Goal: Task Accomplishment & Management: Contribute content

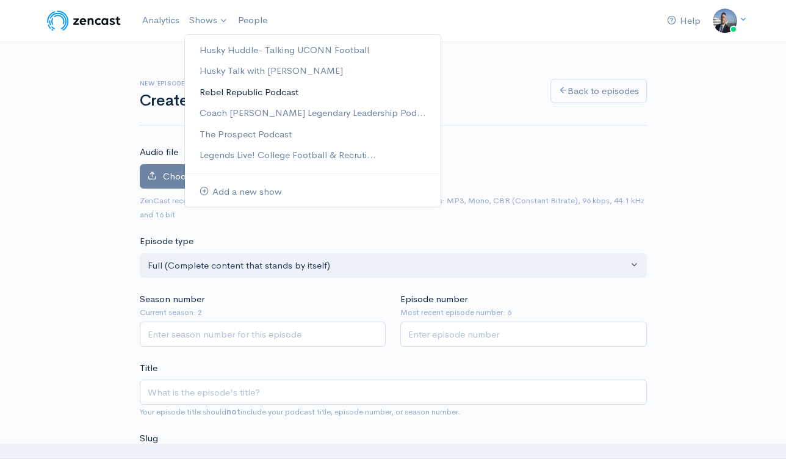
click at [215, 91] on link "Rebel Republic Podcast" at bounding box center [313, 92] width 256 height 21
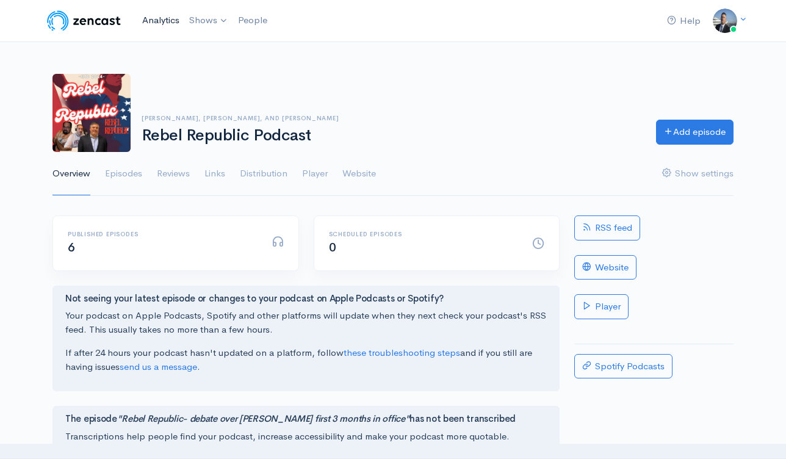
click at [177, 23] on link "Analytics" at bounding box center [160, 20] width 47 height 26
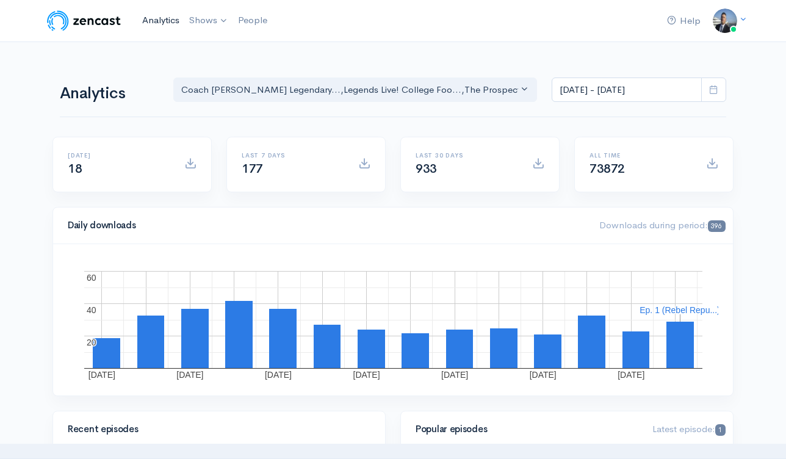
click at [169, 23] on link "Analytics" at bounding box center [160, 20] width 47 height 26
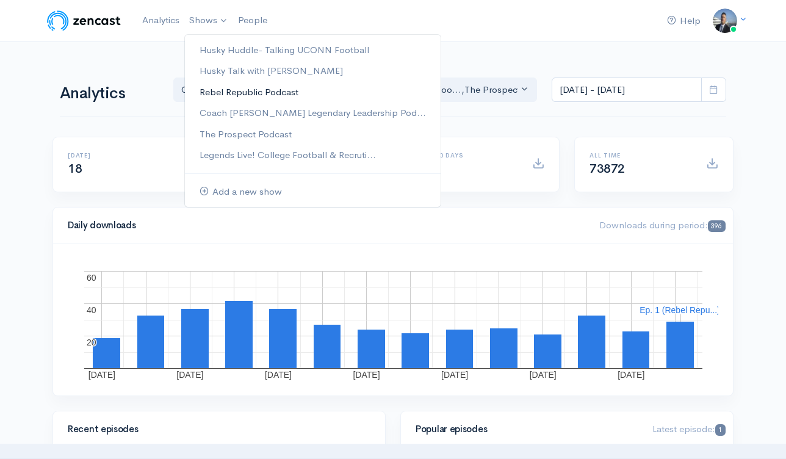
click at [238, 91] on link "Rebel Republic Podcast" at bounding box center [313, 92] width 256 height 21
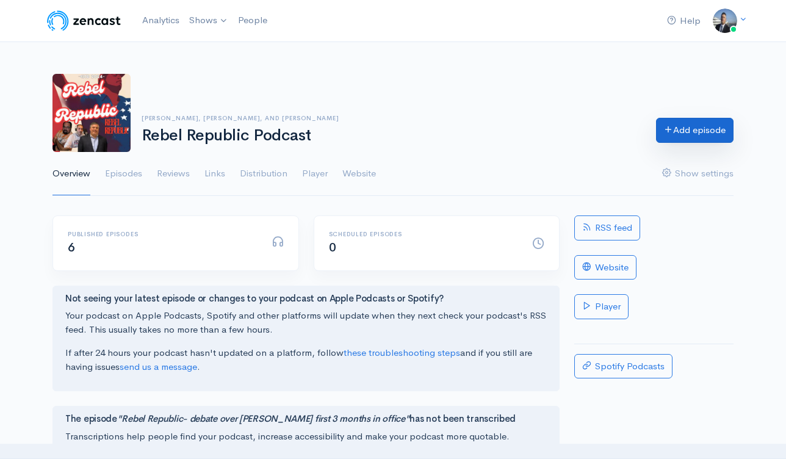
click at [685, 137] on link "Add episode" at bounding box center [695, 130] width 78 height 25
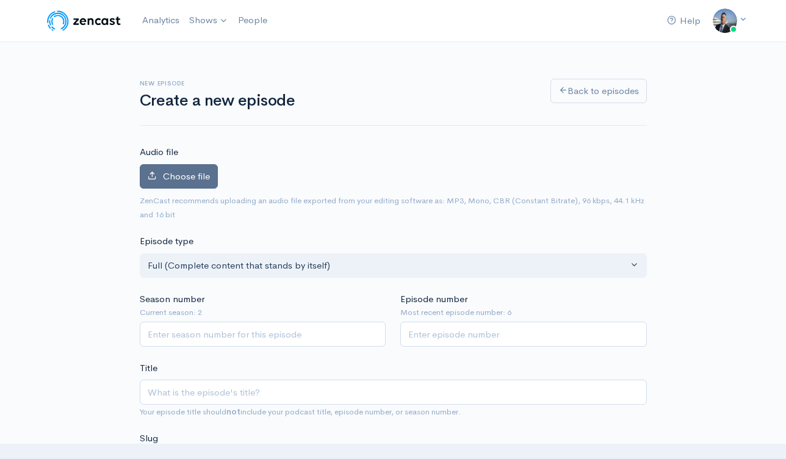
click at [194, 173] on span "Choose file" at bounding box center [186, 176] width 47 height 12
click at [0, 0] on input "Choose file" at bounding box center [0, 0] width 0 height 0
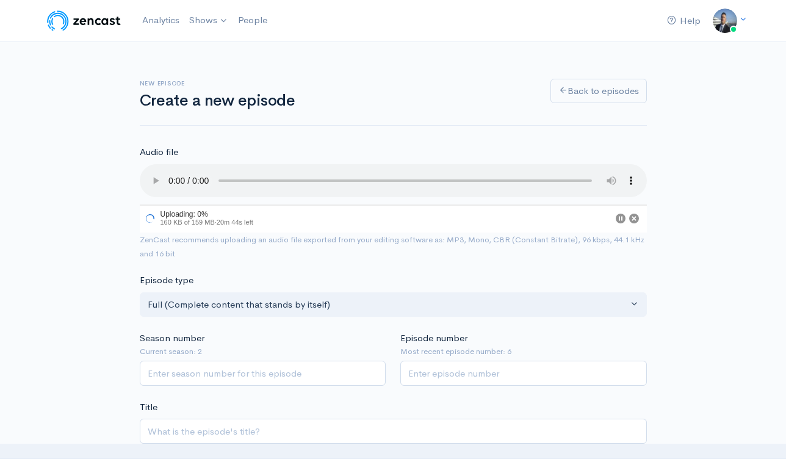
click at [334, 379] on input "Season number" at bounding box center [263, 375] width 247 height 25
type input "2"
click at [433, 372] on input "Episode number" at bounding box center [524, 375] width 247 height 25
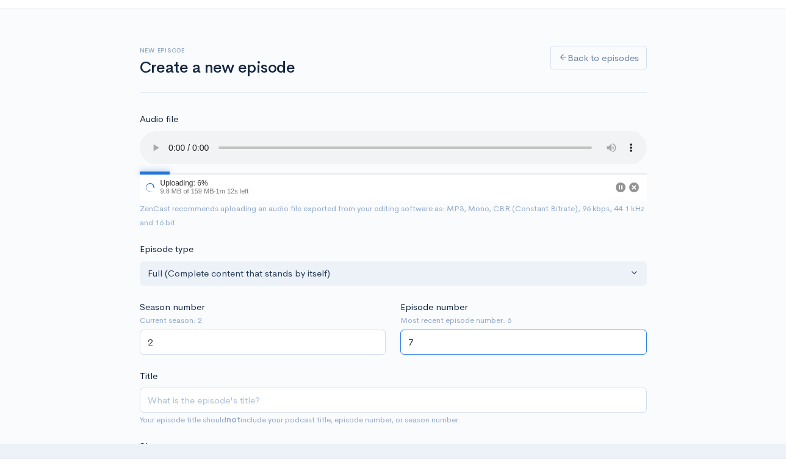
scroll to position [98, 0]
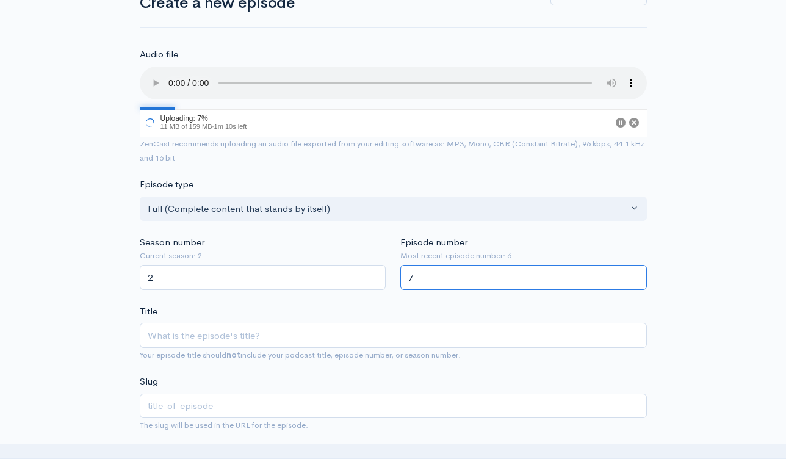
type input "7"
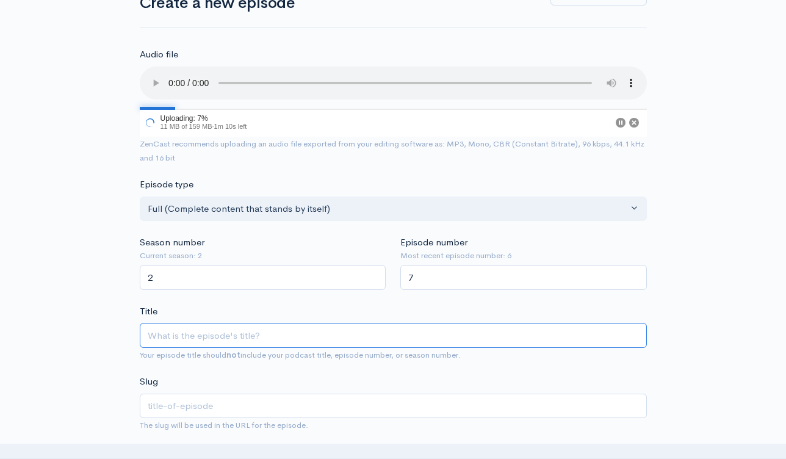
click at [320, 324] on input "Title" at bounding box center [393, 335] width 507 height 25
paste input "Rebel Republic- AI Revolution, Trumps Historic Deal with [GEOGRAPHIC_DATA]"
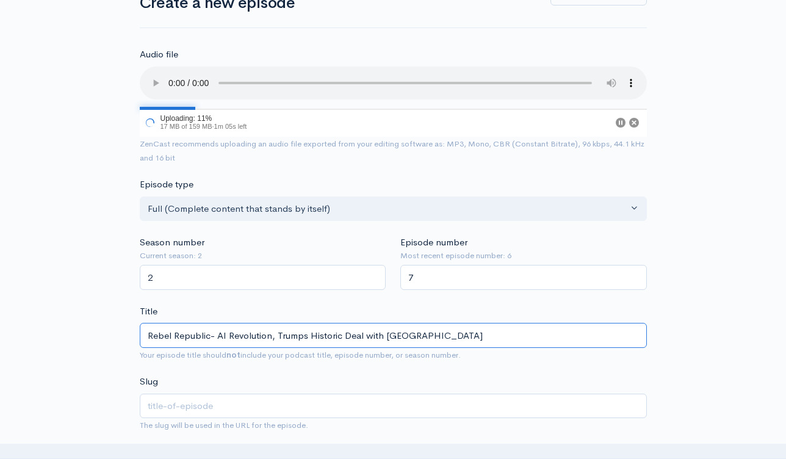
type input "Rebel Republic- AI Revolution, Trumps Historic Deal with [GEOGRAPHIC_DATA]"
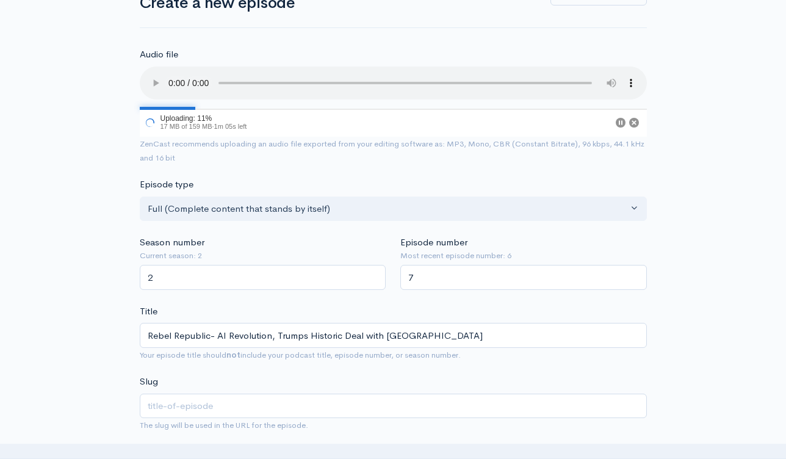
type input "rebel-republic-ai-revolution-trumps-historic-deal-with-saudi-arabia"
click at [352, 376] on div "Slug rebel-republic-ai-revolution-trumps-historic-deal-with-saudi-arabia The sl…" at bounding box center [393, 403] width 507 height 57
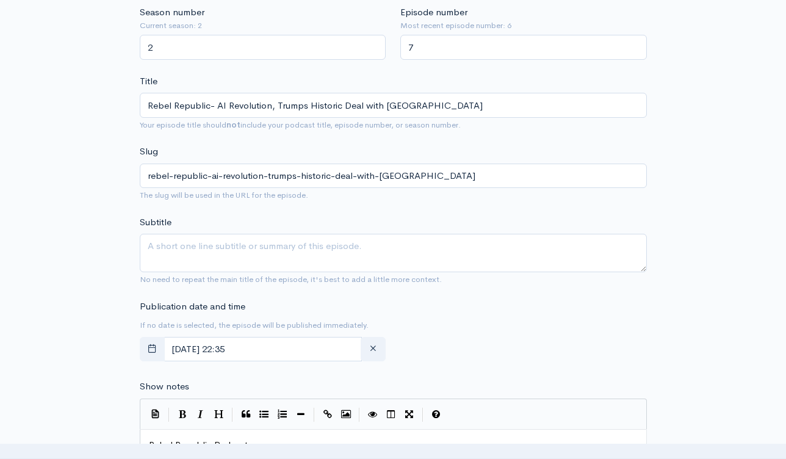
scroll to position [329, 0]
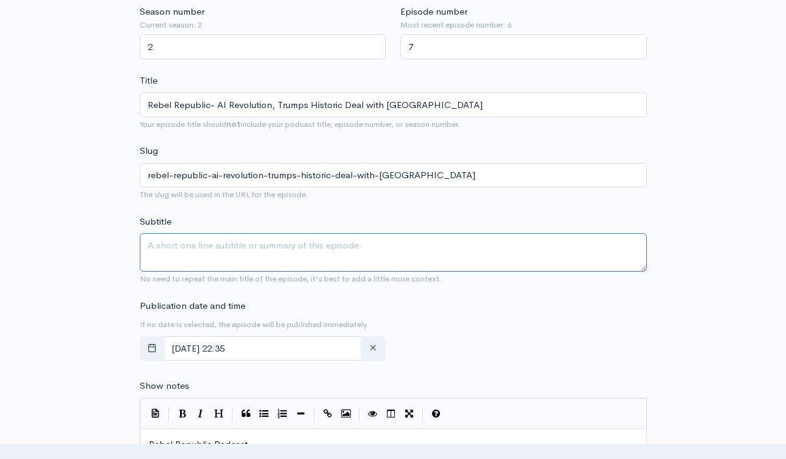
click at [258, 245] on textarea "Subtitle" at bounding box center [393, 252] width 507 height 38
paste textarea "Rebel Republic- AI Revolution, Trumps Historic Deal with [GEOGRAPHIC_DATA]"
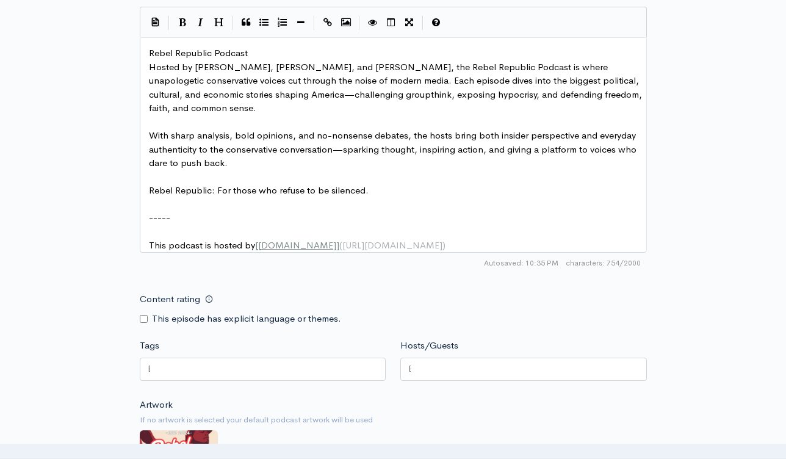
scroll to position [645, 0]
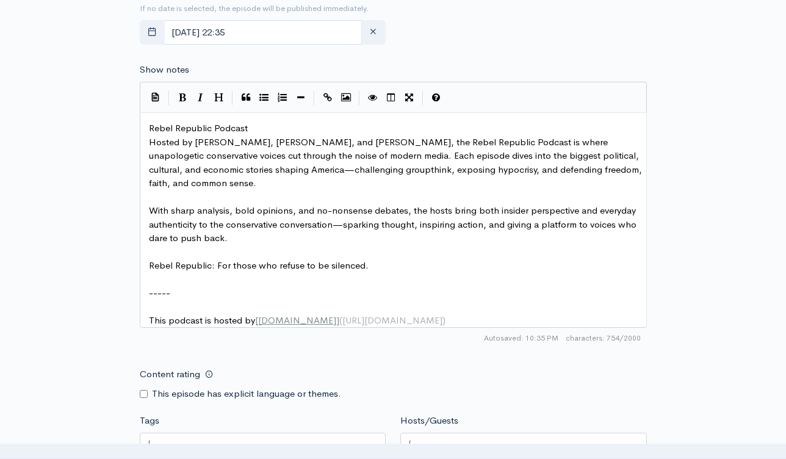
type textarea "Rebel Republic- AI Revolution, Trumps Historic Deal with [GEOGRAPHIC_DATA]"
click at [148, 126] on pre "Rebel Republic Podcast" at bounding box center [398, 129] width 503 height 14
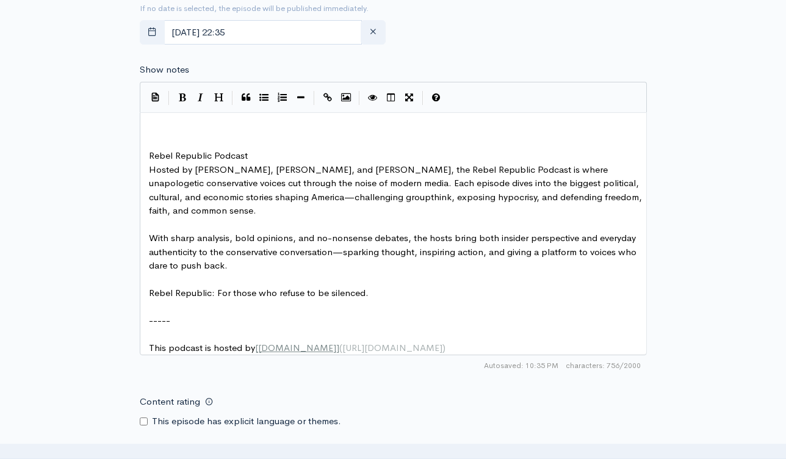
click at [173, 133] on pre "​" at bounding box center [398, 129] width 503 height 14
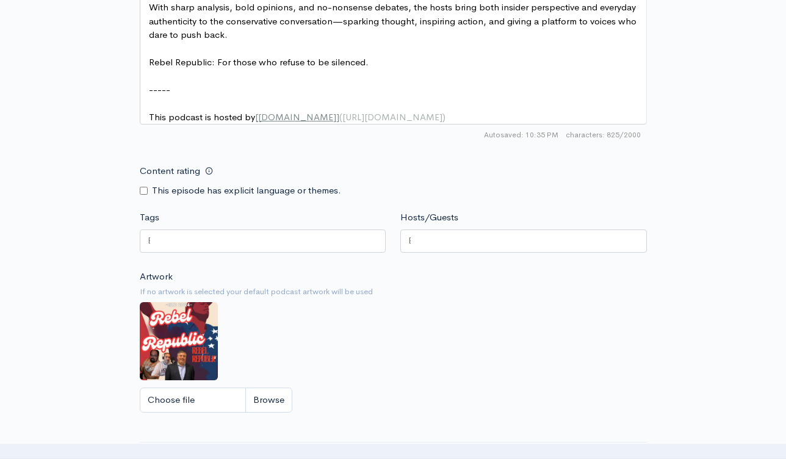
click at [264, 243] on div at bounding box center [263, 241] width 247 height 23
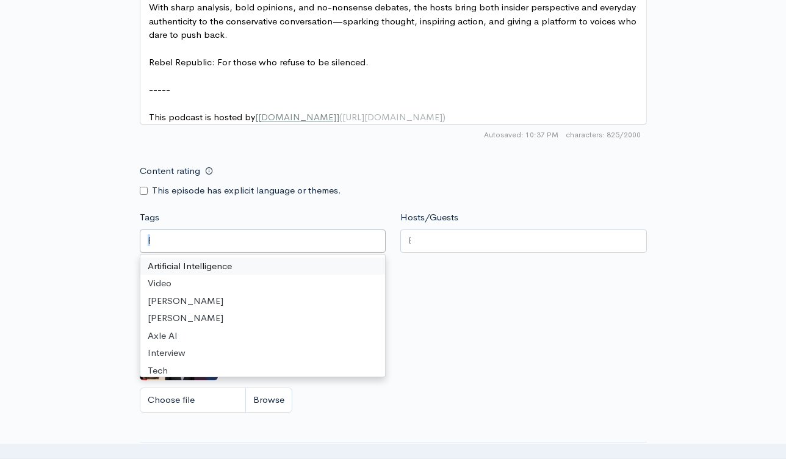
click at [169, 247] on div at bounding box center [263, 241] width 247 height 23
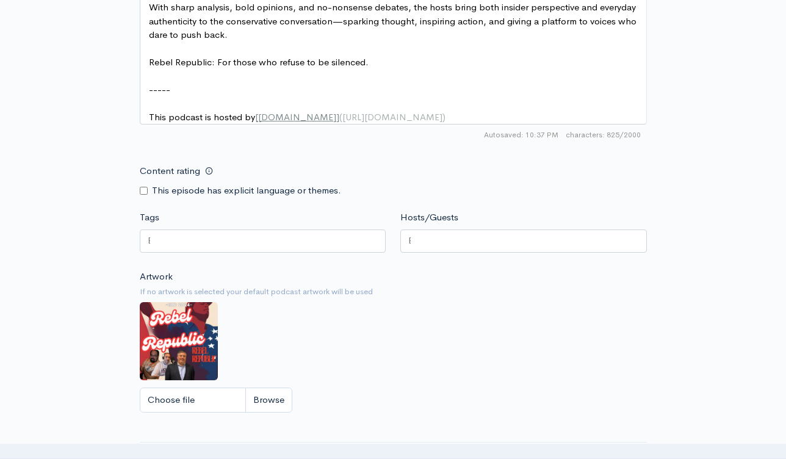
click at [483, 298] on small "If no artwork is selected your default podcast artwork will be used" at bounding box center [393, 292] width 507 height 12
click at [220, 249] on div at bounding box center [263, 241] width 247 height 23
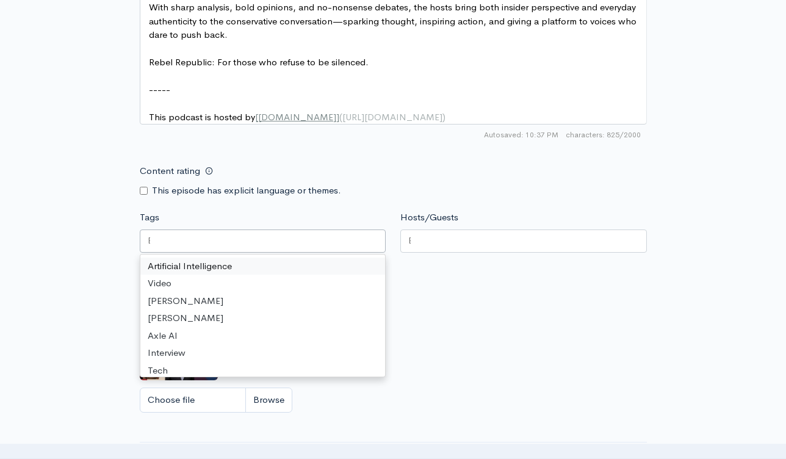
paste input "text"
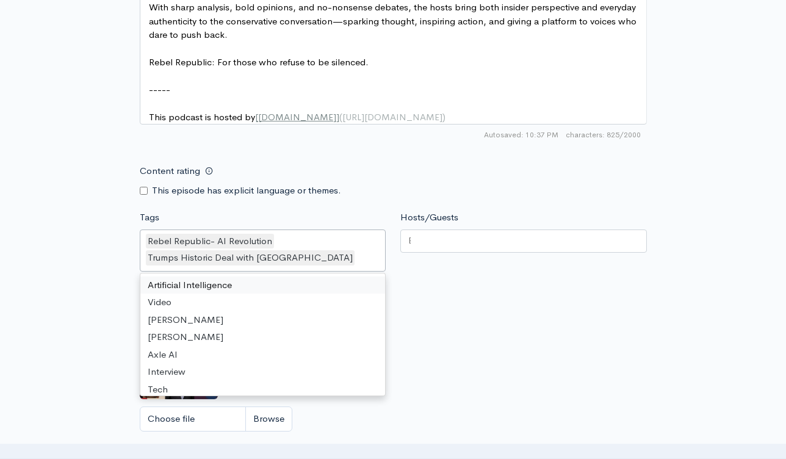
scroll to position [0, 0]
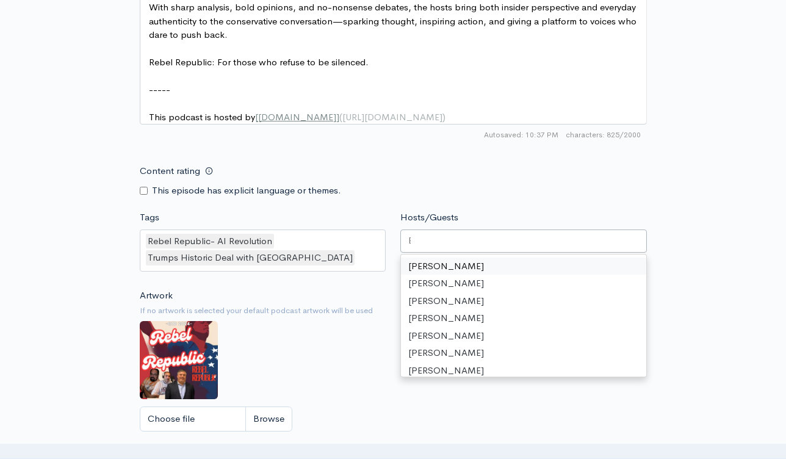
click at [447, 253] on div at bounding box center [524, 241] width 247 height 23
type input "s"
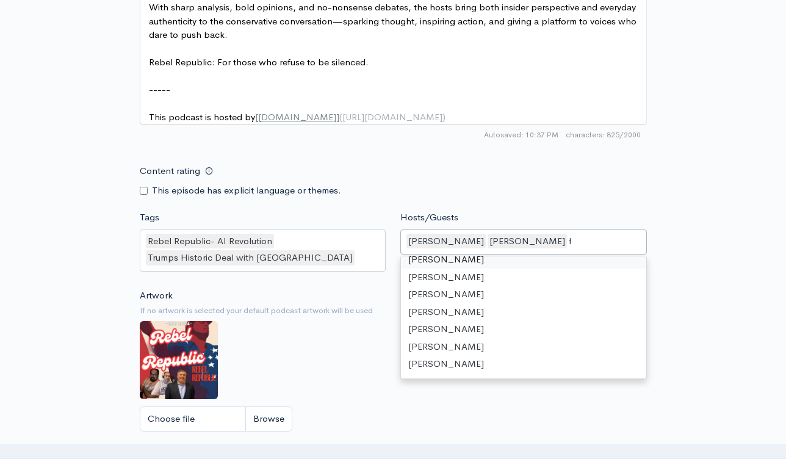
scroll to position [0, 1]
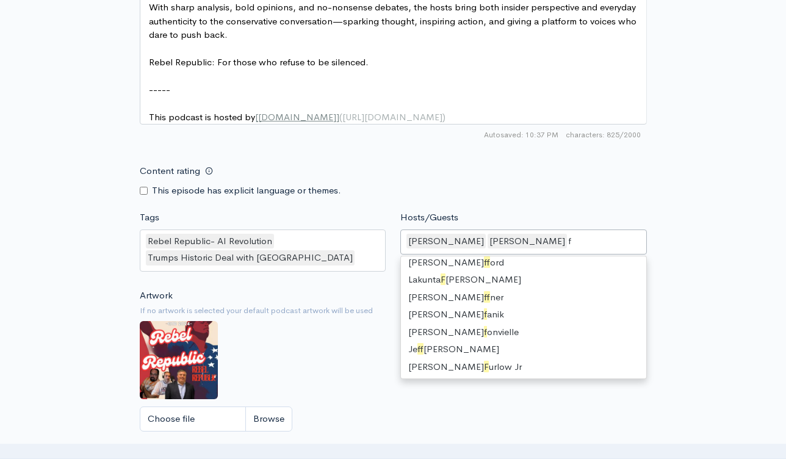
type input "fr"
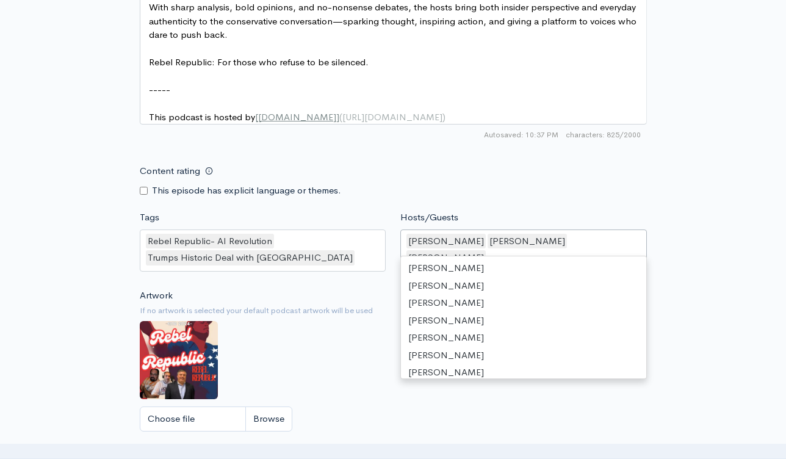
scroll to position [0, 0]
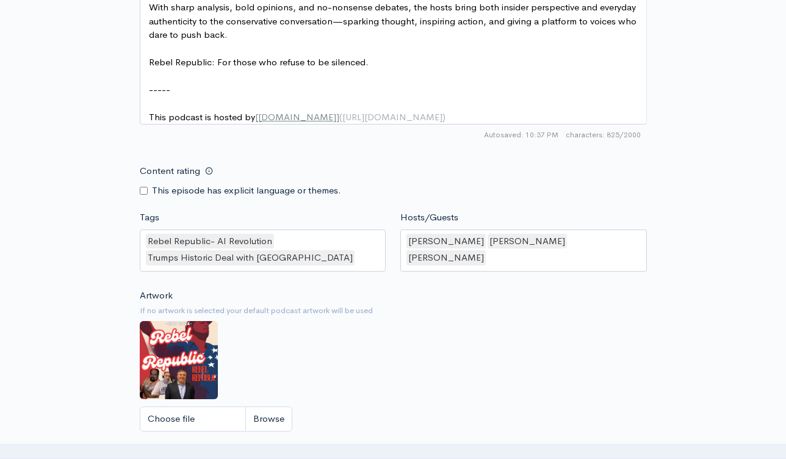
click at [310, 343] on div "Artwork If no artwork is selected your default podcast artwork will be used Cho…" at bounding box center [393, 364] width 507 height 150
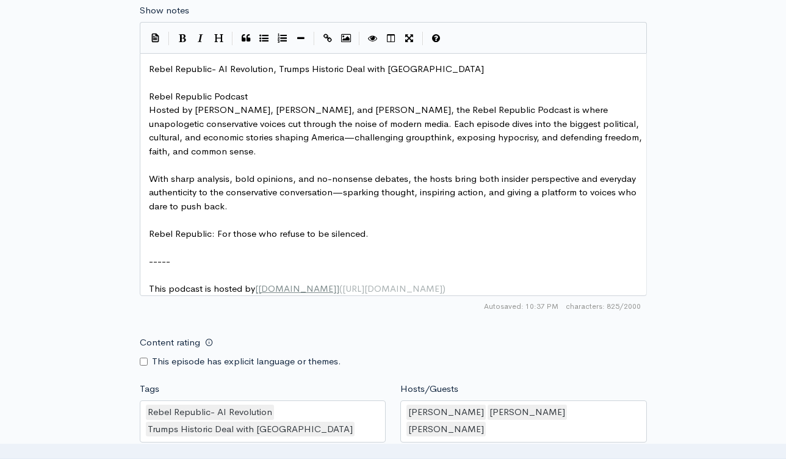
scroll to position [1026, 0]
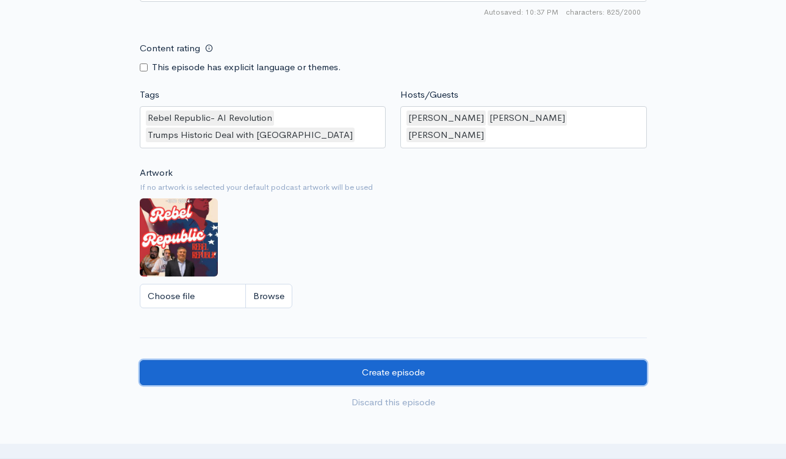
click at [413, 385] on input "Create episode" at bounding box center [393, 372] width 507 height 25
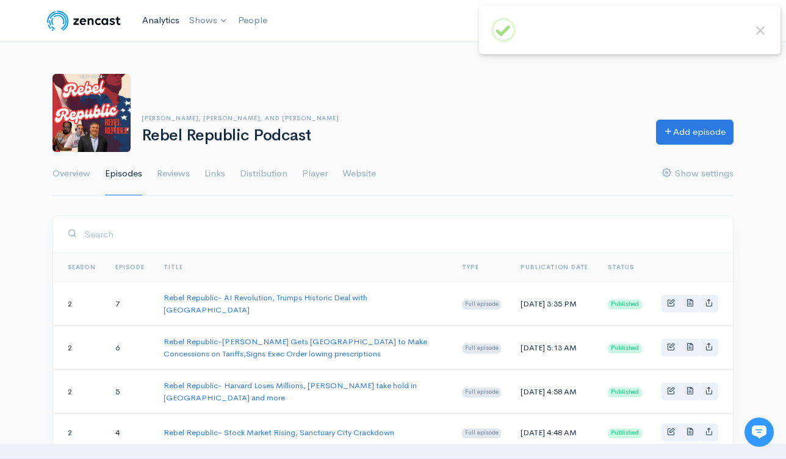
click at [167, 22] on link "Analytics" at bounding box center [160, 20] width 47 height 26
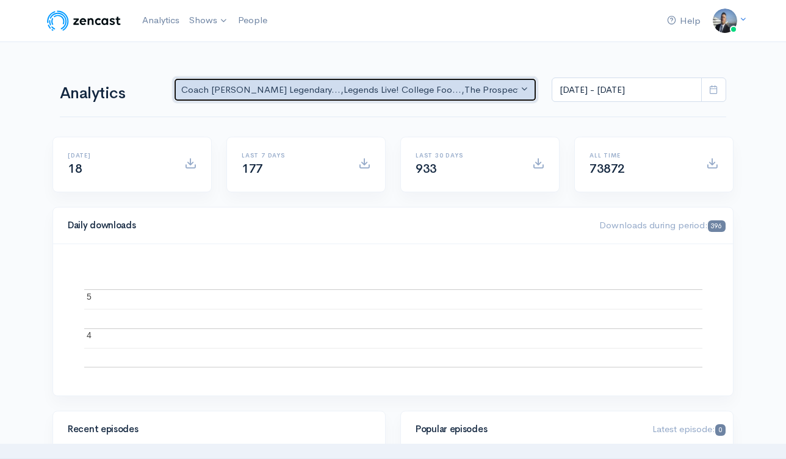
click at [359, 87] on div "Coach Schuman's Legendary... , Legends Live! College Foo... , The Prospect Podc…" at bounding box center [349, 90] width 337 height 14
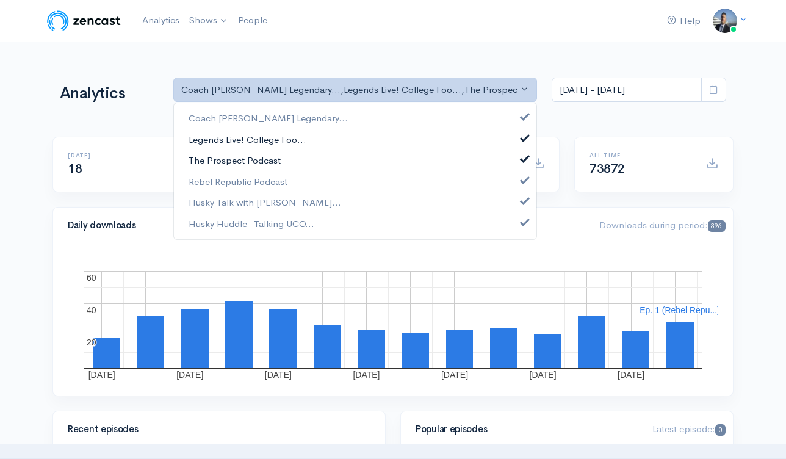
drag, startPoint x: 526, startPoint y: 155, endPoint x: 528, endPoint y: 136, distance: 19.6
click at [526, 154] on span at bounding box center [525, 157] width 5 height 9
click at [528, 134] on span at bounding box center [525, 136] width 5 height 9
click at [528, 112] on link "Coach Schuman's Legendary..." at bounding box center [355, 118] width 363 height 21
select select "15927"
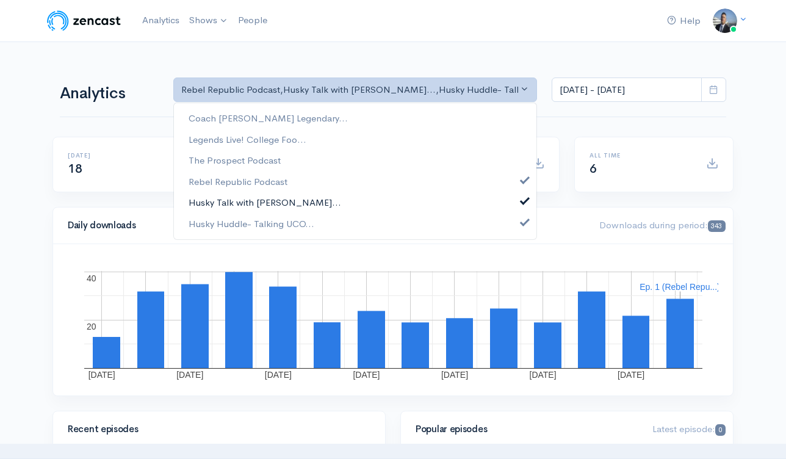
click at [517, 197] on link "Husky Talk with Steve Cul..." at bounding box center [355, 202] width 363 height 21
click at [518, 219] on link "Husky Huddle- Talking UCO..." at bounding box center [355, 223] width 363 height 21
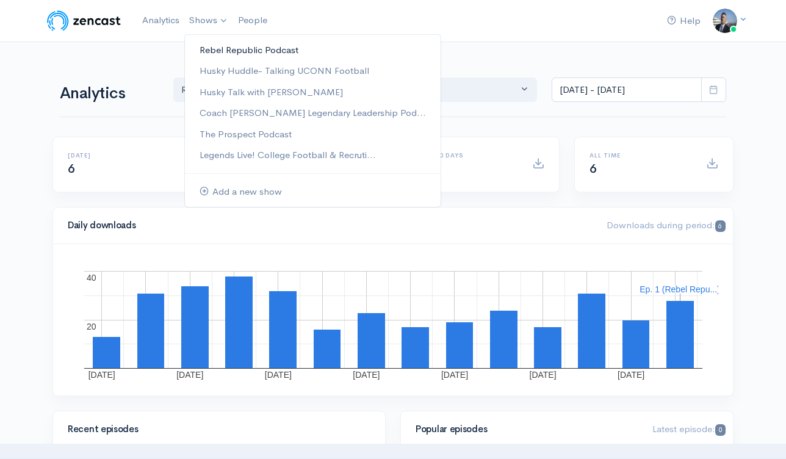
click at [209, 49] on link "Rebel Republic Podcast" at bounding box center [313, 50] width 256 height 21
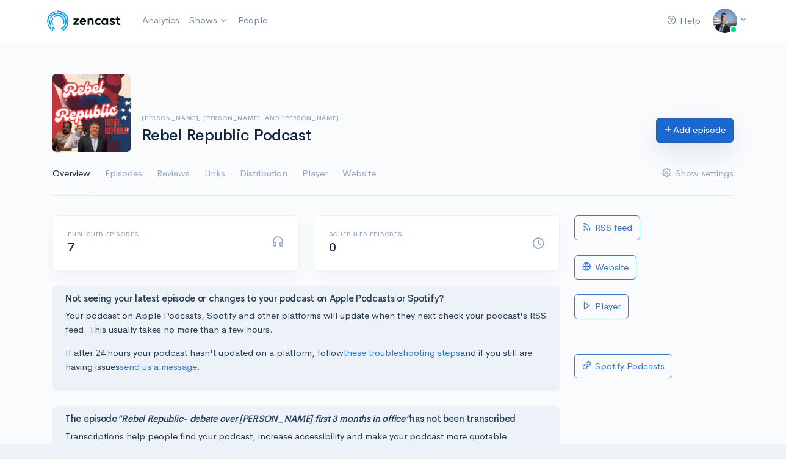
click at [681, 139] on link "Add episode" at bounding box center [695, 130] width 78 height 25
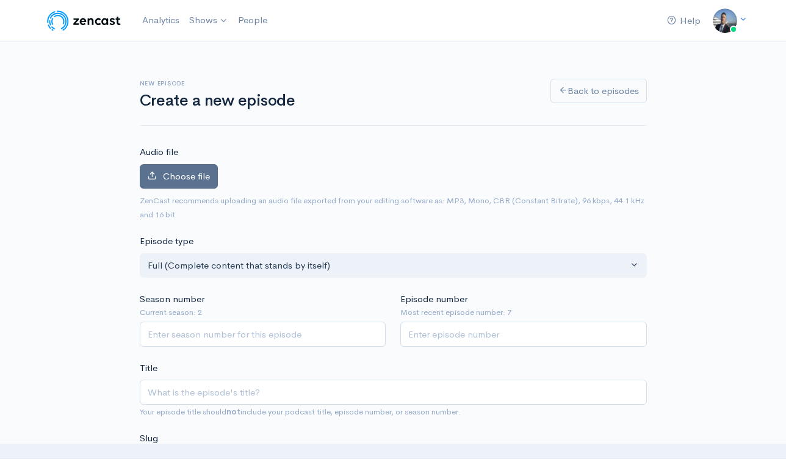
click at [192, 181] on span "Choose file" at bounding box center [186, 176] width 47 height 12
click at [0, 0] on input "Choose file" at bounding box center [0, 0] width 0 height 0
click at [169, 177] on span "Choose file" at bounding box center [186, 176] width 47 height 12
click at [0, 0] on input "Choose file" at bounding box center [0, 0] width 0 height 0
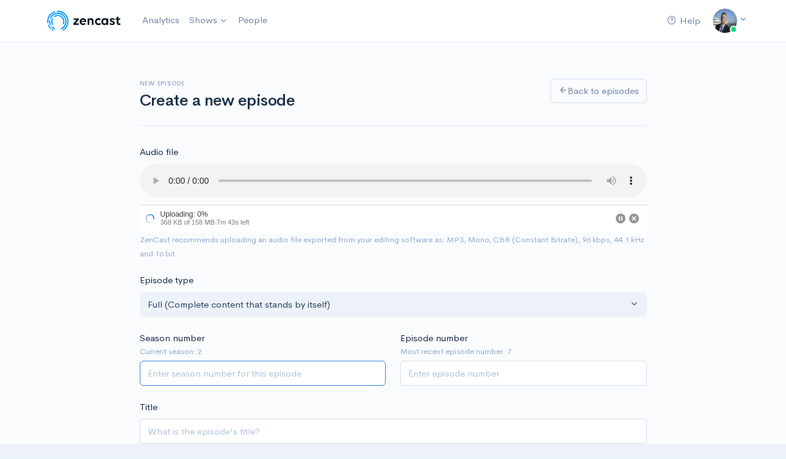
click at [269, 376] on input "Season number" at bounding box center [263, 373] width 247 height 25
type input "2"
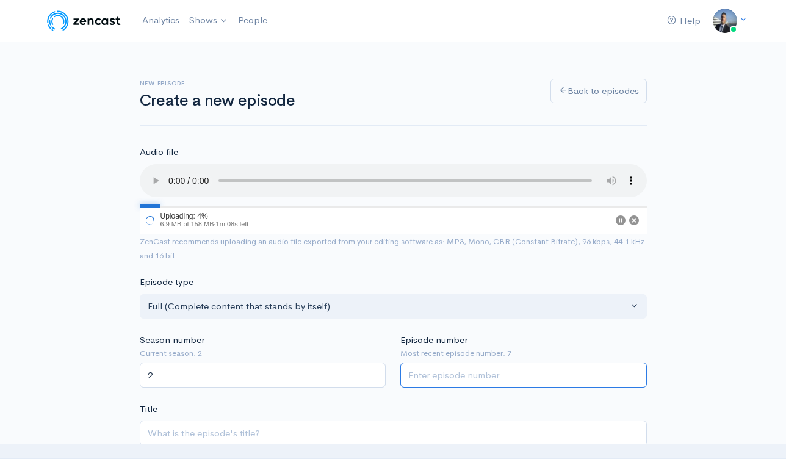
click at [469, 383] on input "Episode number" at bounding box center [524, 375] width 247 height 25
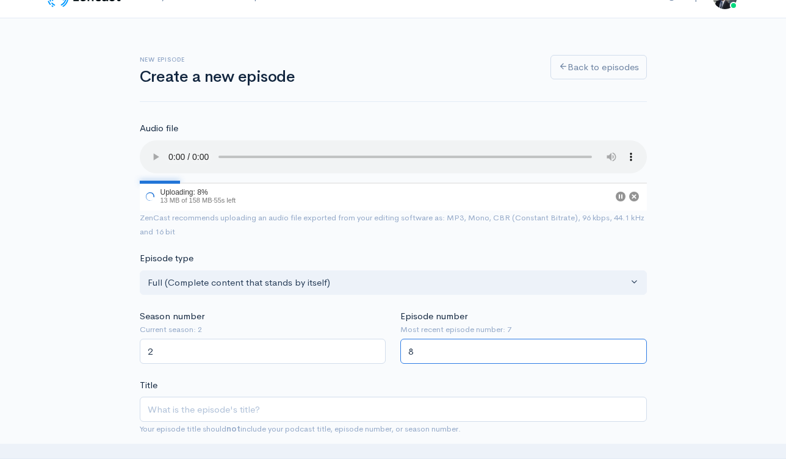
scroll to position [242, 0]
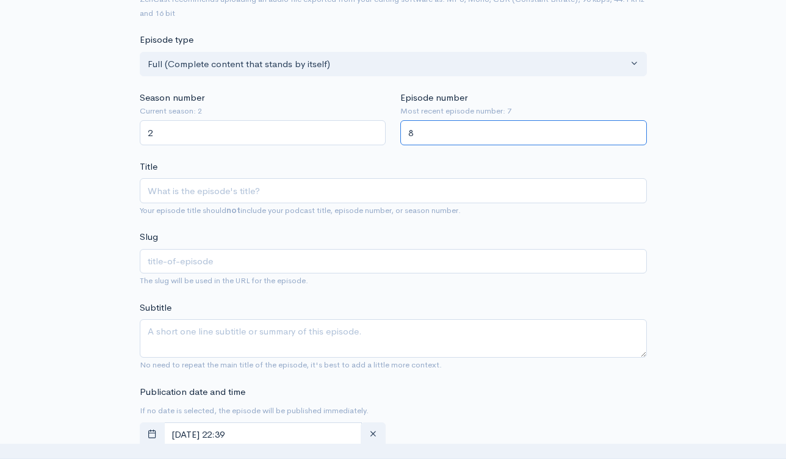
type input "8"
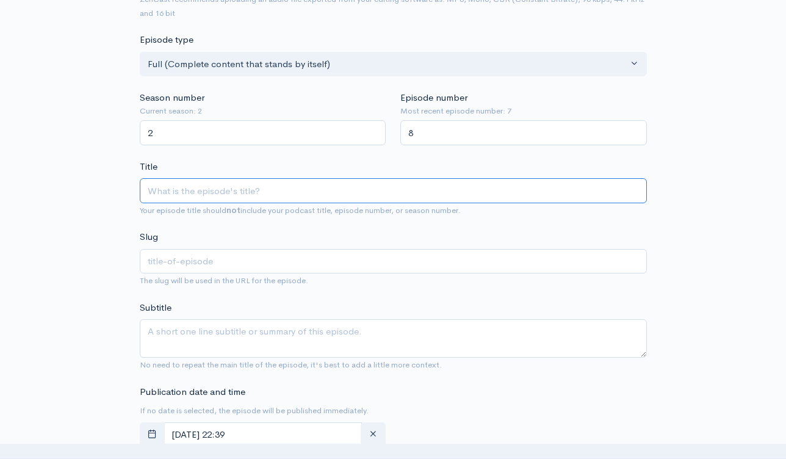
click at [399, 195] on input "Title" at bounding box center [393, 190] width 507 height 25
paste input "Rebel Republic- Is AI Changing the World in a good way, [PERSON_NAME] Takes [GE…"
type input "Rebel Republic- Is AI Changing the World in a good way, [PERSON_NAME] Takes [GE…"
type input "rebel-republic-is-ai-changing-the-world-in-a-good-way-trump-takes-alberta"
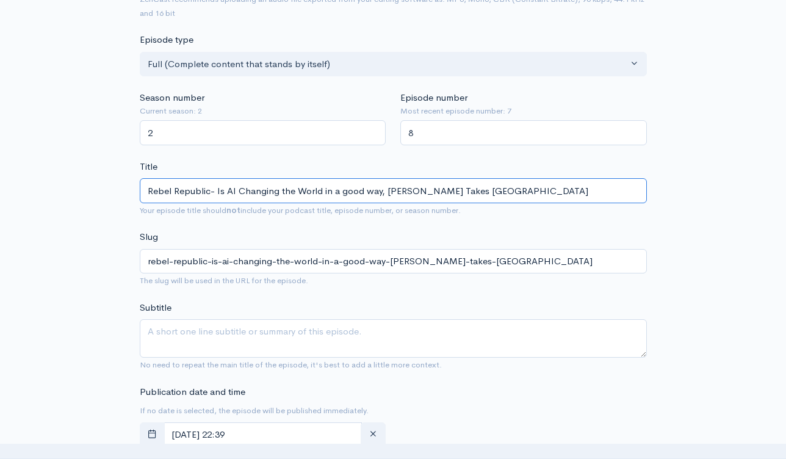
type input "Rebel Republic- Is AI Changing the World in a good way, [PERSON_NAME] Takes [GE…"
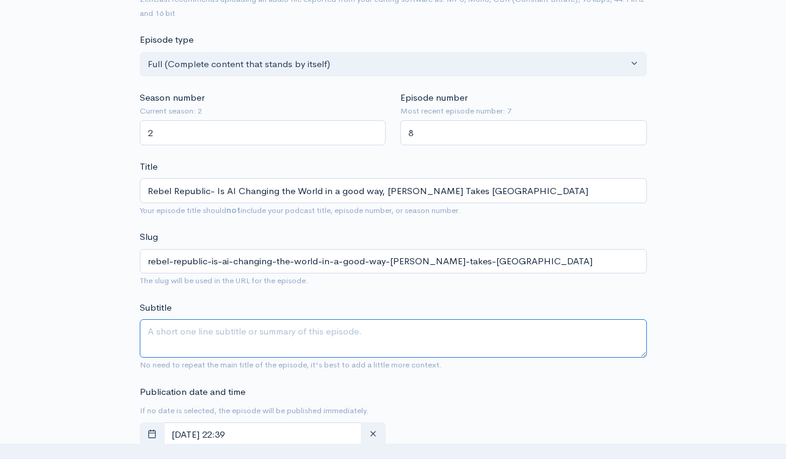
click at [413, 347] on textarea "Subtitle" at bounding box center [393, 338] width 507 height 38
paste textarea "Rebel Republic- Is AI Changing the World in a good way, [PERSON_NAME] Takes [GE…"
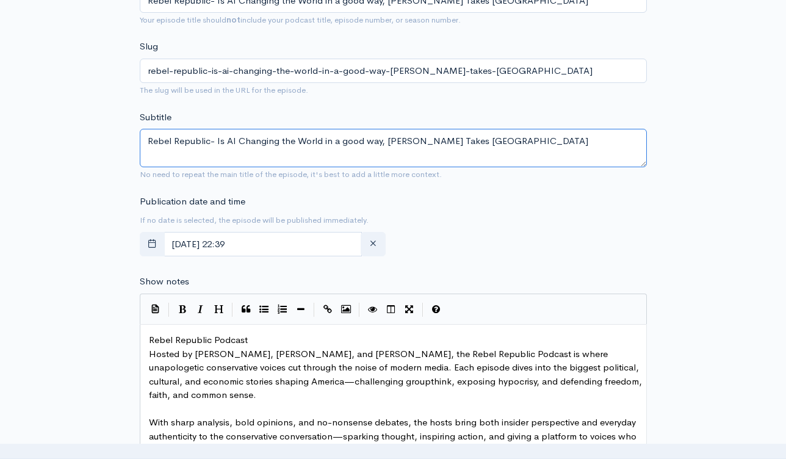
scroll to position [459, 0]
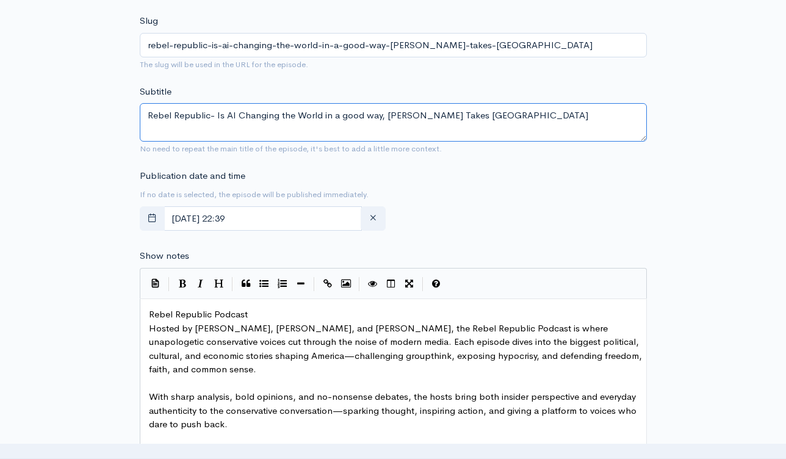
type textarea "Rebel Republic- Is AI Changing the World in a good way, [PERSON_NAME] Takes [GE…"
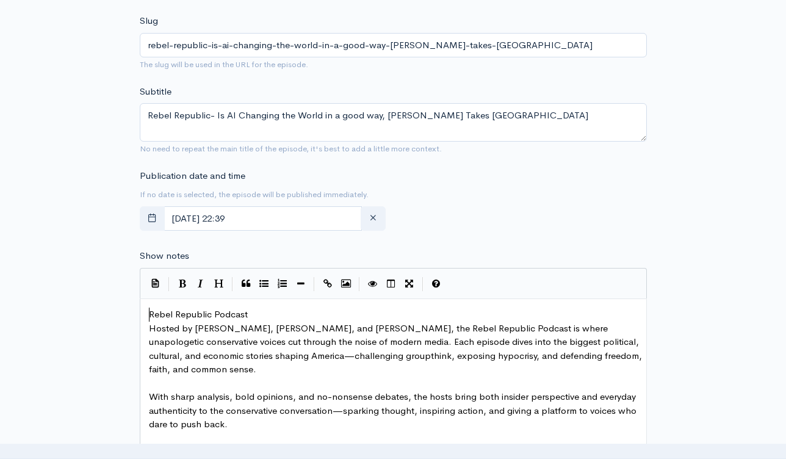
scroll to position [4, 0]
click at [148, 311] on pre "Rebel Republic Podcast" at bounding box center [398, 315] width 503 height 14
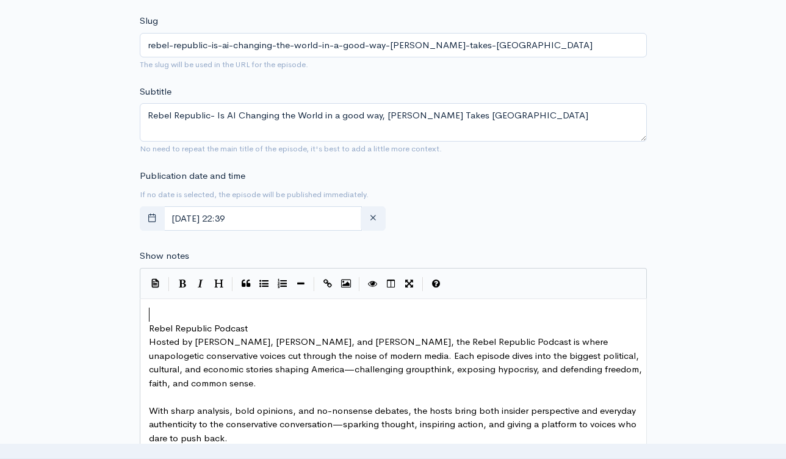
click at [182, 312] on pre "​" at bounding box center [398, 315] width 503 height 14
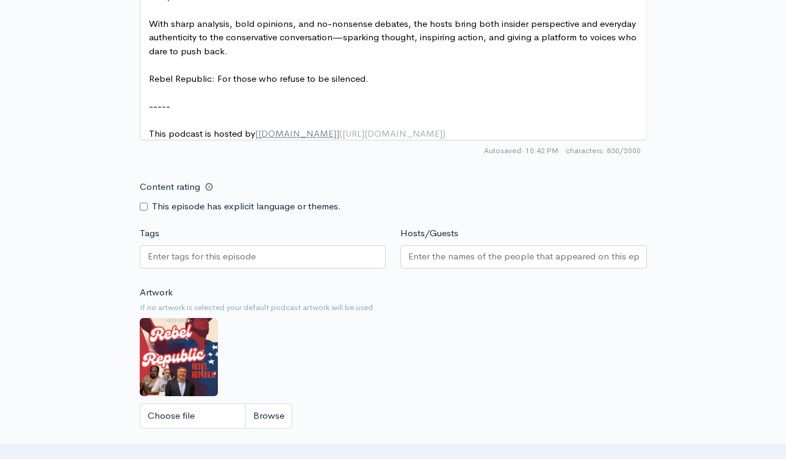
scroll to position [910, 0]
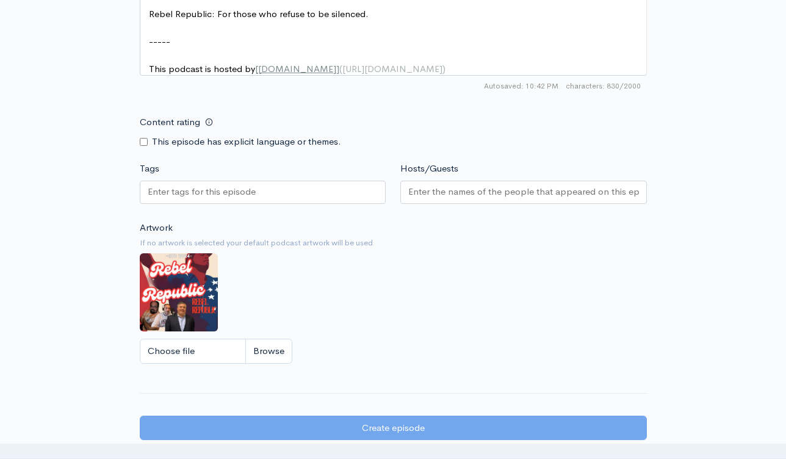
click at [333, 197] on div at bounding box center [263, 192] width 247 height 23
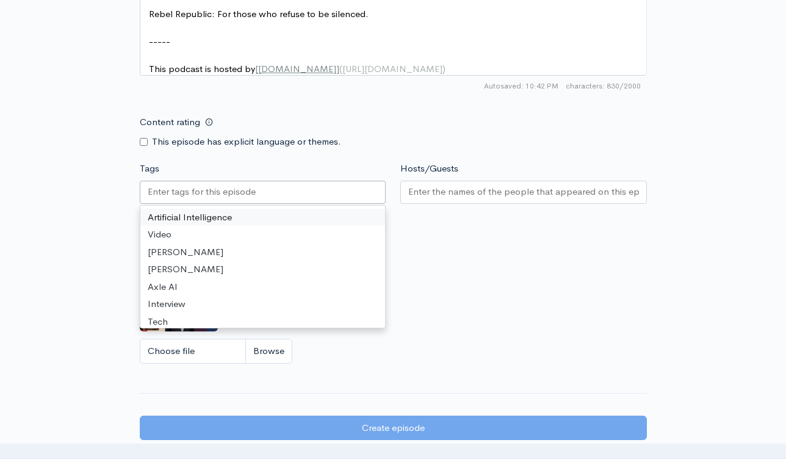
paste input "text"
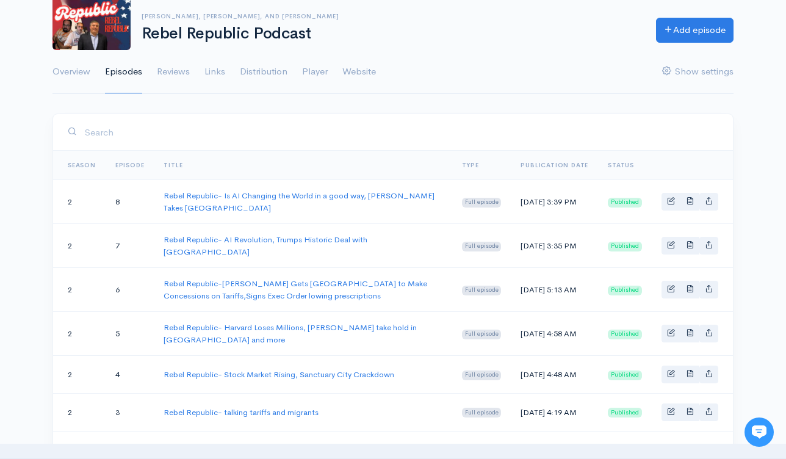
scroll to position [16, 0]
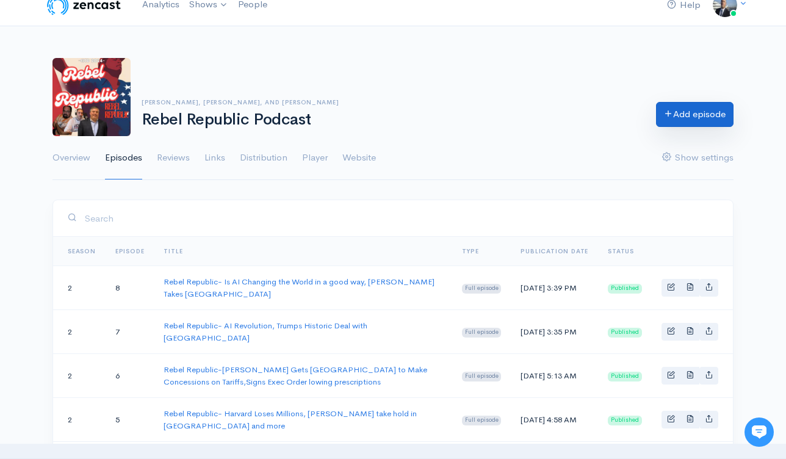
click at [692, 114] on link "Add episode" at bounding box center [695, 114] width 78 height 25
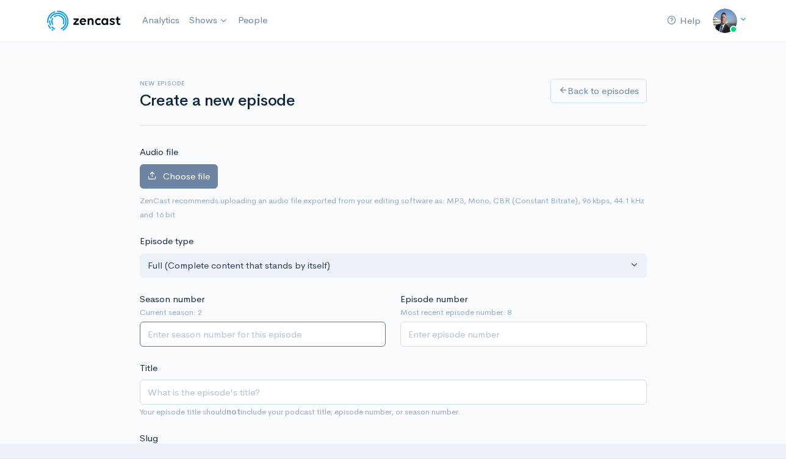
click at [321, 338] on input "Season number" at bounding box center [263, 334] width 247 height 25
type input "2"
click at [443, 333] on input "Episode number" at bounding box center [524, 334] width 247 height 25
type input "9"
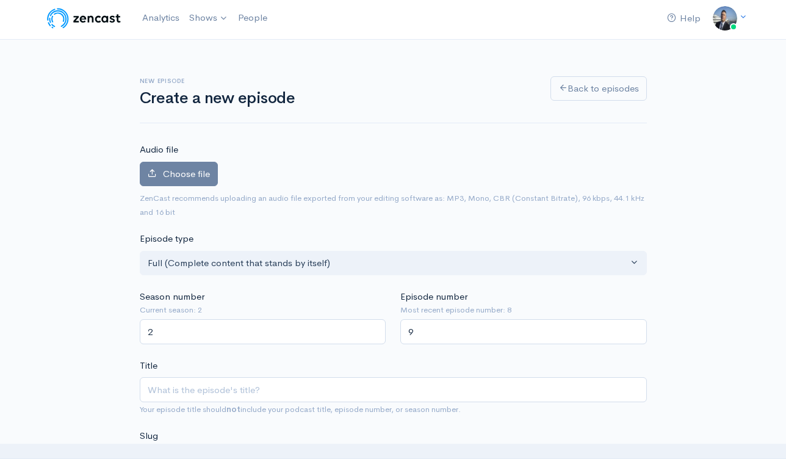
scroll to position [104, 0]
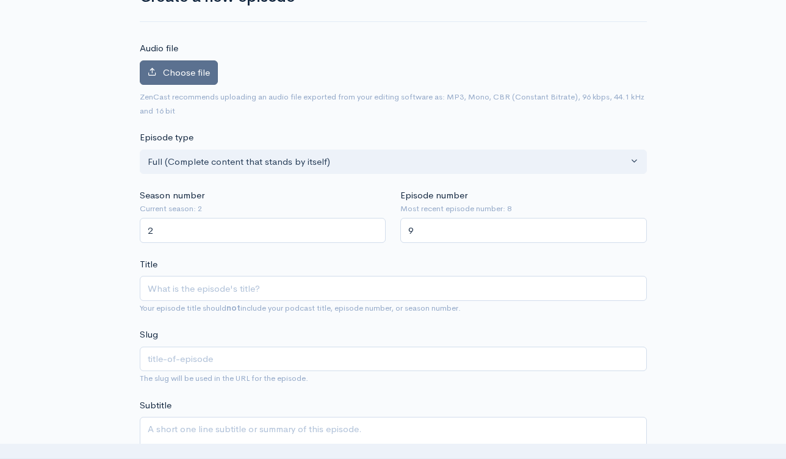
click at [193, 79] on label "Choose file" at bounding box center [179, 72] width 78 height 25
click at [0, 0] on input "Choose file" at bounding box center [0, 0] width 0 height 0
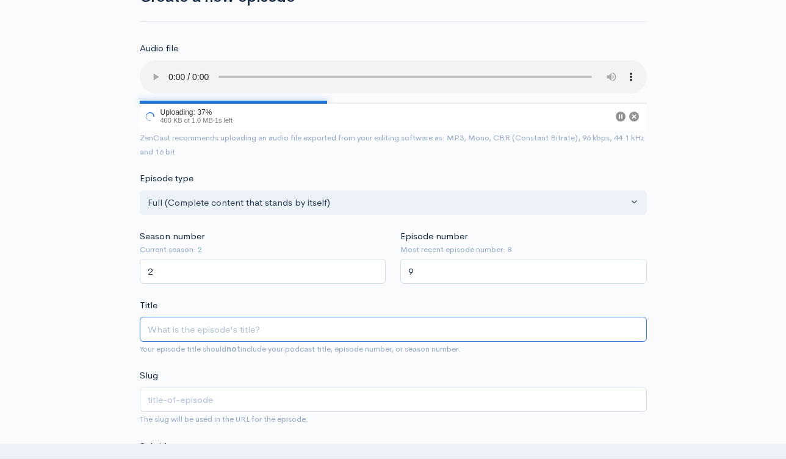
click at [256, 330] on input "Title" at bounding box center [393, 329] width 507 height 25
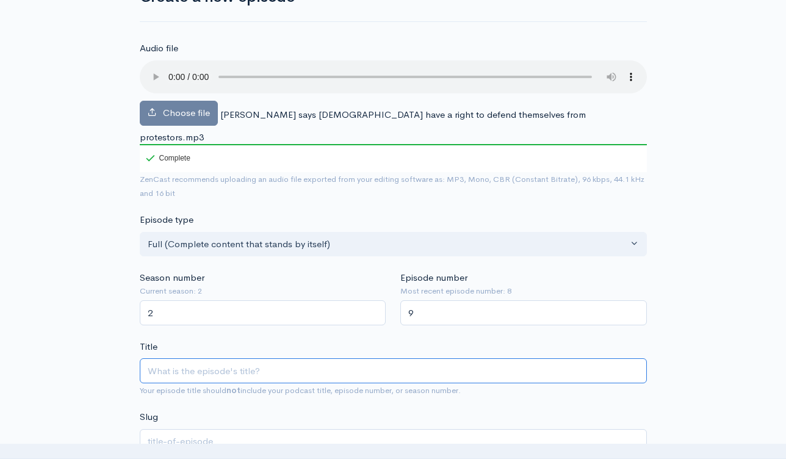
paste input "Ron Desantis says Floridians have a right to defend themselves from protestors"
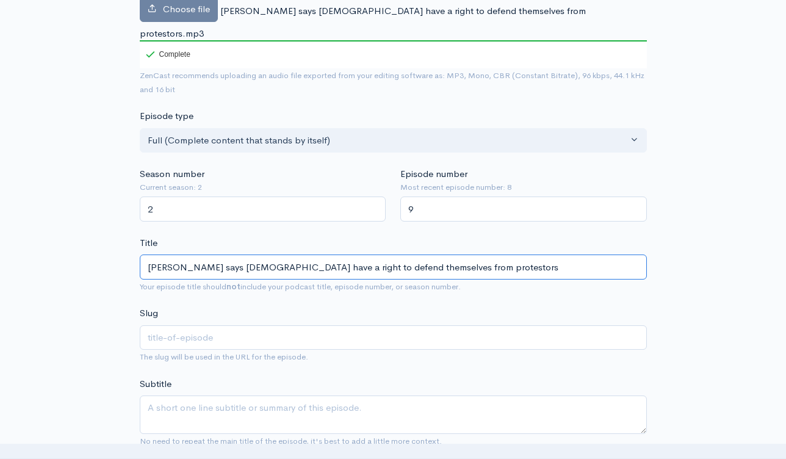
type input "Ron Desantis says Floridians have a right to defend themselves from protestors"
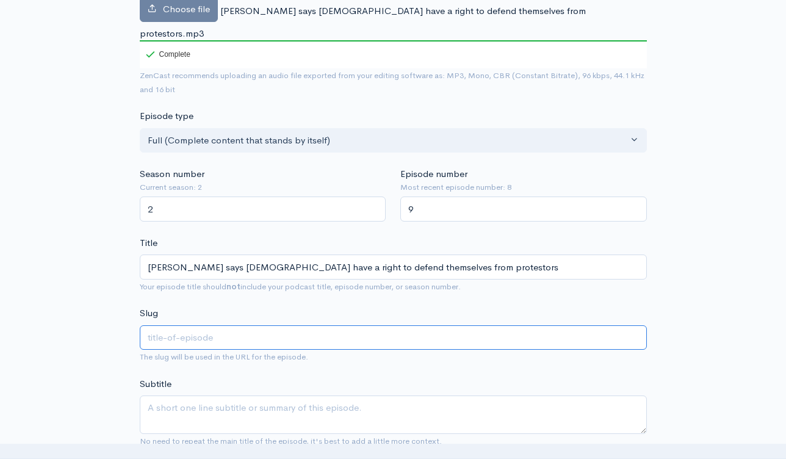
type input "ron-desantis-says-floridians-have-a-right-to-defend-themselves-from-protestors"
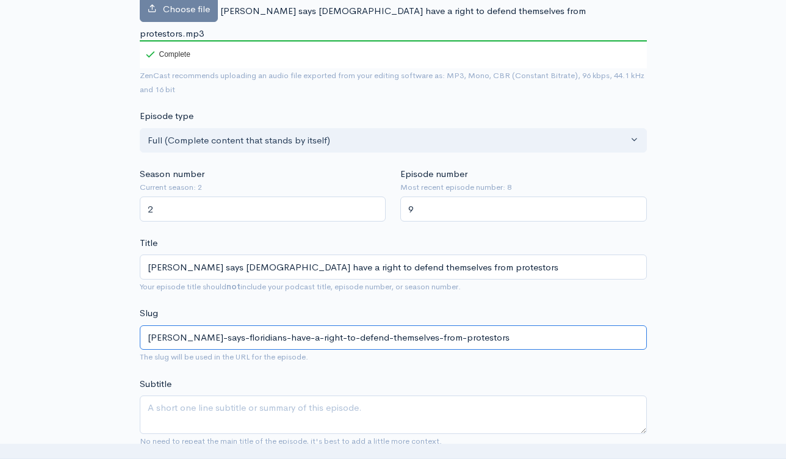
click at [254, 327] on input "ron-desantis-says-floridians-have-a-right-to-defend-themselves-from-protestors" at bounding box center [393, 337] width 507 height 25
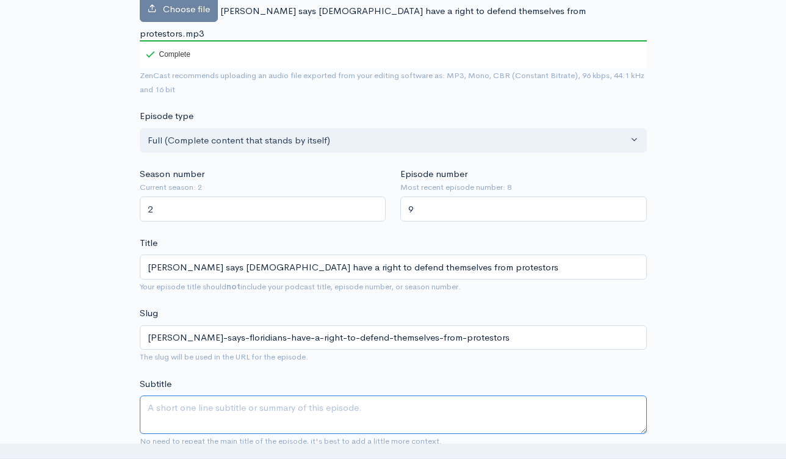
click at [256, 398] on textarea "Subtitle" at bounding box center [393, 415] width 507 height 38
paste textarea "Ron Desantis says Floridians have a right to defend themselves from protestors"
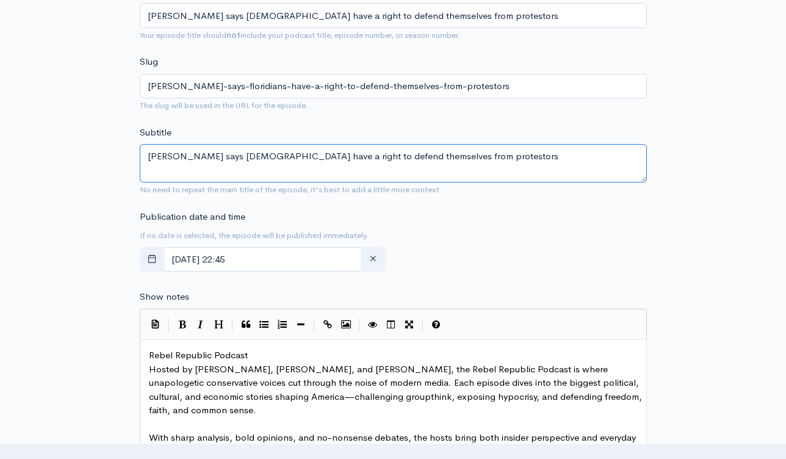
scroll to position [510, 0]
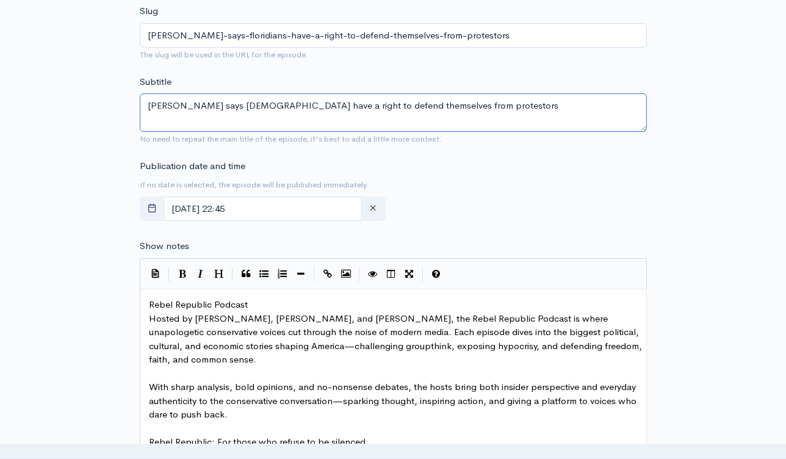
type textarea "Ron Desantis says Floridians have a right to defend themselves from protestors"
click at [150, 299] on span "Rebel Republic Podcast" at bounding box center [198, 305] width 99 height 12
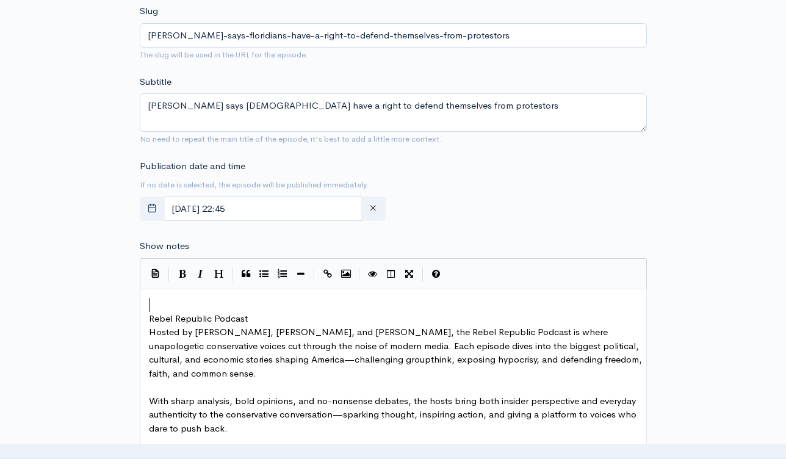
click at [214, 298] on pre "​" at bounding box center [398, 305] width 503 height 14
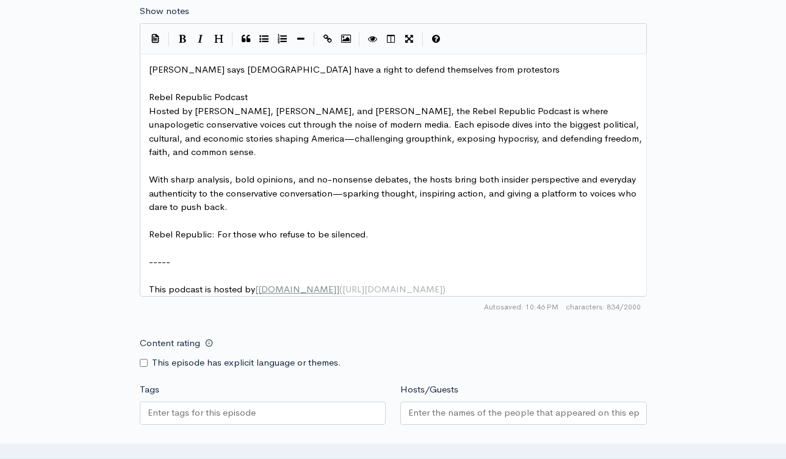
scroll to position [815, 0]
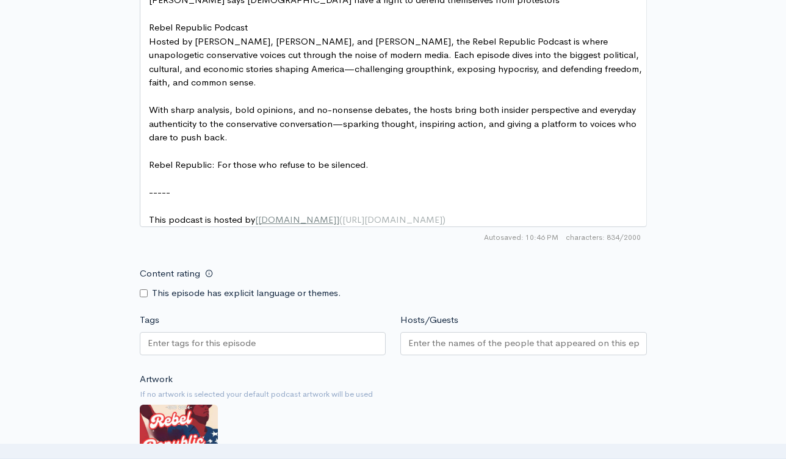
click at [323, 346] on div at bounding box center [263, 343] width 247 height 23
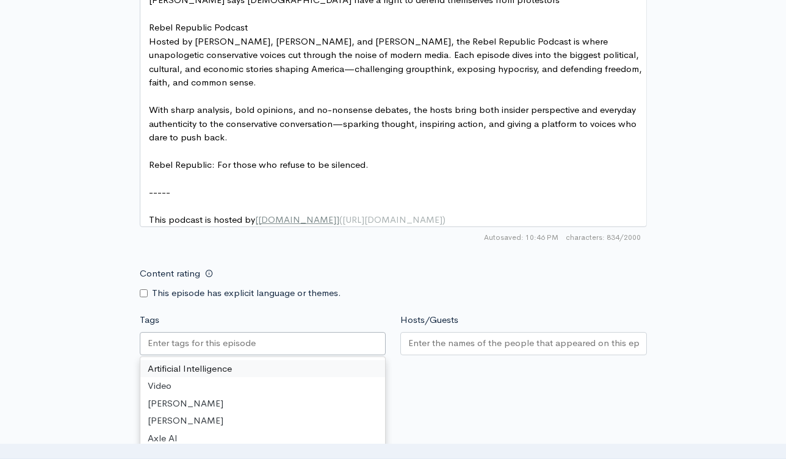
paste input "Ron Desantis says Floridians have a right to defend themselves from protestors"
type input "Ron Desantis says Floridians have a right to defend themselves from protestors"
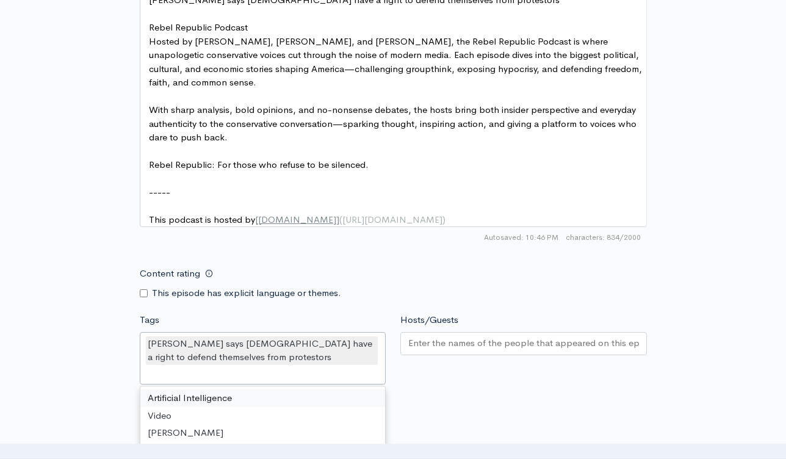
scroll to position [0, 0]
click at [497, 344] on input "Hosts/Guests" at bounding box center [523, 343] width 231 height 14
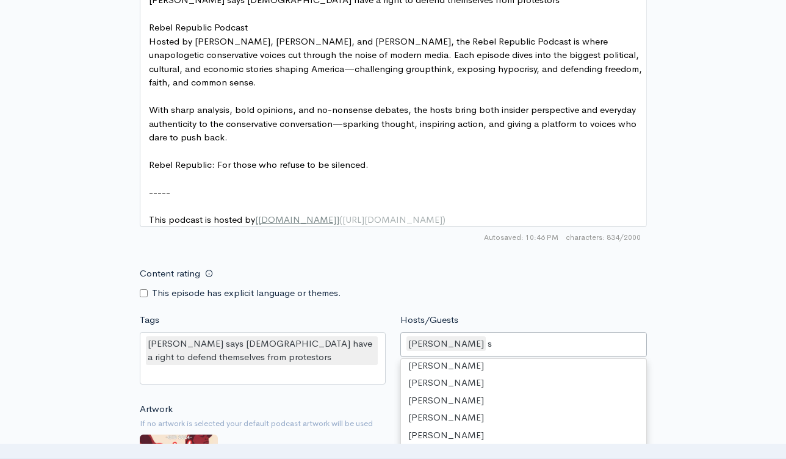
type input "st"
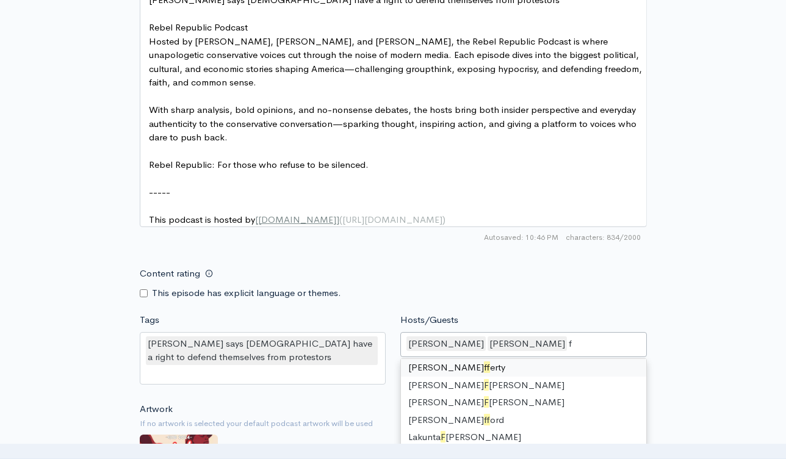
type input "fr"
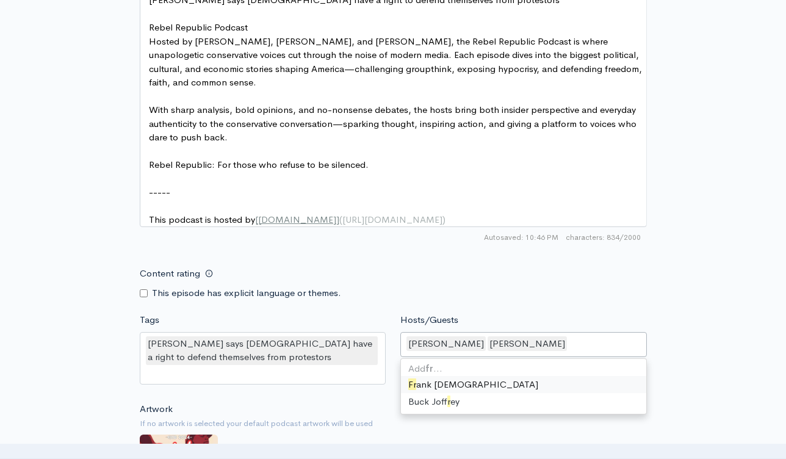
scroll to position [461, 0]
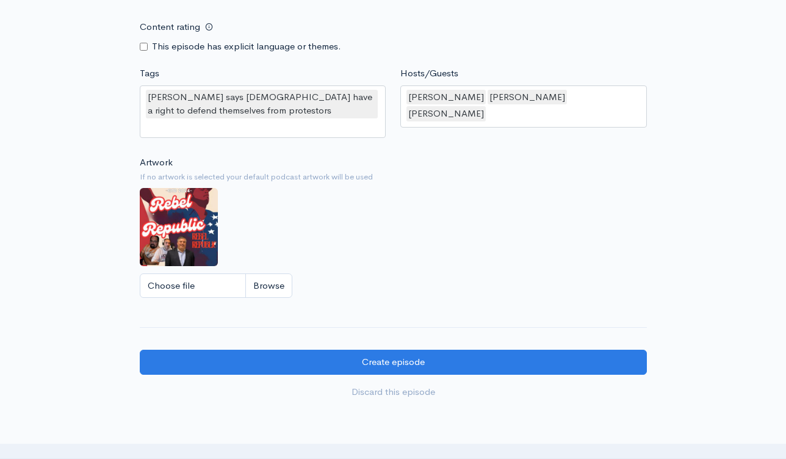
scroll to position [1094, 0]
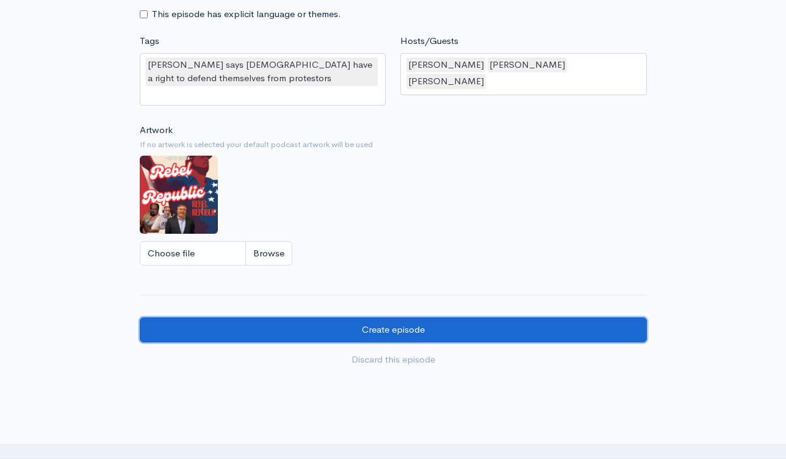
click at [435, 321] on input "Create episode" at bounding box center [393, 330] width 507 height 25
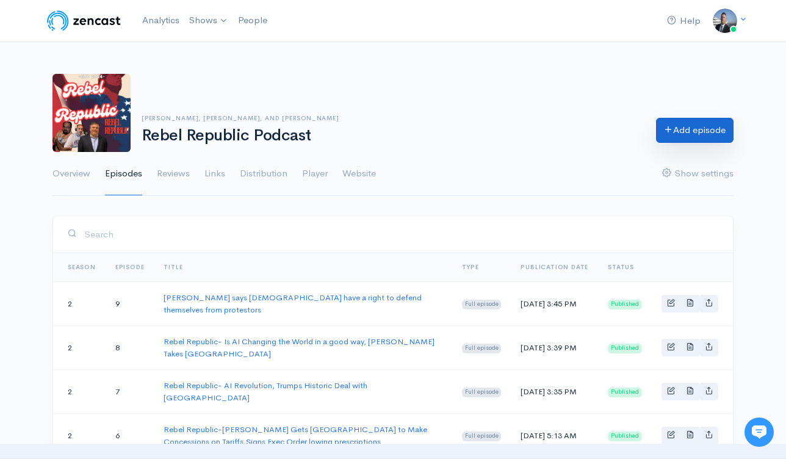
click at [701, 130] on link "Add episode" at bounding box center [695, 130] width 78 height 25
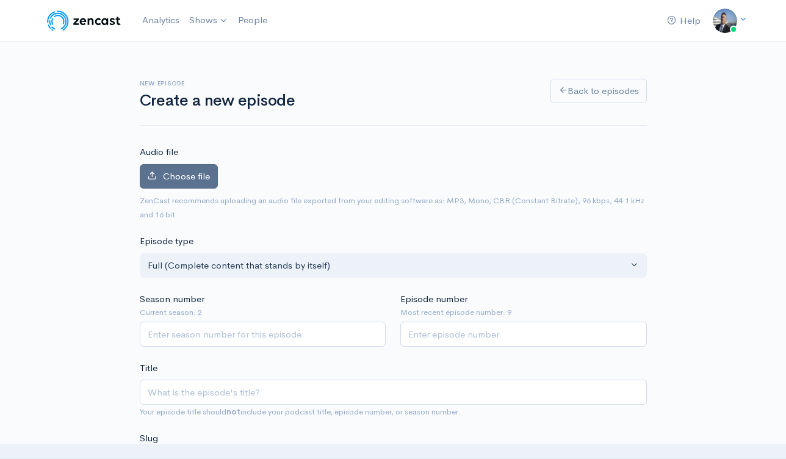
click at [203, 173] on span "Choose file" at bounding box center [186, 176] width 47 height 12
click at [0, 0] on input "Choose file" at bounding box center [0, 0] width 0 height 0
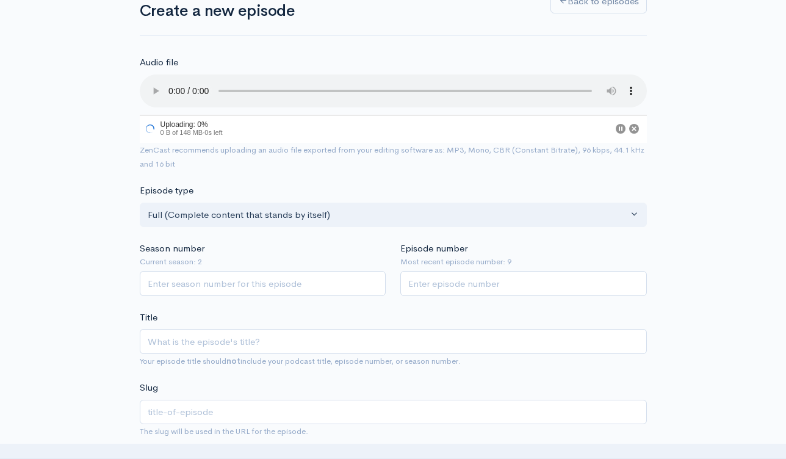
scroll to position [252, 0]
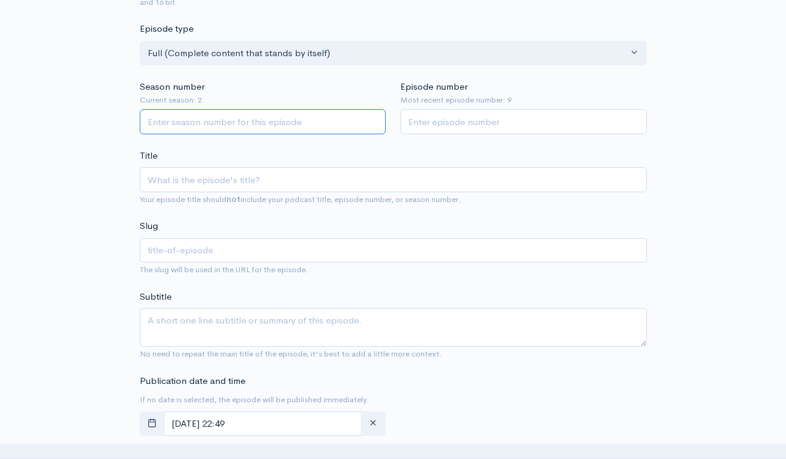
click at [280, 122] on input "Season number" at bounding box center [263, 121] width 247 height 25
type input "2"
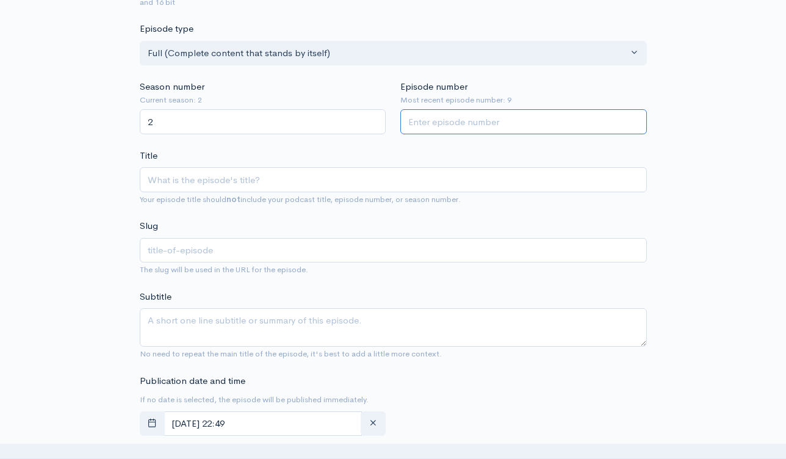
click at [443, 120] on input "Episode number" at bounding box center [524, 121] width 247 height 25
type input "10"
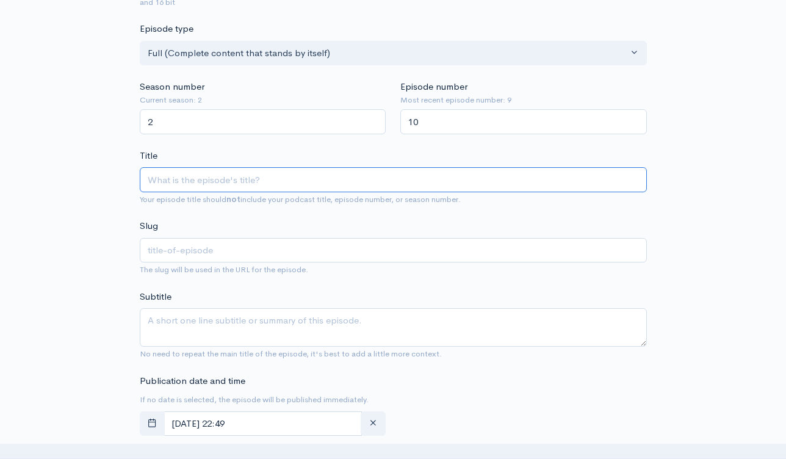
click at [415, 176] on input "Title" at bounding box center [393, 179] width 507 height 25
paste input "Rebel republic- protests plus israeliran conflict"
type input "Rebel republic- protests plus israeliran conflict"
type input "rebel-republic-protests-plus-israeliran-conflict"
type input "Rebel republic- protests plus israeliran conflict"
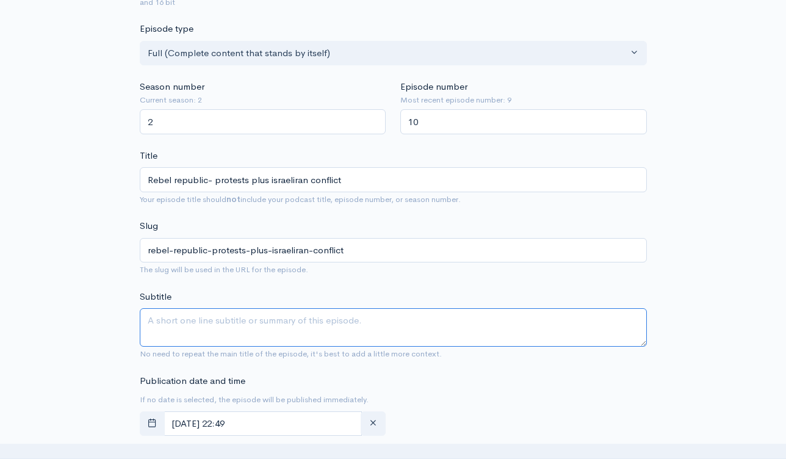
click at [410, 314] on textarea "Subtitle" at bounding box center [393, 327] width 507 height 38
paste textarea "Rebel republic- protests plus israeliran conflict"
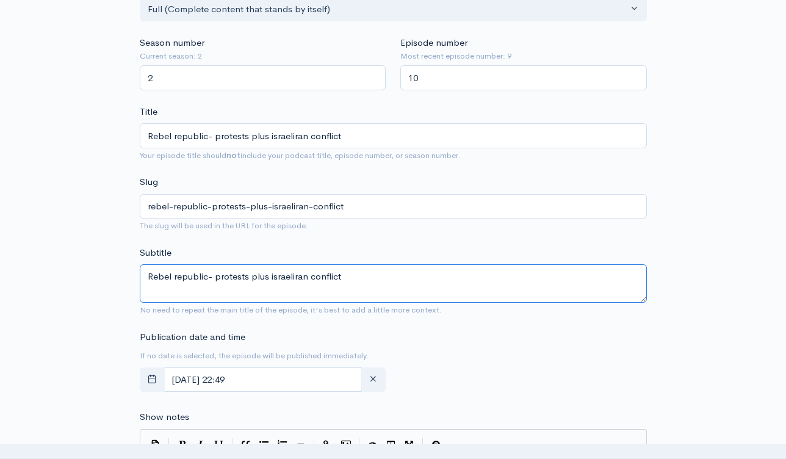
scroll to position [459, 0]
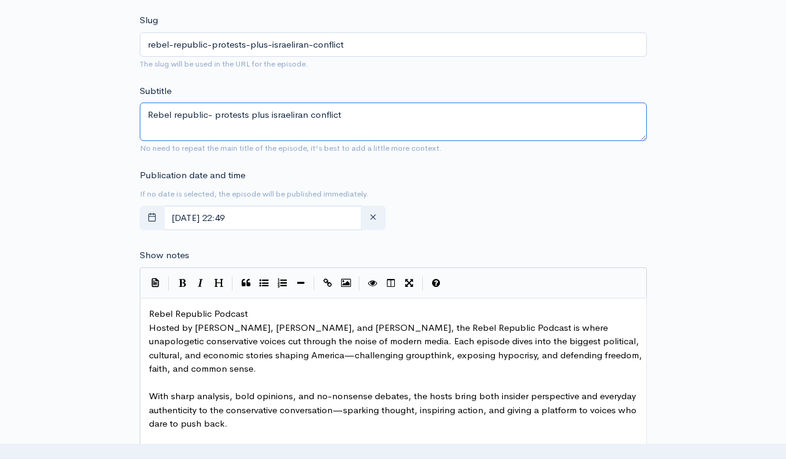
click at [293, 112] on textarea "Rebel republic- protests plus israeliran conflict" at bounding box center [393, 122] width 507 height 38
click at [291, 114] on textarea "Rebel republic- protests plus israeliran conflict" at bounding box center [393, 122] width 507 height 38
type textarea "Rebel republic- protests plus israel-iran conflict"
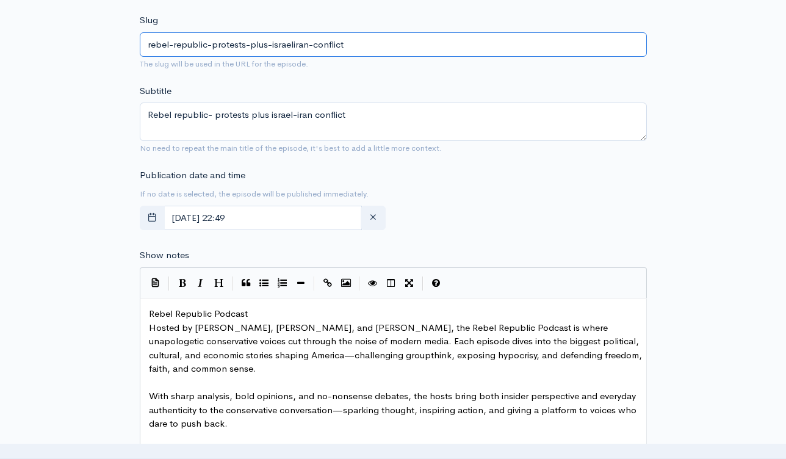
click at [293, 43] on input "rebel-republic-protests-plus-israeliran-conflict" at bounding box center [393, 44] width 507 height 25
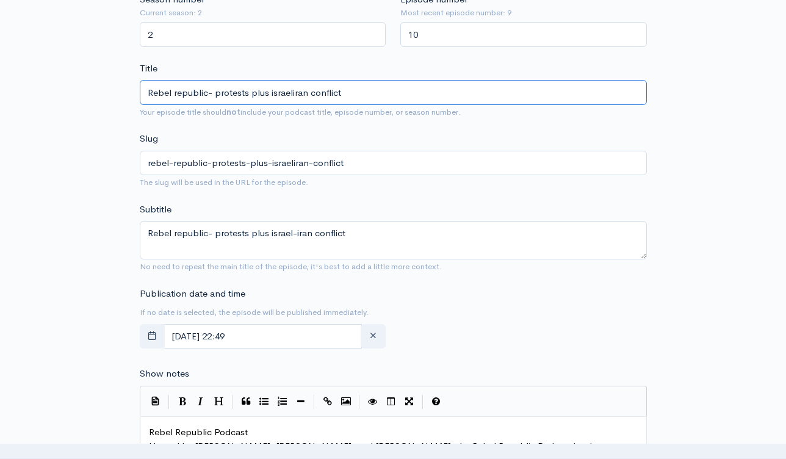
click at [291, 91] on input "Rebel republic- protests plus israeliran conflict" at bounding box center [393, 92] width 507 height 25
type input "Rebel republic- protests plus israel-iran conflict"
type input "rebel-republic-protests-plus-israel-iran-conflict"
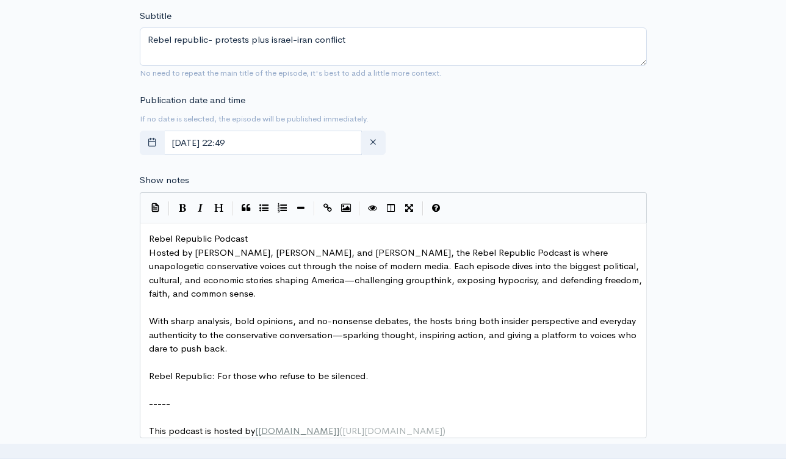
scroll to position [720, 0]
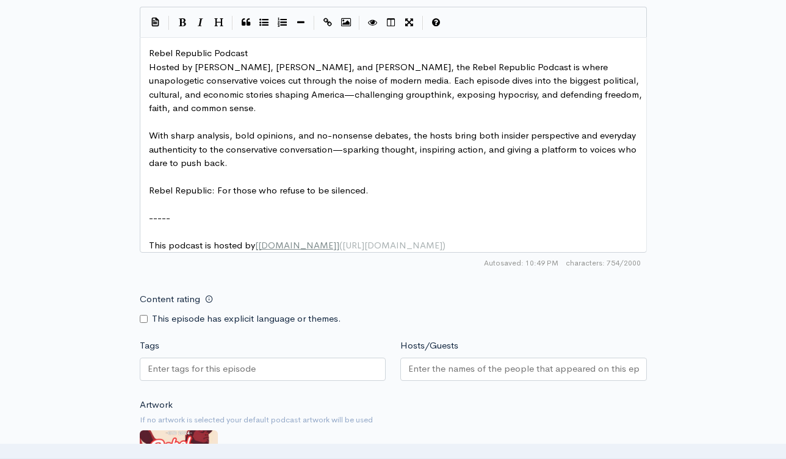
type input "Rebel republic- protests plus israel-iran conflict"
click at [150, 53] on span "Rebel Republic Podcast" at bounding box center [198, 53] width 99 height 12
paste textarea "\"
type textarea "\"
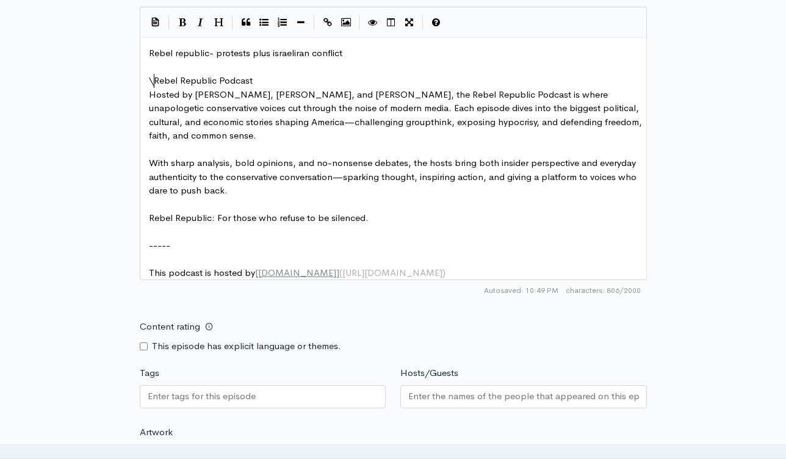
scroll to position [4, 4]
click at [285, 53] on span "Rebel republic- protests plus israeliran conflict" at bounding box center [246, 53] width 194 height 12
click at [292, 53] on span "Rebel republic- protests plus israeliran conflict" at bounding box center [246, 53] width 194 height 12
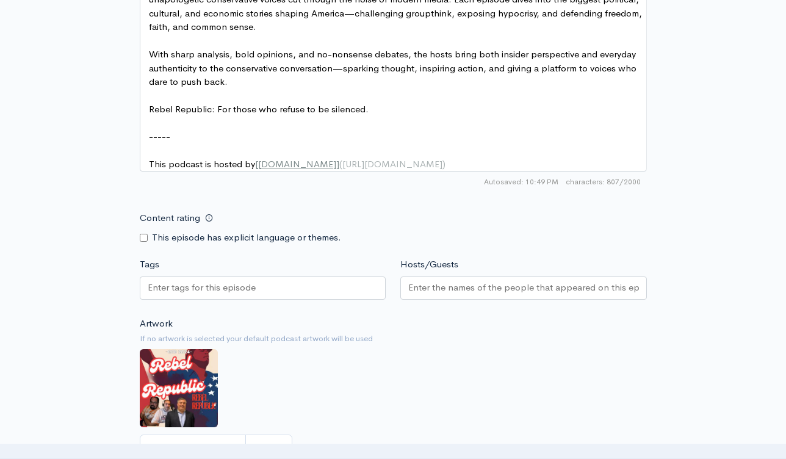
type textarea "-"
click at [265, 298] on div at bounding box center [263, 288] width 247 height 23
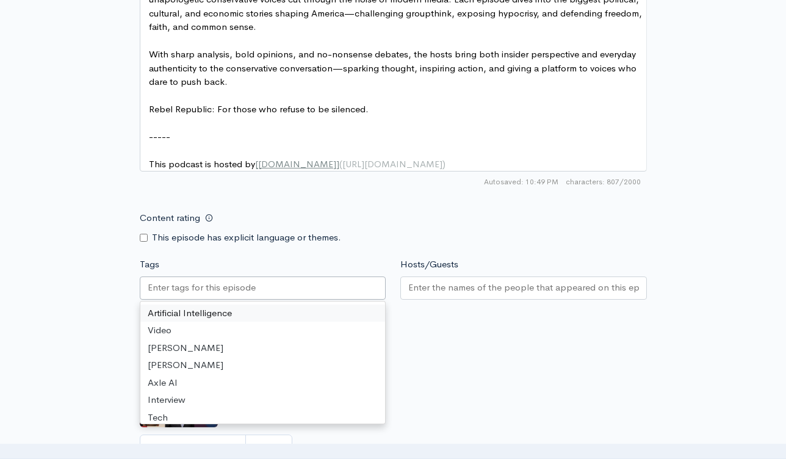
scroll to position [576, 0]
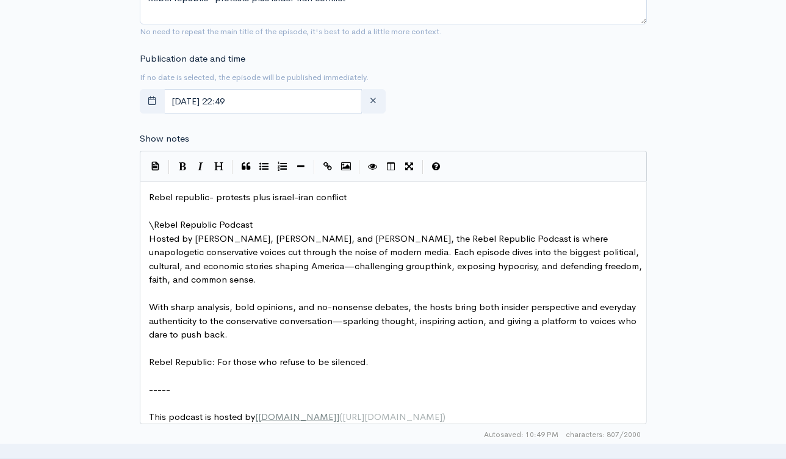
click at [299, 195] on span "Rebel republic- protests plus israel-iran conflict" at bounding box center [248, 197] width 198 height 12
type textarea "Rebel republic- protests plus israel-iran conflict"
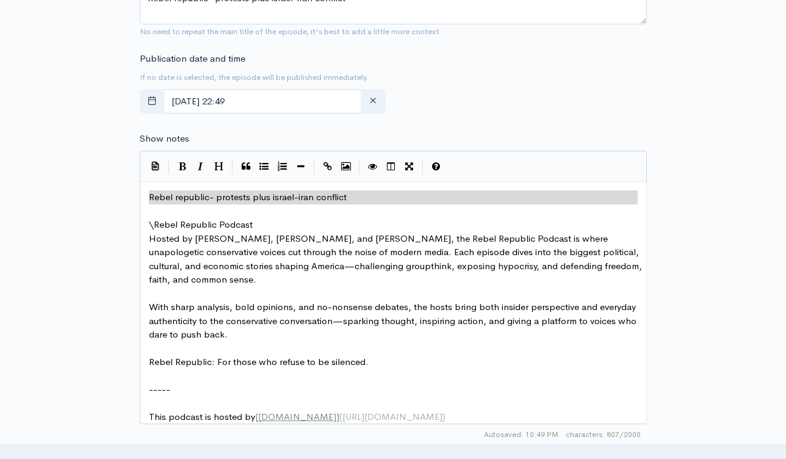
click at [153, 225] on span "\R" at bounding box center [154, 225] width 10 height 12
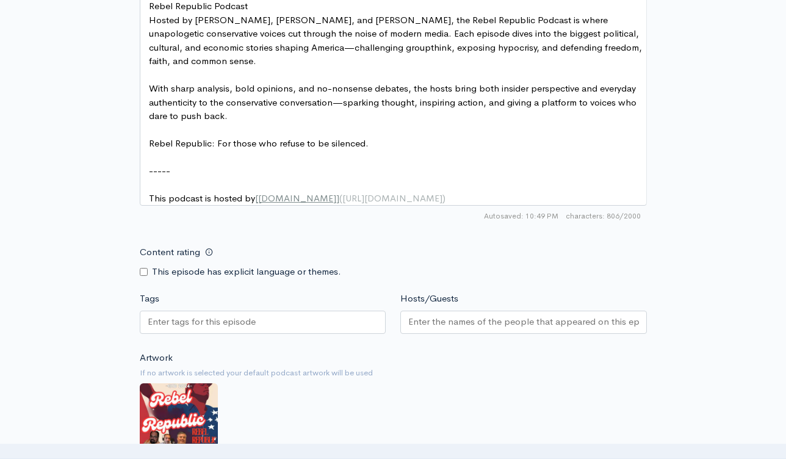
scroll to position [807, 0]
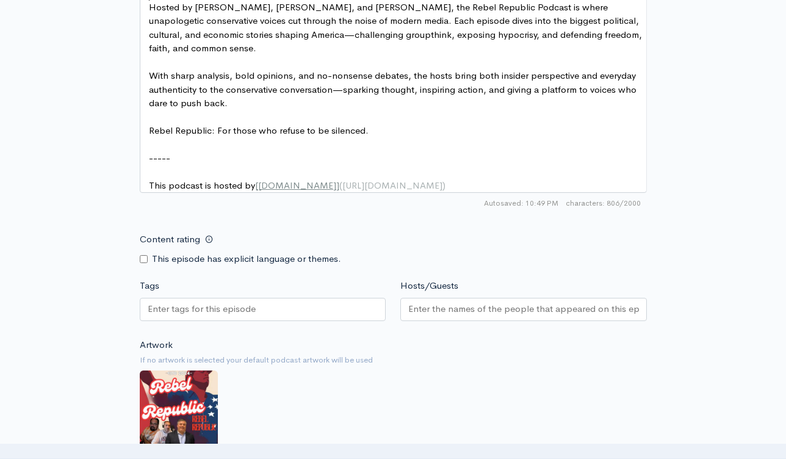
click at [253, 316] on input "Tags" at bounding box center [203, 309] width 110 height 14
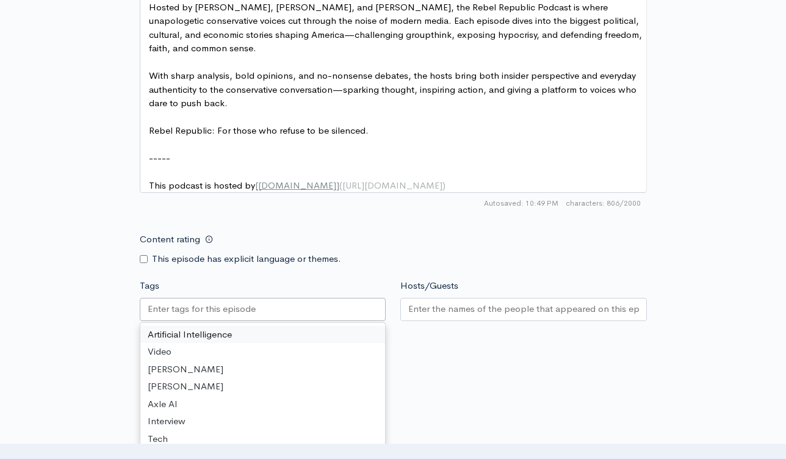
paste input "Rebel republic- protests plus israel-iran conflict"
type input "Rebel republic- protests plus israel-iran conflict"
click at [462, 316] on input "Hosts/Guests" at bounding box center [523, 309] width 231 height 14
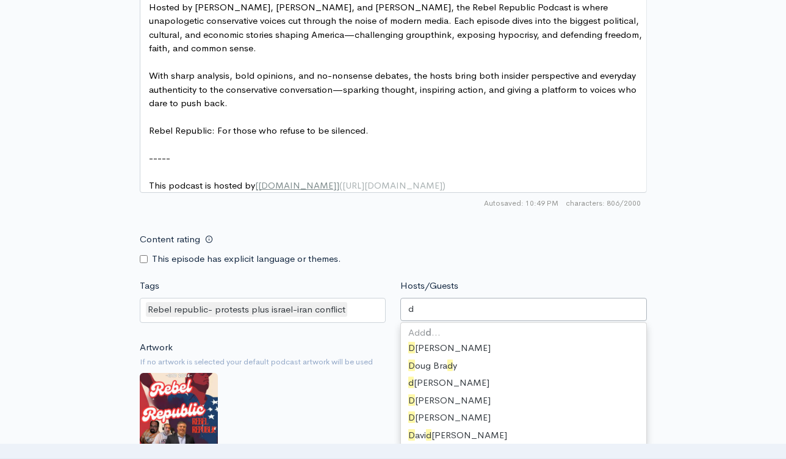
scroll to position [109, 0]
type input "dav"
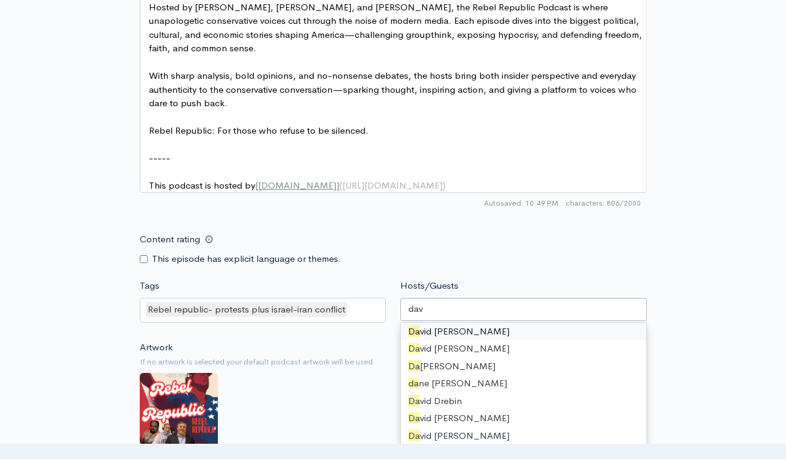
scroll to position [2, 0]
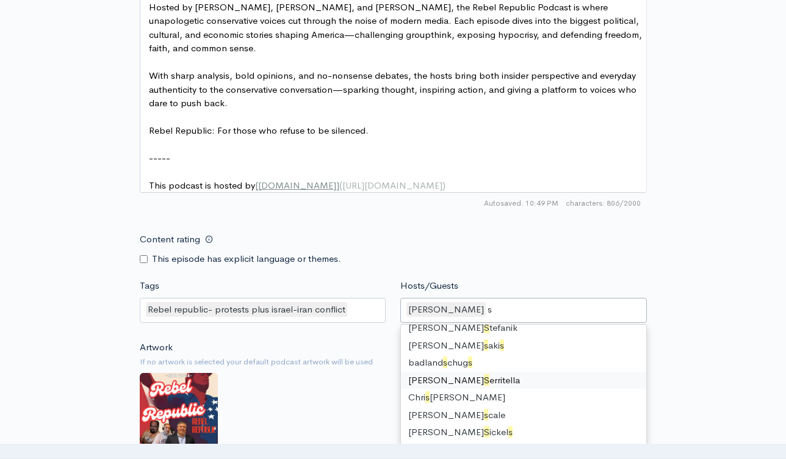
type input "st"
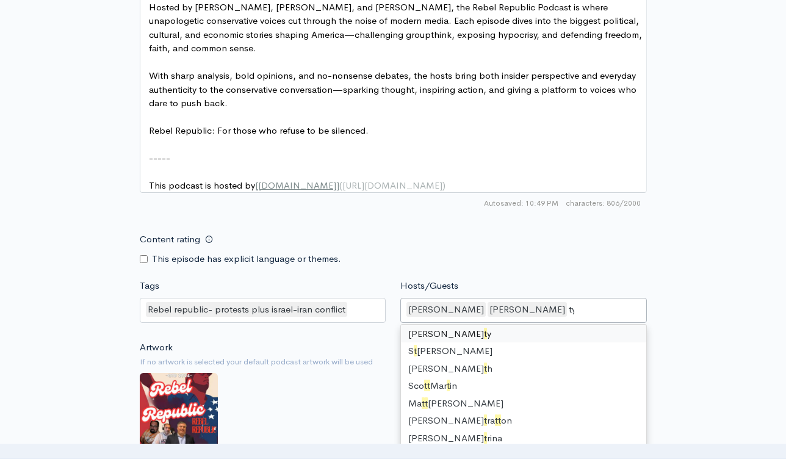
scroll to position [0, 0]
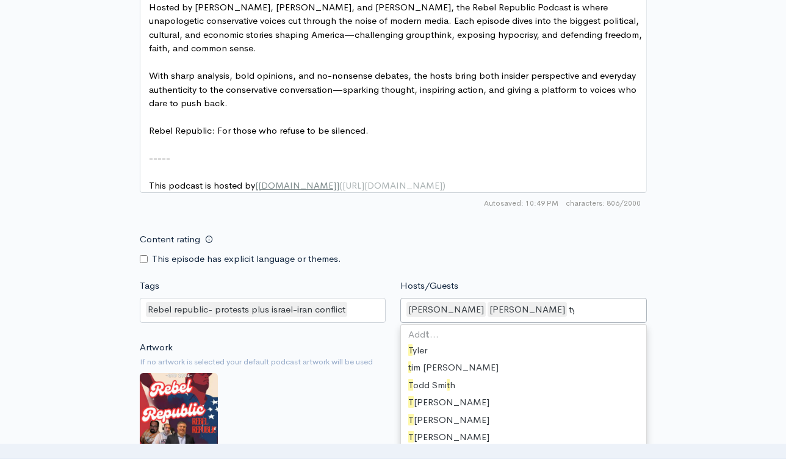
type input "tyl"
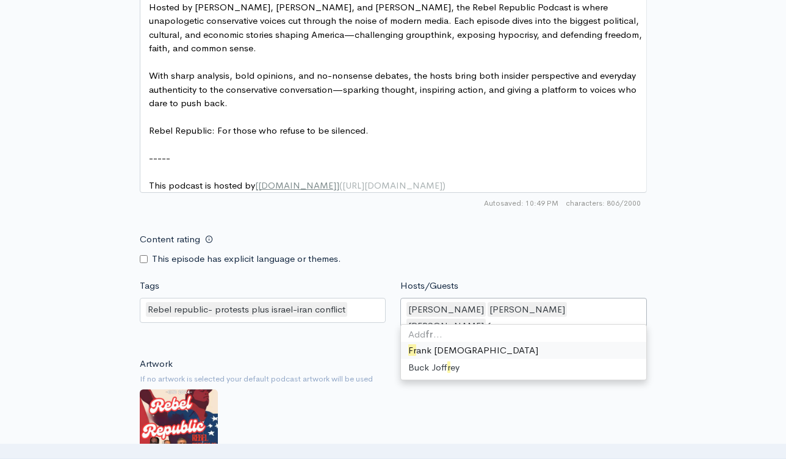
type input "fra"
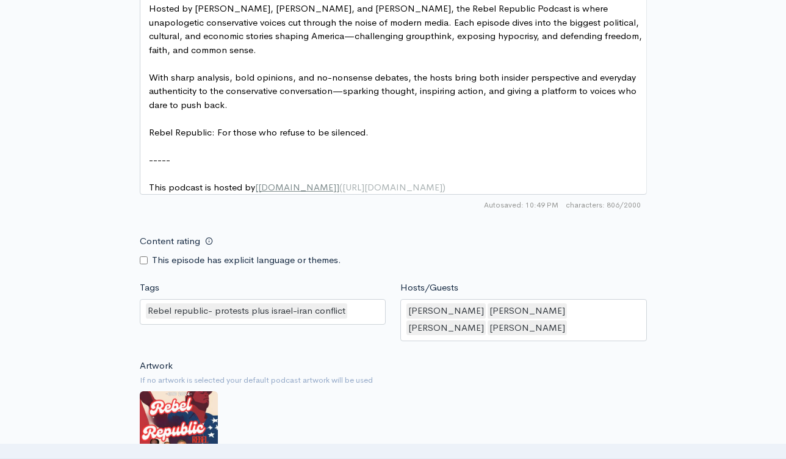
scroll to position [1051, 0]
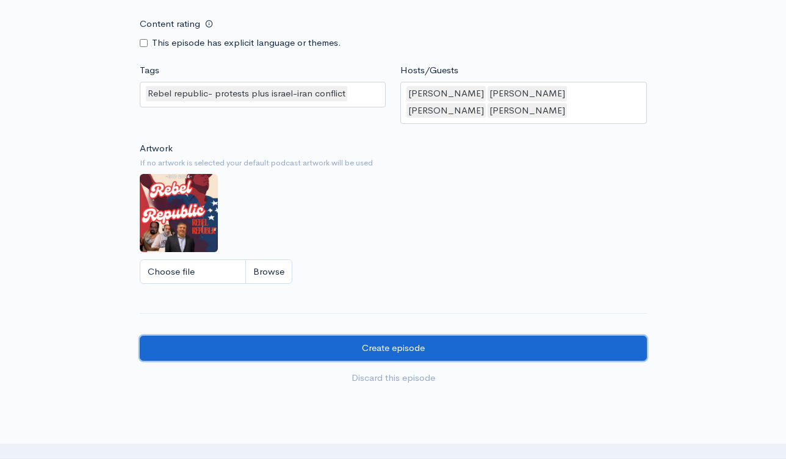
click at [450, 357] on input "Create episode" at bounding box center [393, 348] width 507 height 25
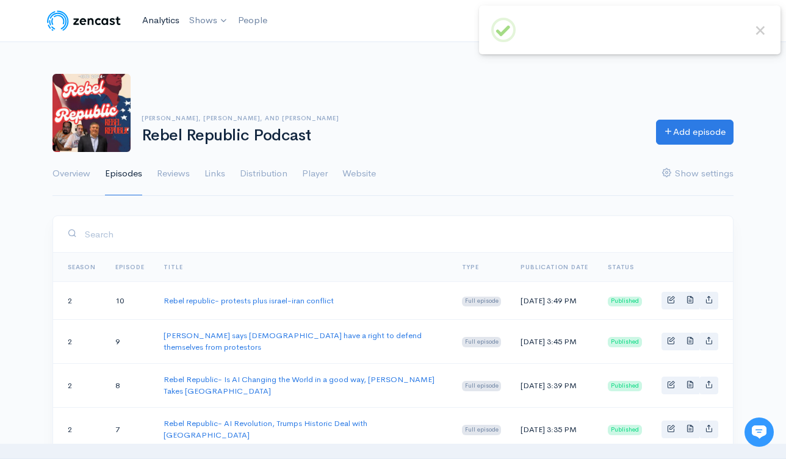
click at [165, 20] on link "Analytics" at bounding box center [160, 20] width 47 height 26
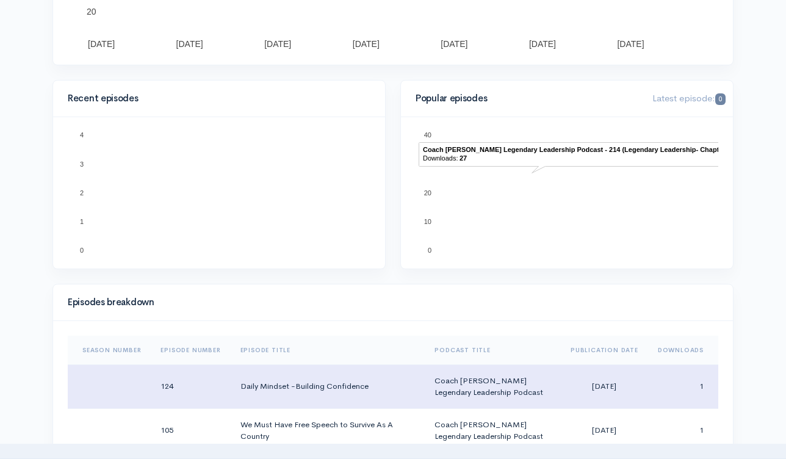
scroll to position [413, 0]
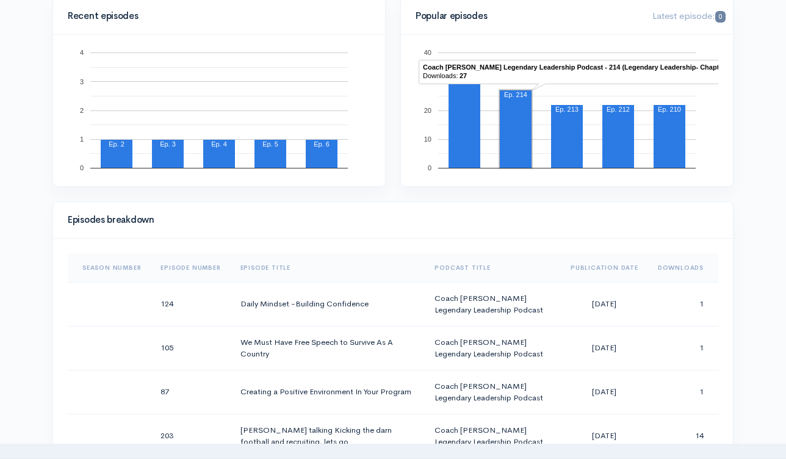
click at [667, 266] on th "Downloads" at bounding box center [683, 267] width 70 height 29
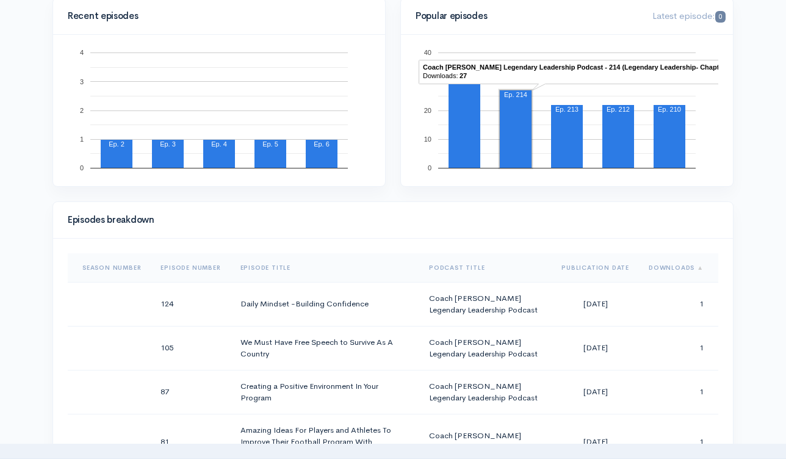
click at [667, 265] on th "Downloads" at bounding box center [678, 267] width 79 height 29
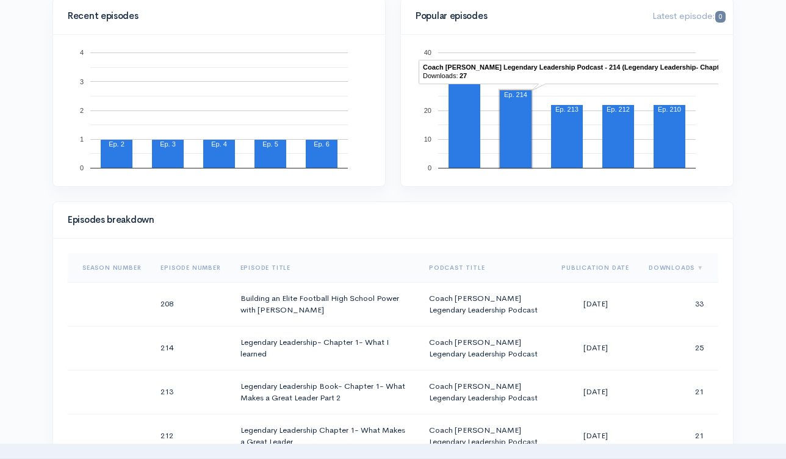
click at [666, 265] on th "Downloads" at bounding box center [678, 267] width 79 height 29
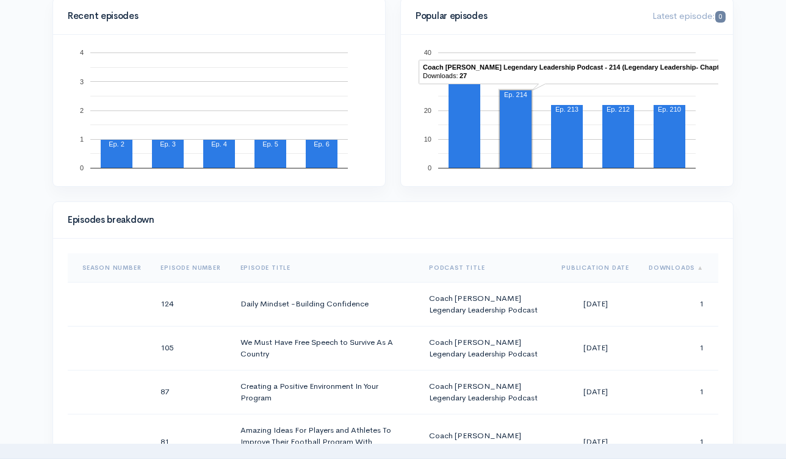
click at [666, 265] on th "Downloads" at bounding box center [678, 267] width 79 height 29
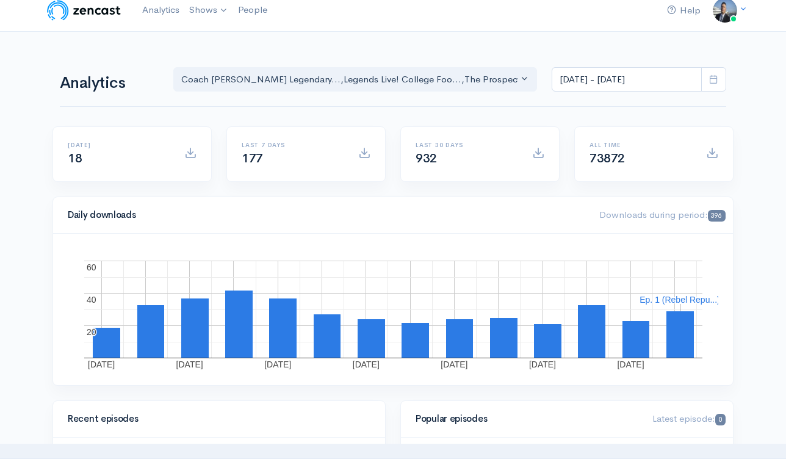
scroll to position [0, 0]
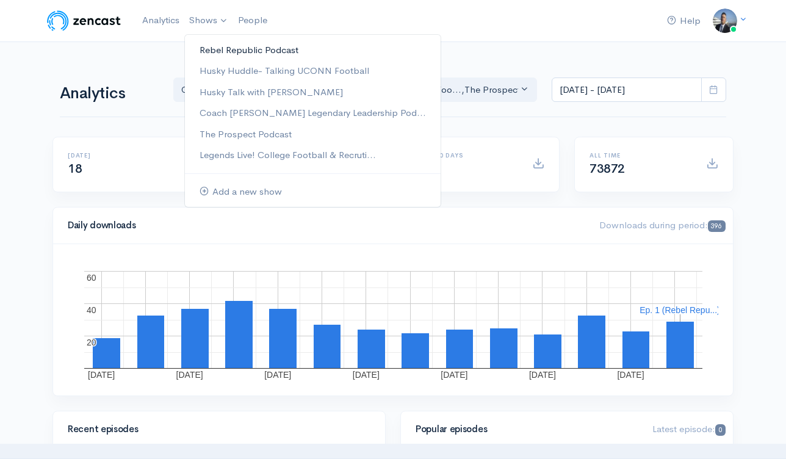
click at [212, 45] on link "Rebel Republic Podcast" at bounding box center [313, 50] width 256 height 21
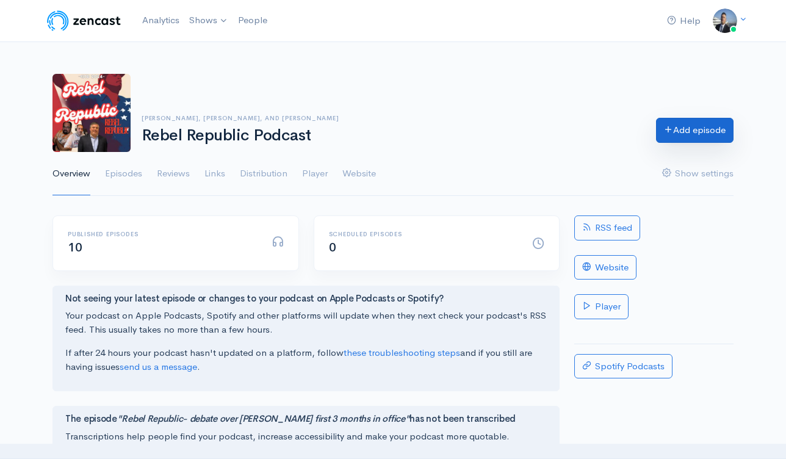
click at [703, 131] on link "Add episode" at bounding box center [695, 130] width 78 height 25
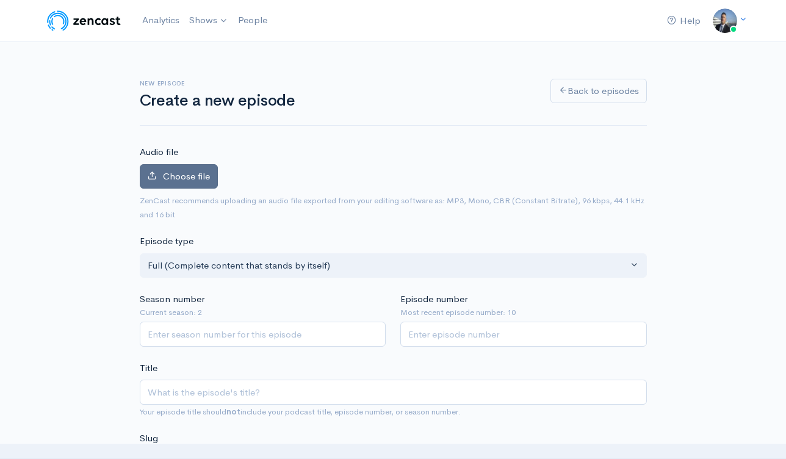
click at [197, 176] on span "Choose file" at bounding box center [186, 176] width 47 height 12
click at [0, 0] on input "Choose file" at bounding box center [0, 0] width 0 height 0
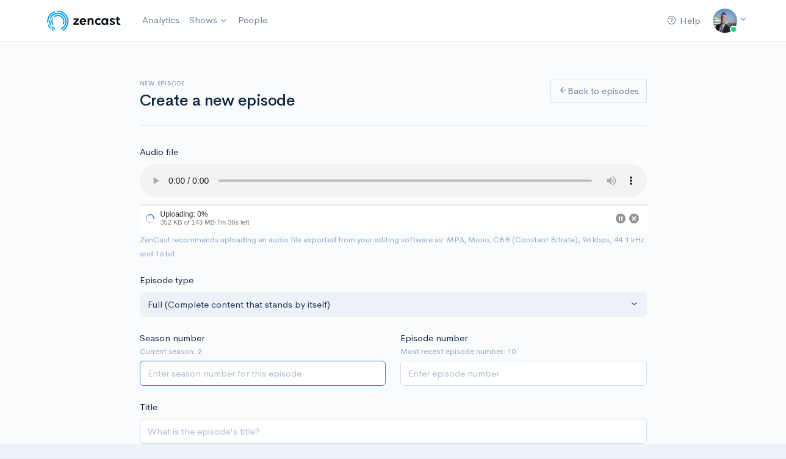
click at [288, 377] on input "Season number" at bounding box center [263, 373] width 247 height 25
type input "2"
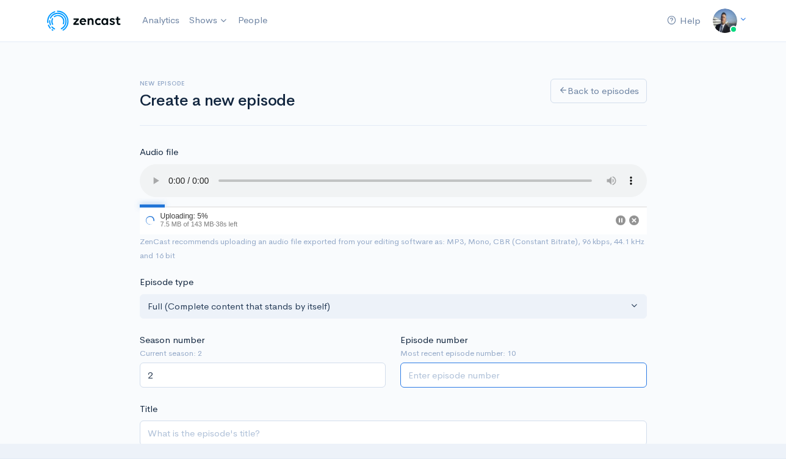
click at [453, 366] on input "Episode number" at bounding box center [524, 375] width 247 height 25
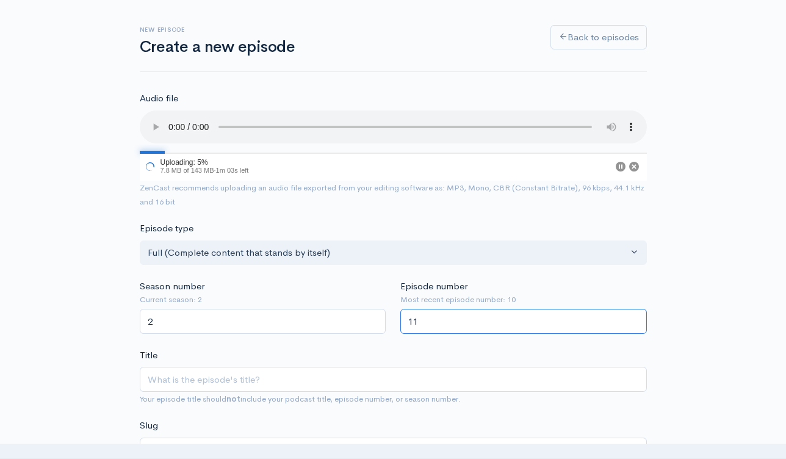
scroll to position [112, 0]
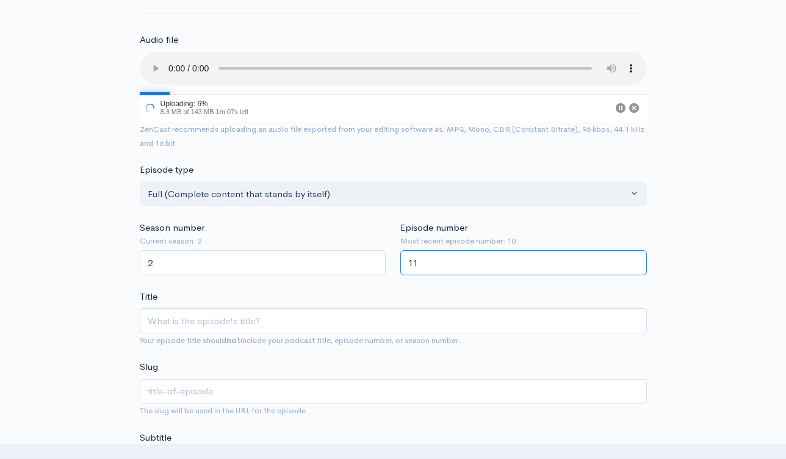
type input "11"
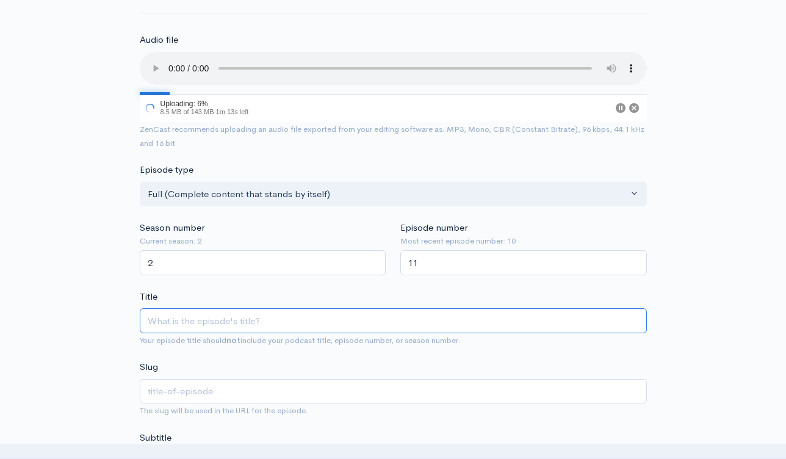
click at [321, 321] on input "Title" at bounding box center [393, 320] width 507 height 25
paste input "Rebel Republic- Democrats in NYC nominate a socialist for Mayor"
type input "Rebel Republic- Democrats in NYC nominate a socialist for Mayor"
type input "rebel-republic-democrats-in-nyc-nominate-a-socialist-for-mayor"
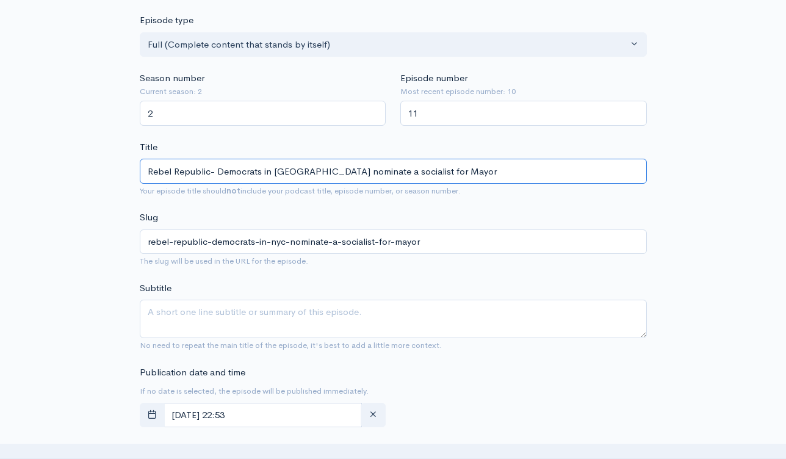
scroll to position [354, 0]
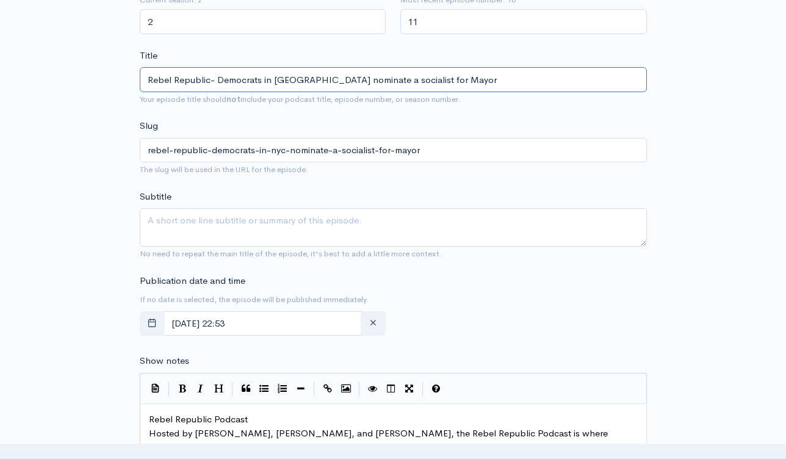
type input "Rebel Republic- Democrats in NYC nominate a socialist for Mayor"
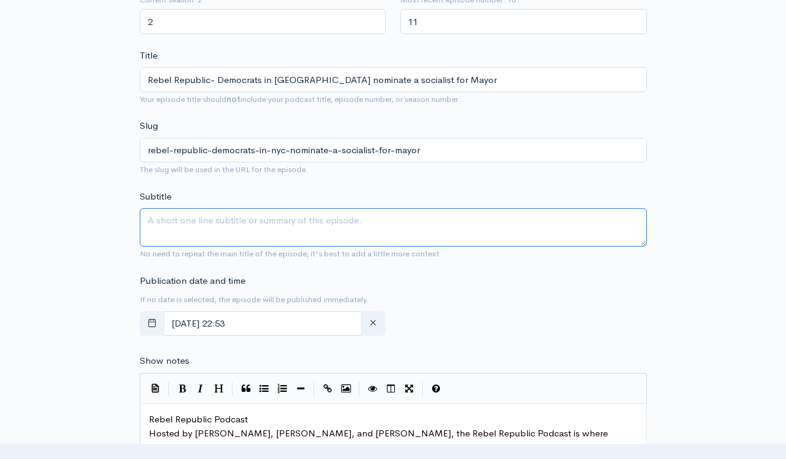
click at [218, 229] on textarea "Subtitle" at bounding box center [393, 227] width 507 height 38
paste textarea "Rebel Republic- Democrats in NYC nominate a socialist for Mayor"
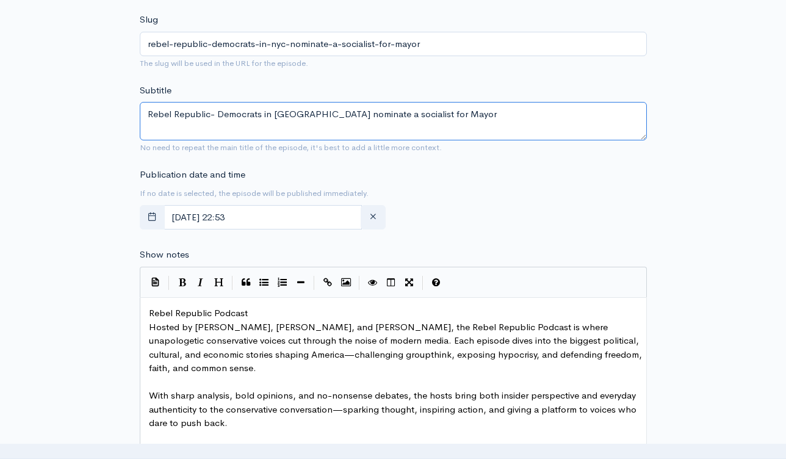
scroll to position [463, 0]
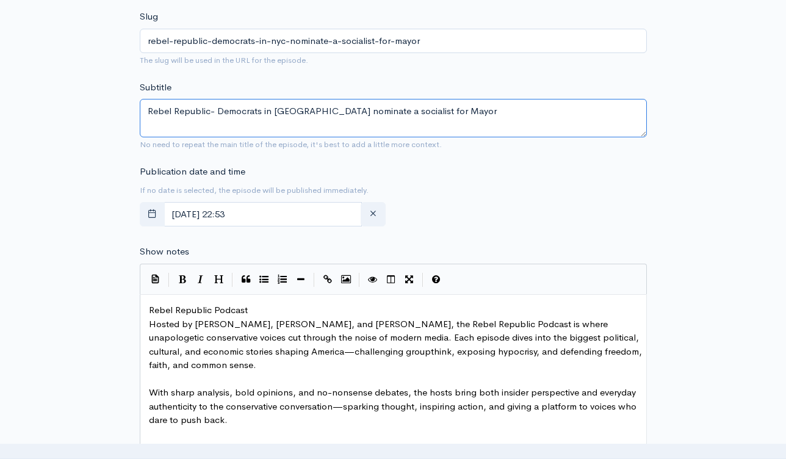
type textarea "Rebel Republic- Democrats in NYC nominate a socialist for Mayor"
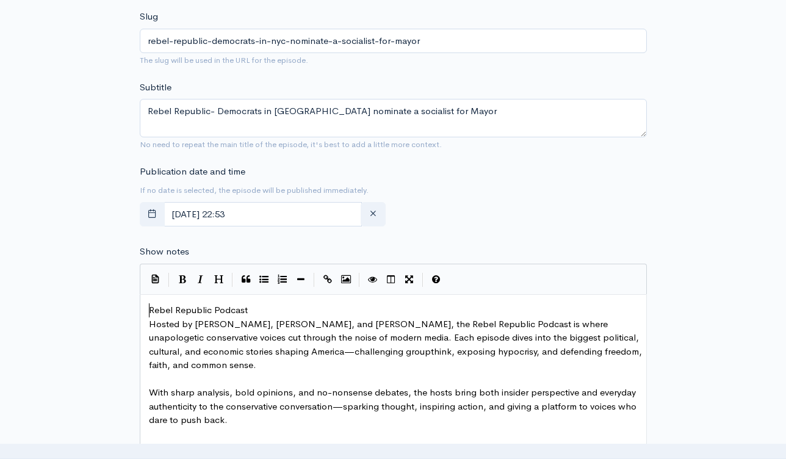
scroll to position [4, 0]
click at [150, 308] on span "Rebel Republic Podcast" at bounding box center [198, 310] width 99 height 12
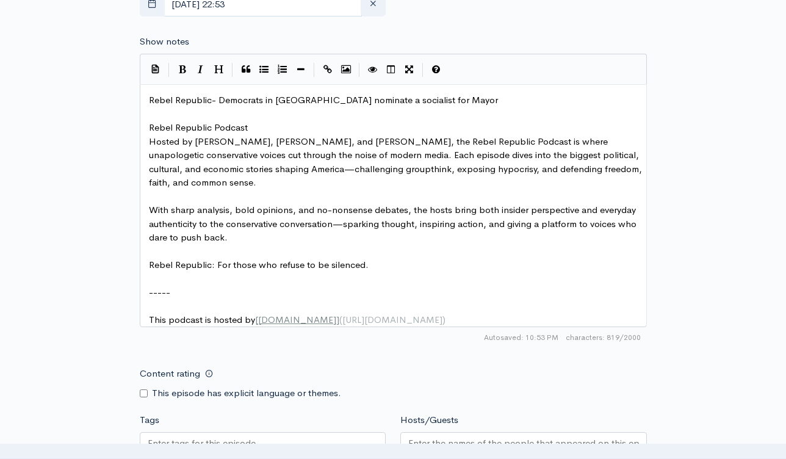
scroll to position [715, 0]
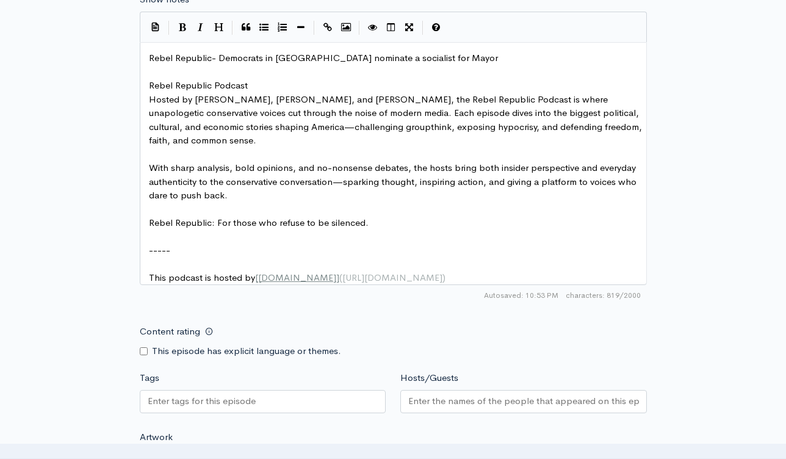
click at [308, 413] on div at bounding box center [263, 401] width 247 height 23
paste input "Rebel Republic- Democrats in NYC nominate a socialist for Mayor"
type input "Rebel Republic- Democrats in NYC nominate a socialist for Mayor"
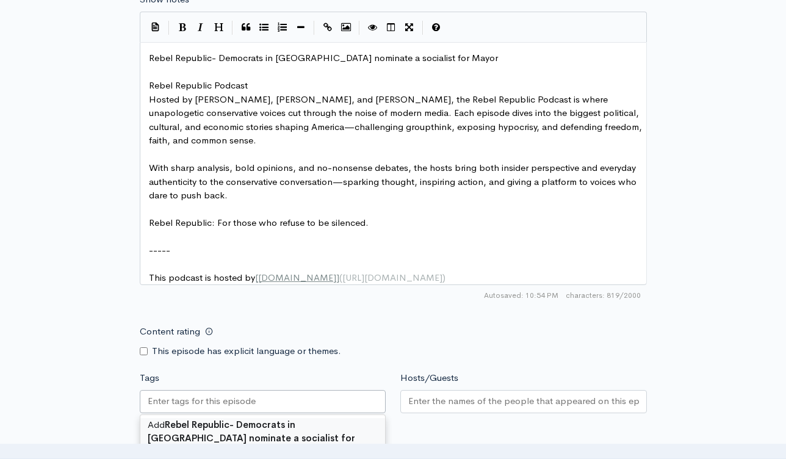
scroll to position [0, 0]
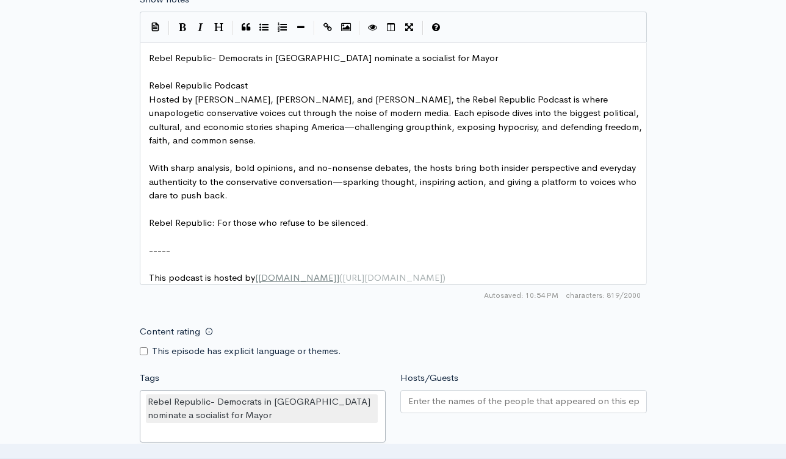
click at [445, 408] on input "Hosts/Guests" at bounding box center [523, 401] width 231 height 14
type input "s"
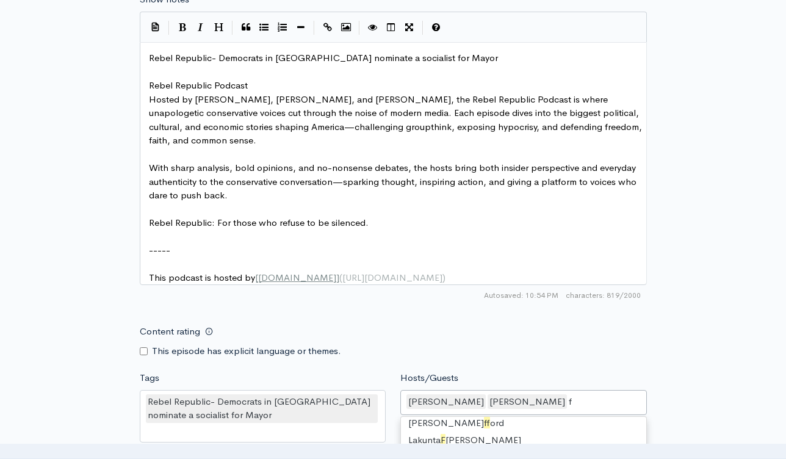
scroll to position [69, 0]
type input "fr"
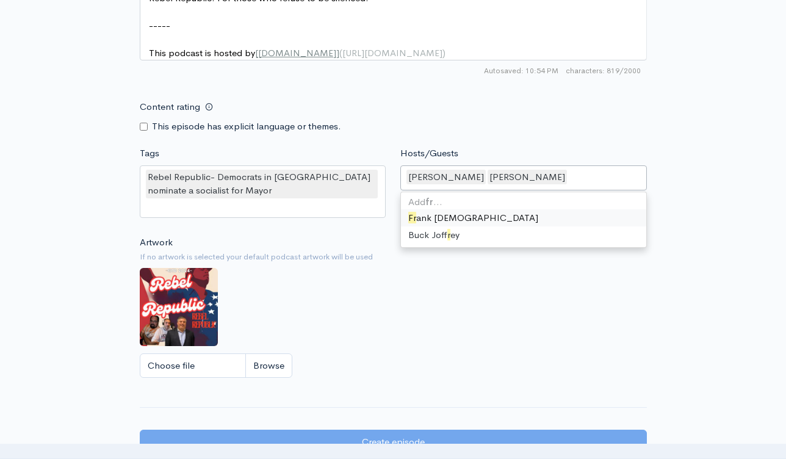
scroll to position [461, 0]
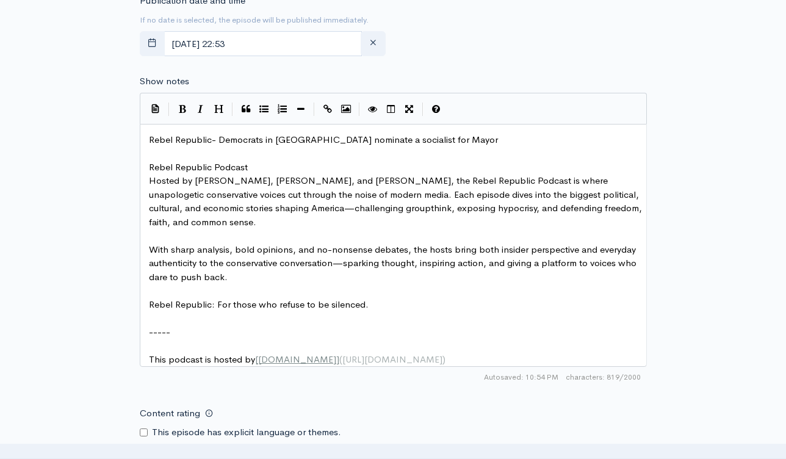
scroll to position [1066, 0]
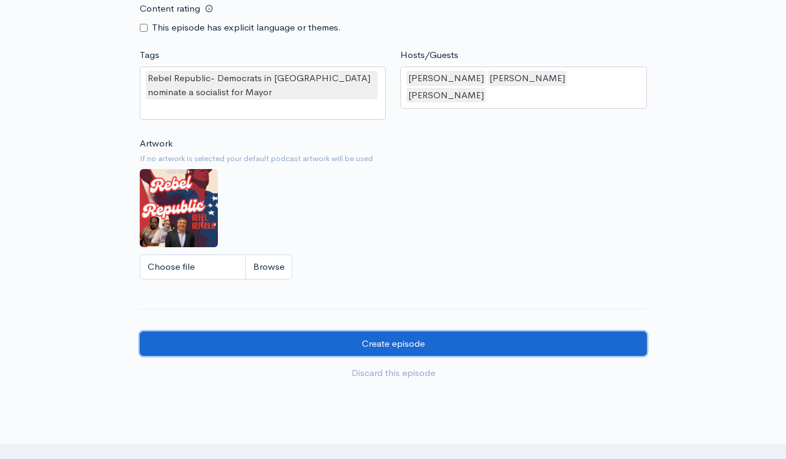
click at [508, 355] on input "Create episode" at bounding box center [393, 344] width 507 height 25
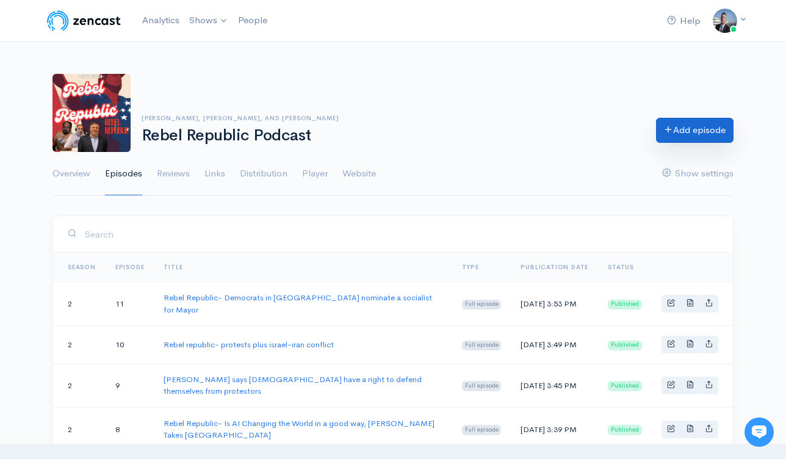
click at [682, 129] on link "Add episode" at bounding box center [695, 130] width 78 height 25
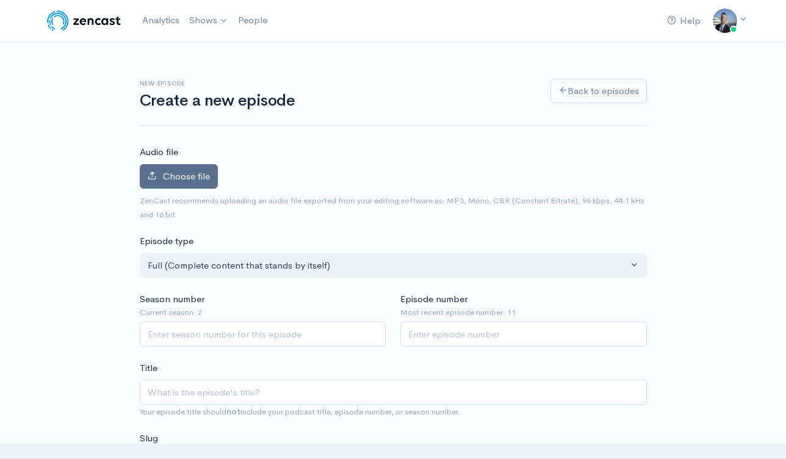
click at [181, 180] on span "Choose file" at bounding box center [186, 176] width 47 height 12
click at [0, 0] on input "Choose file" at bounding box center [0, 0] width 0 height 0
click at [324, 333] on input "Season number" at bounding box center [263, 334] width 247 height 25
type input "2"
click at [479, 336] on input "Episode number" at bounding box center [524, 334] width 247 height 25
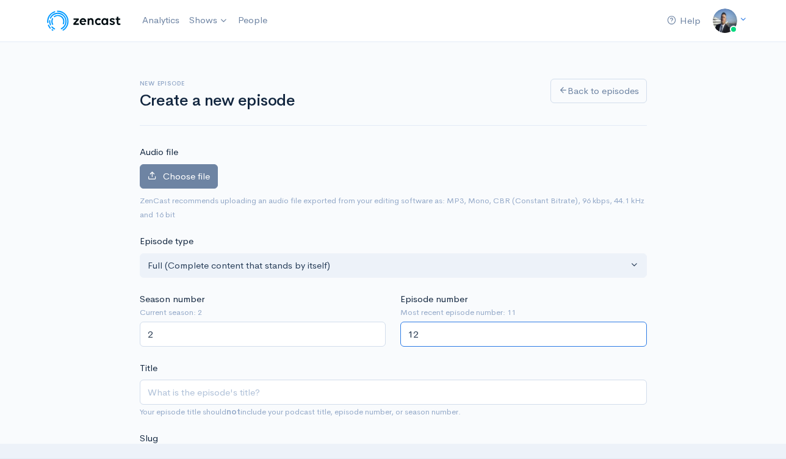
type input "12"
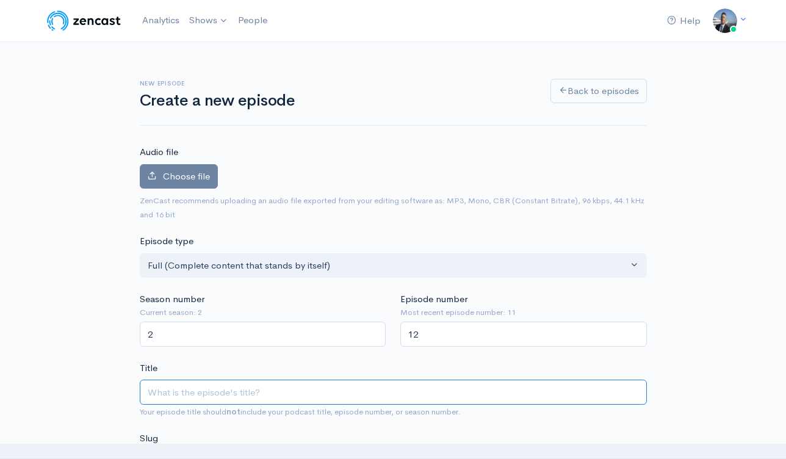
click at [403, 391] on input "Title" at bounding box center [393, 392] width 507 height 25
paste input "Rebel Republic -Featuring Guest [PERSON_NAME], NY State Senator talks NYC"
type input "Rebel Republic -Featuring Guest [PERSON_NAME], NY State Senator talks NYC"
type input "rebel-republic-featuring-guest-[PERSON_NAME]-ny-state-senator-talks-nyc"
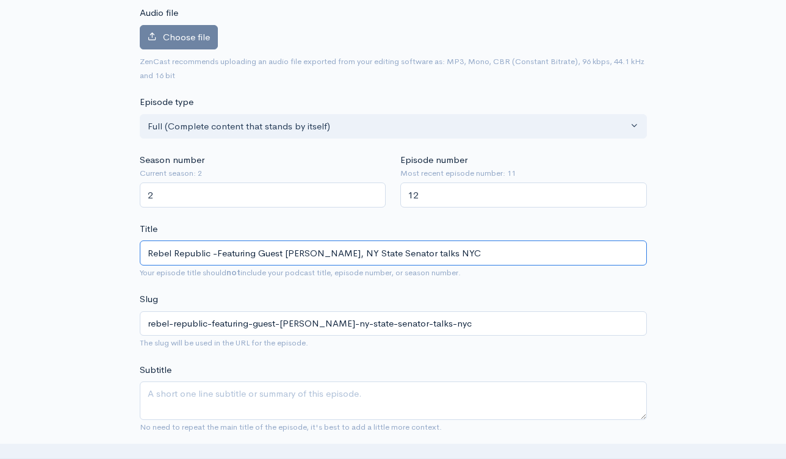
scroll to position [239, 0]
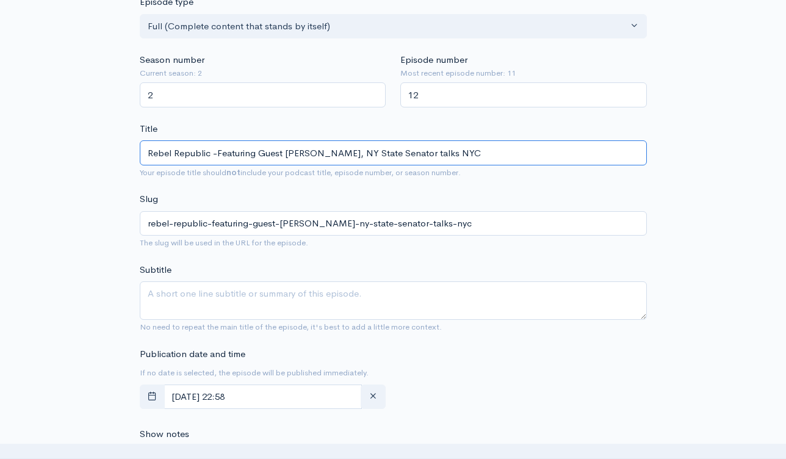
type input "Rebel Republic -Featuring Guest [PERSON_NAME], NY State Senator talks NYC"
click at [297, 292] on textarea "Subtitle" at bounding box center [393, 300] width 507 height 38
paste textarea "Rebel Republic -Featuring Guest [PERSON_NAME], NY State Senator talks NYC"
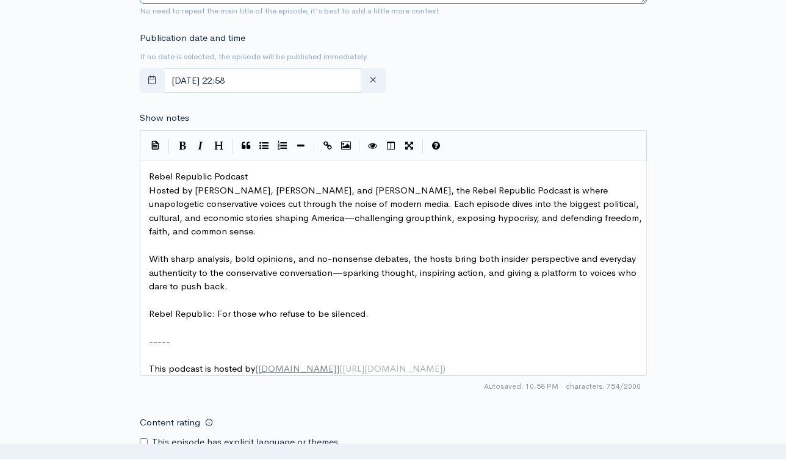
scroll to position [560, 0]
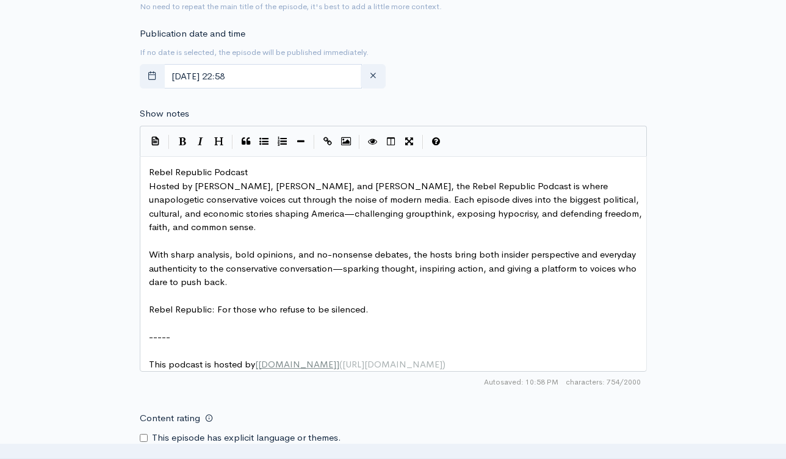
type textarea "Rebel Republic -Featuring Guest [PERSON_NAME], NY State Senator talks NYC"
click at [150, 172] on span "Rebel Republic Podcast" at bounding box center [198, 172] width 99 height 12
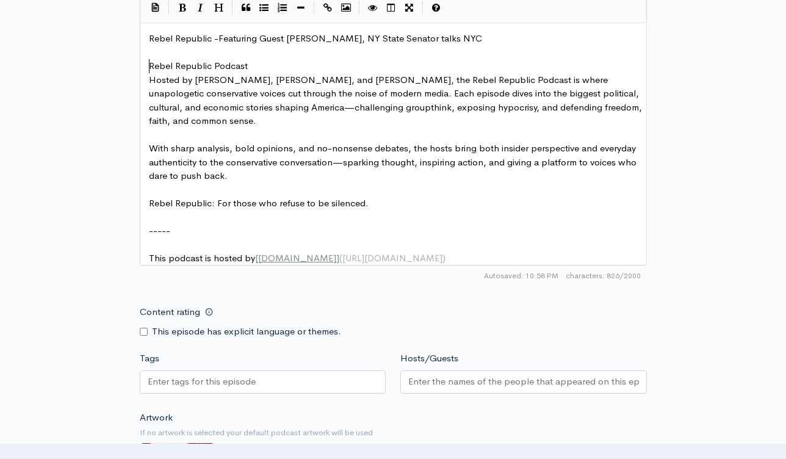
scroll to position [802, 0]
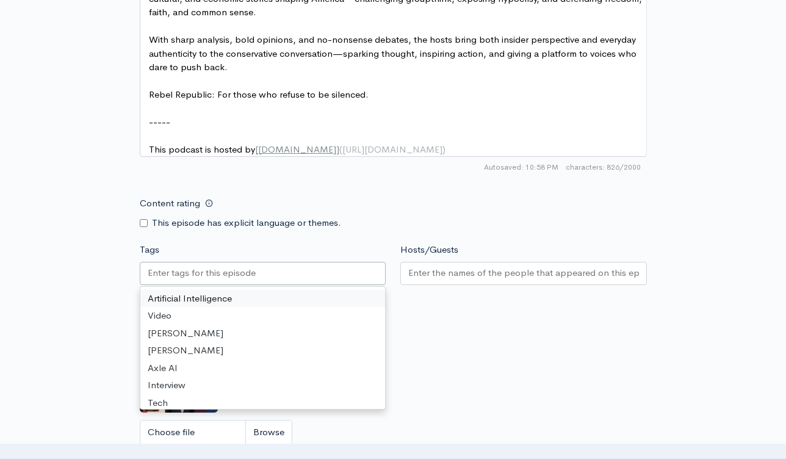
click at [301, 273] on div at bounding box center [263, 273] width 247 height 23
paste input "text"
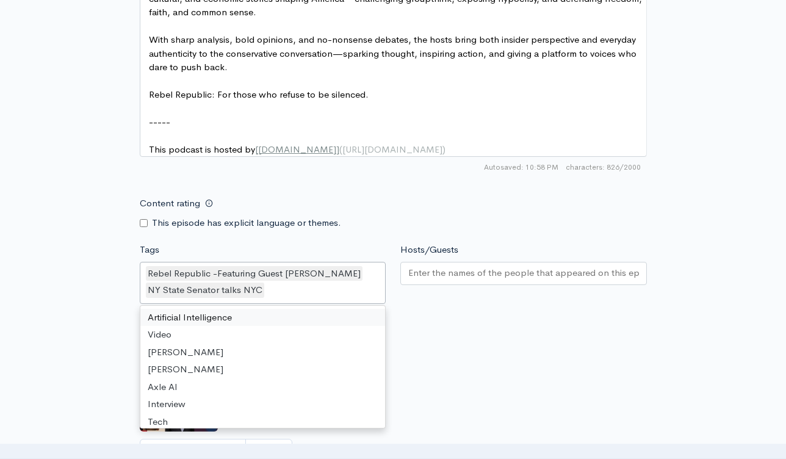
click at [485, 280] on input "Hosts/Guests" at bounding box center [523, 273] width 231 height 14
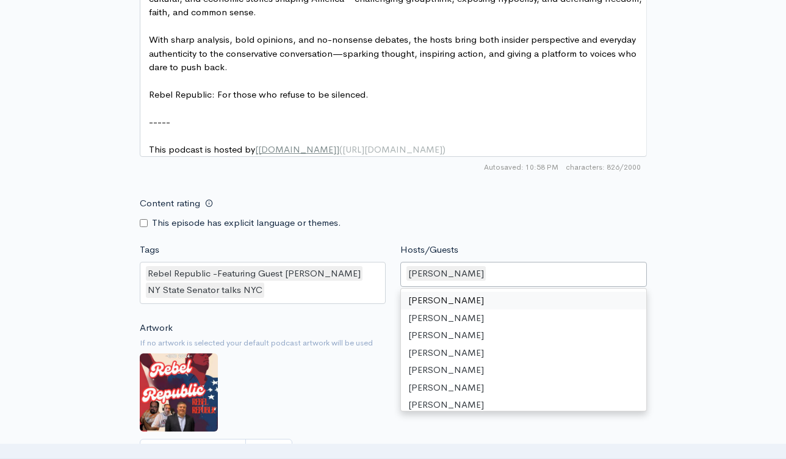
type input "s"
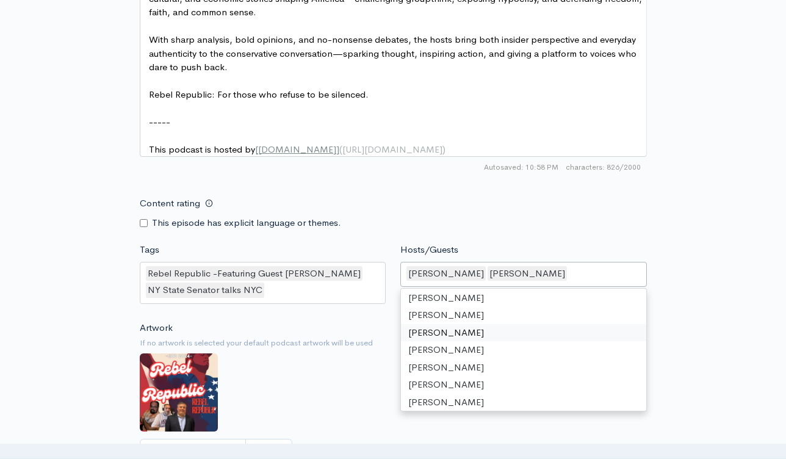
scroll to position [721, 0]
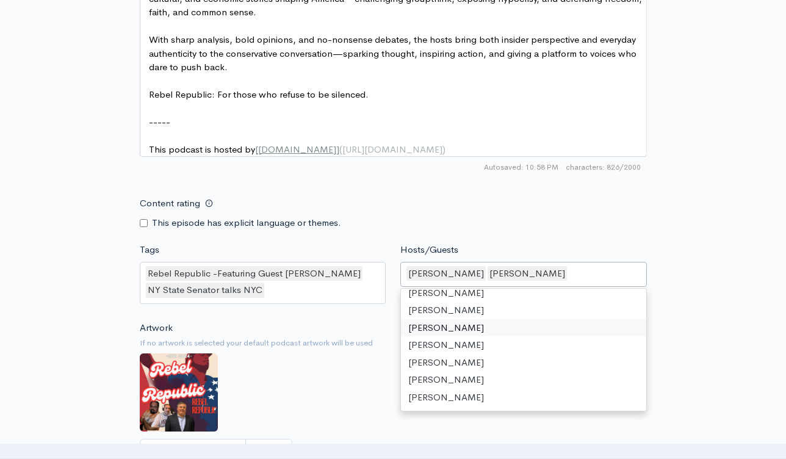
type input "f"
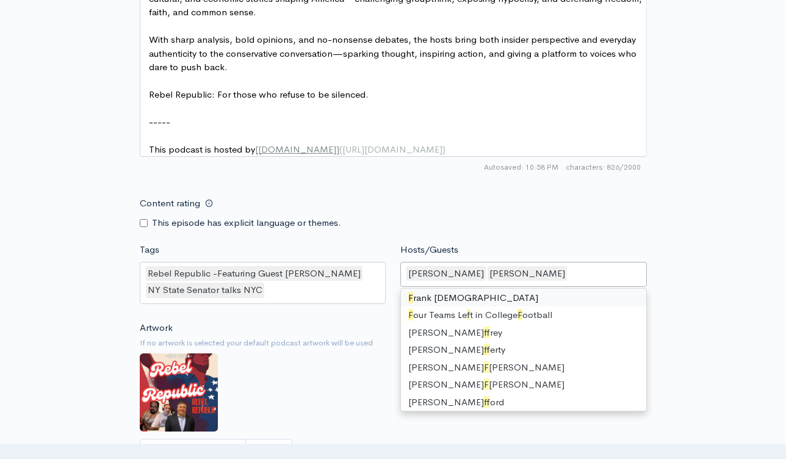
scroll to position [1331, 0]
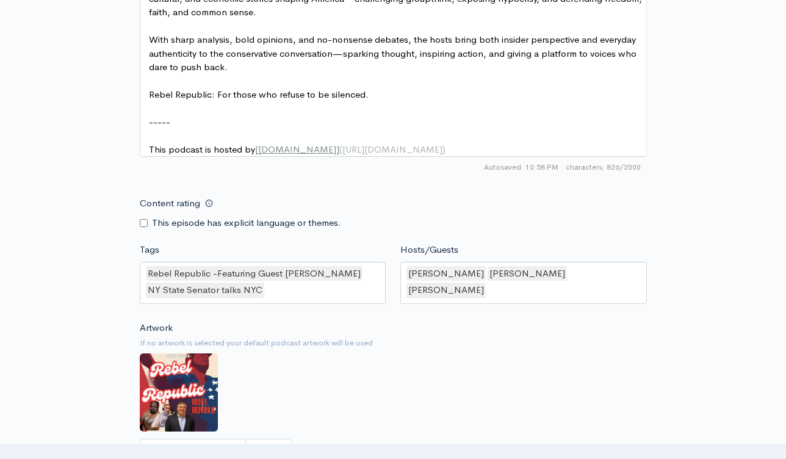
click at [591, 230] on div "Content rating This episode has explicit language or themes." at bounding box center [394, 210] width 522 height 38
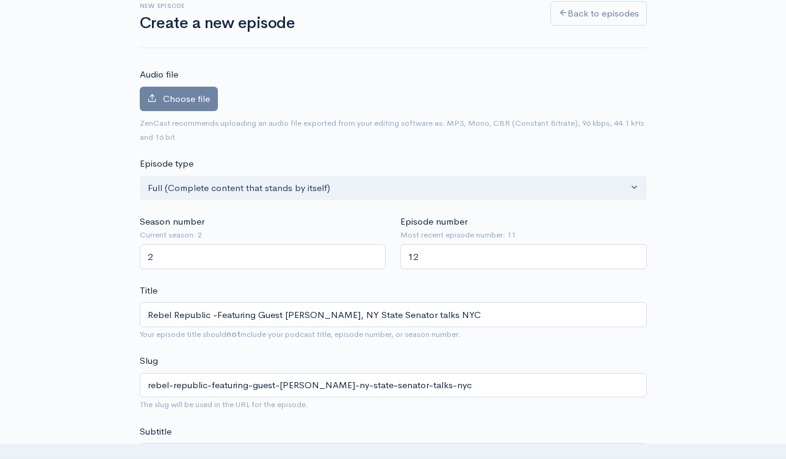
scroll to position [70, 0]
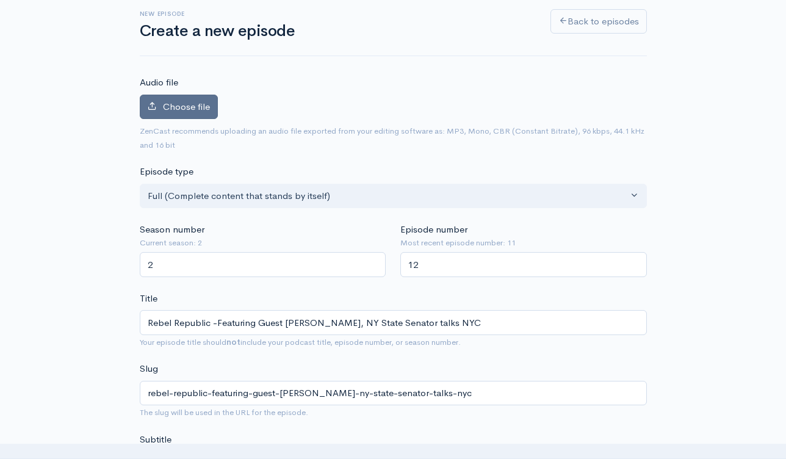
click at [198, 111] on span "Choose file" at bounding box center [186, 107] width 47 height 12
click at [0, 0] on input "Choose file" at bounding box center [0, 0] width 0 height 0
click at [166, 101] on span "Choose file" at bounding box center [186, 107] width 47 height 12
click at [0, 0] on input "Choose file" at bounding box center [0, 0] width 0 height 0
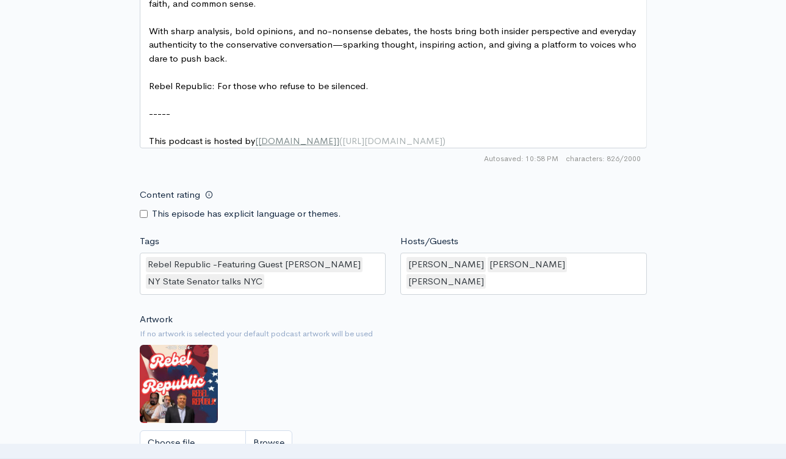
scroll to position [1081, 0]
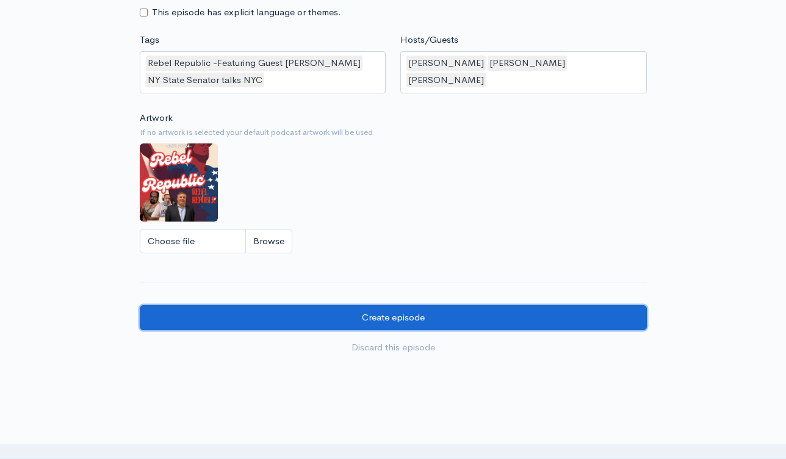
click at [448, 325] on input "Create episode" at bounding box center [393, 317] width 507 height 25
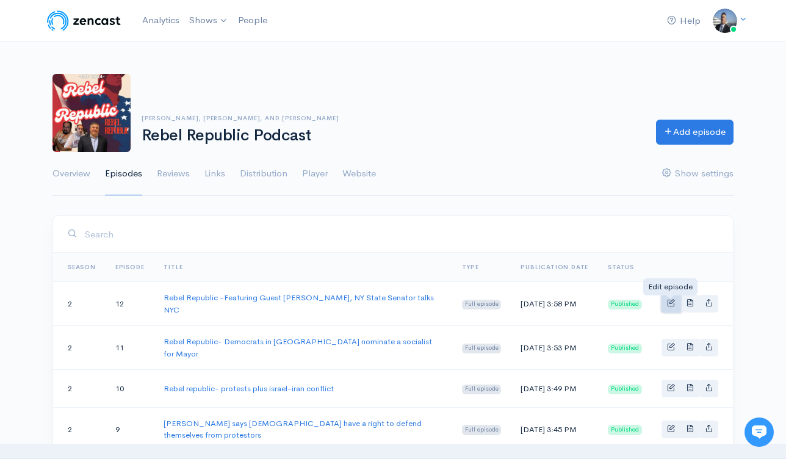
click at [670, 307] on span "Basic example" at bounding box center [671, 303] width 8 height 8
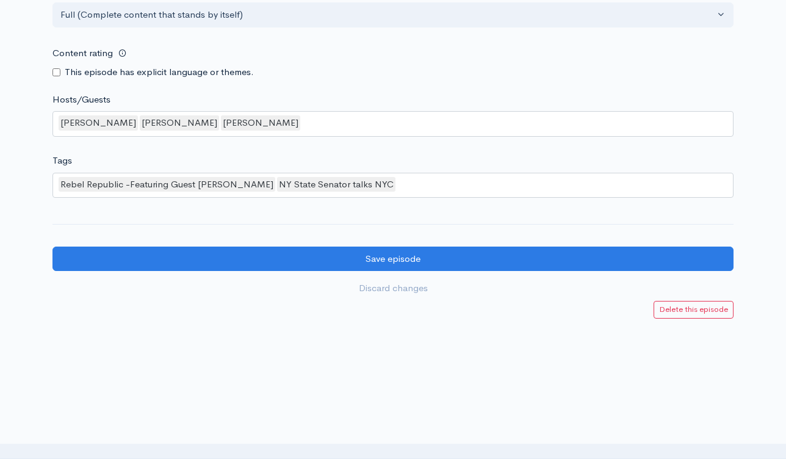
scroll to position [883, 0]
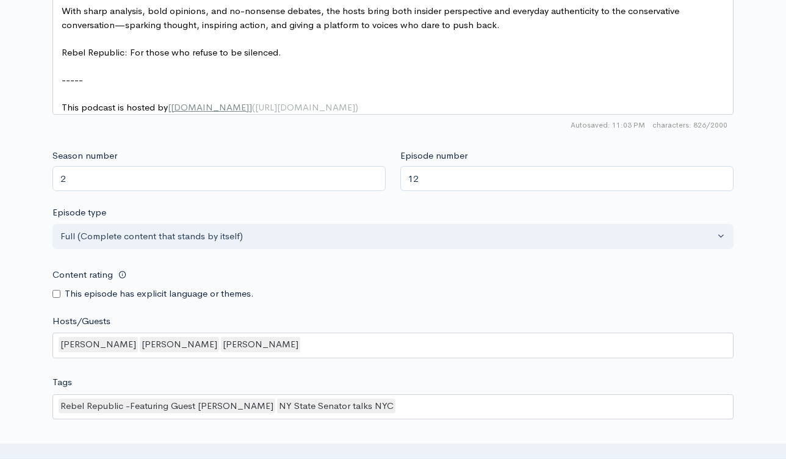
click at [488, 351] on div "David Schuman Steve Cully Frank Cristiano" at bounding box center [393, 346] width 681 height 26
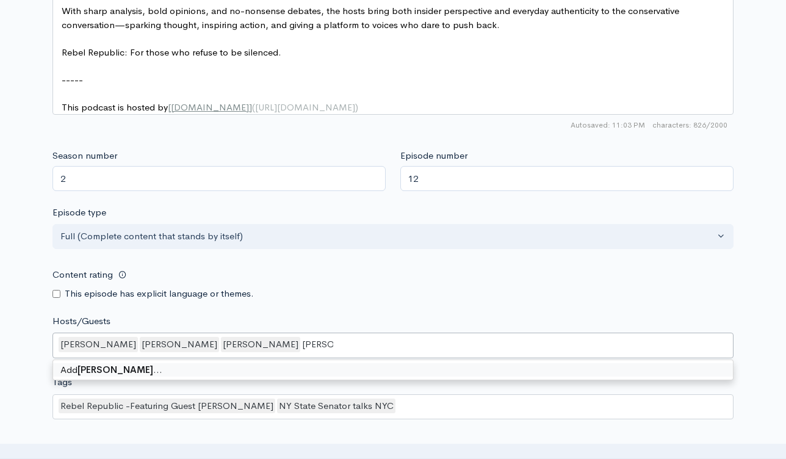
type input "joe griffo"
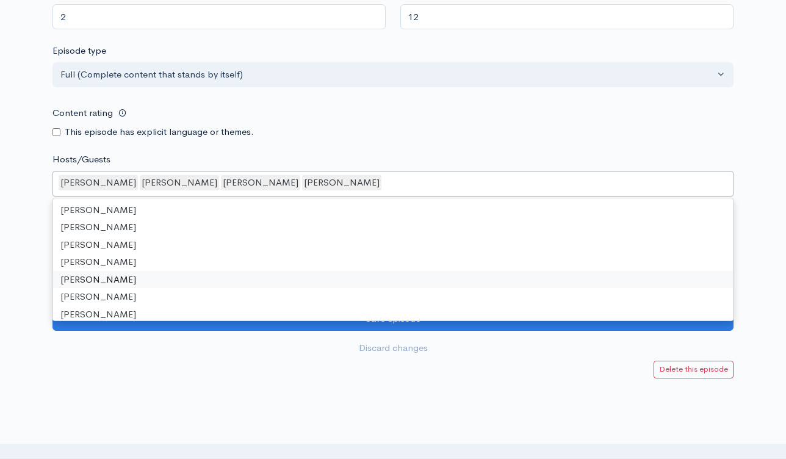
scroll to position [1131, 0]
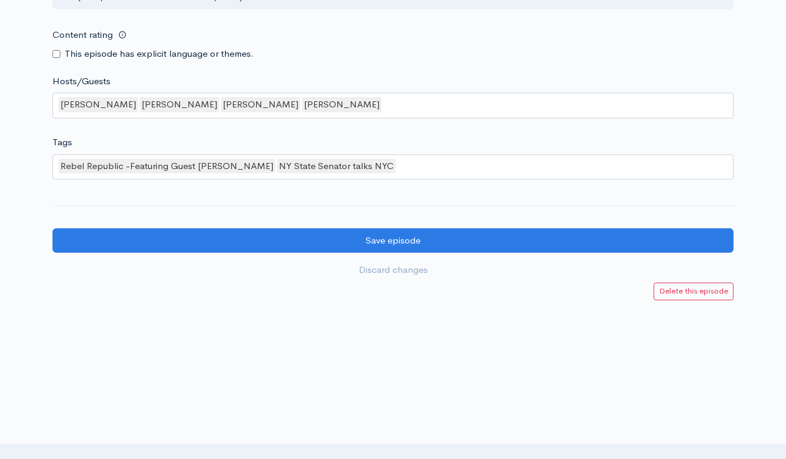
click at [561, 336] on div at bounding box center [393, 318] width 786 height 37
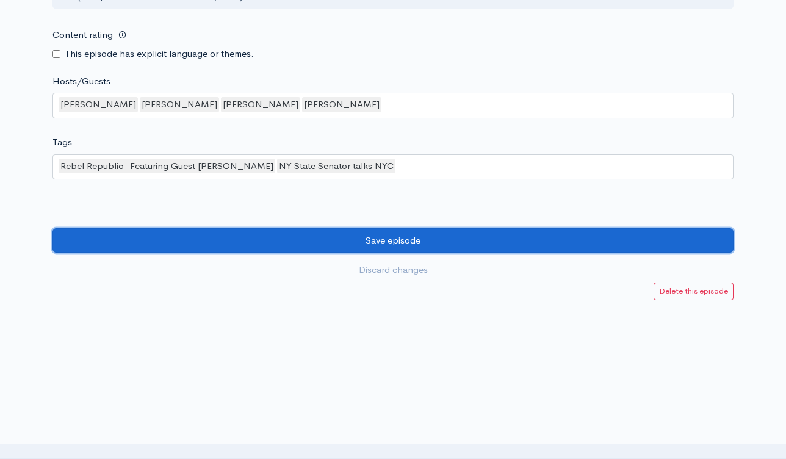
click at [452, 238] on input "Save episode" at bounding box center [393, 240] width 681 height 25
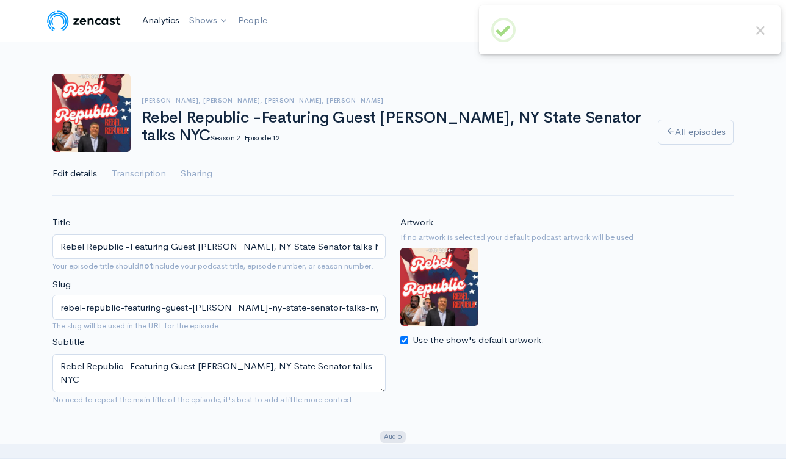
click at [167, 26] on link "Analytics" at bounding box center [160, 20] width 47 height 26
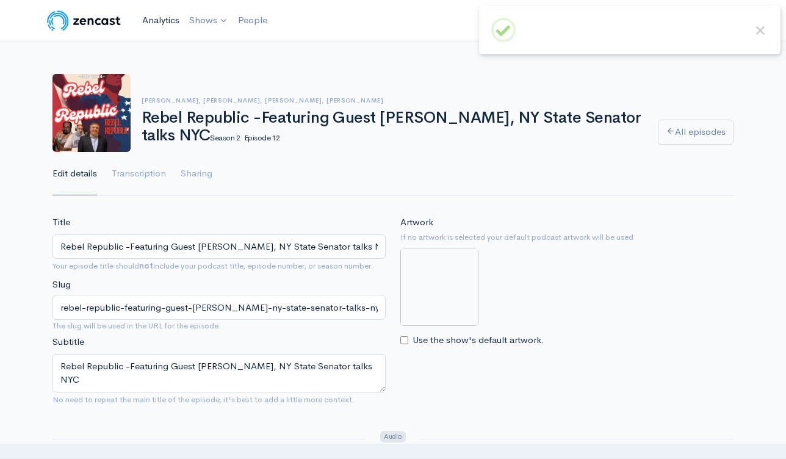
click at [164, 20] on link "Analytics" at bounding box center [160, 20] width 47 height 26
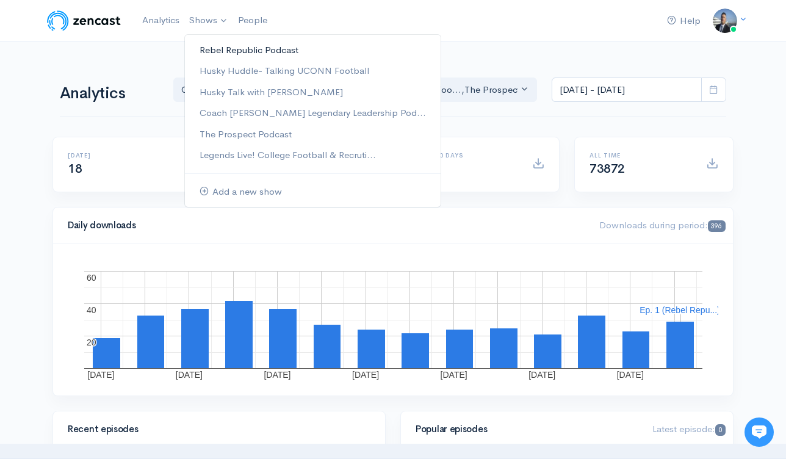
click at [219, 45] on link "Rebel Republic Podcast" at bounding box center [313, 50] width 256 height 21
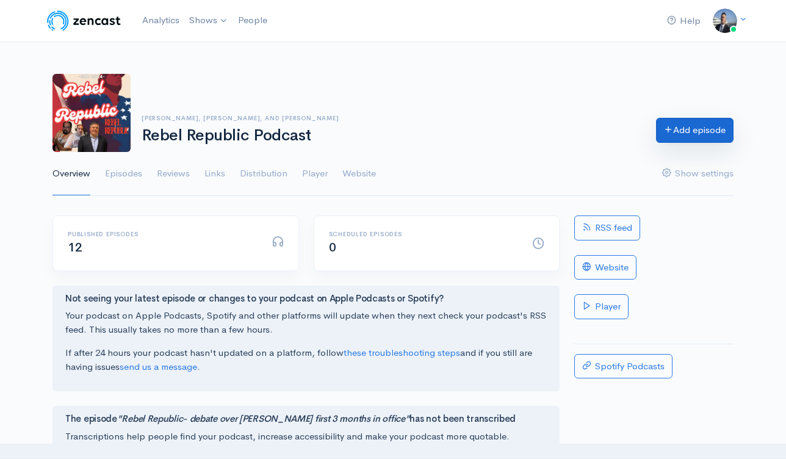
click at [670, 133] on link "Add episode" at bounding box center [695, 130] width 78 height 25
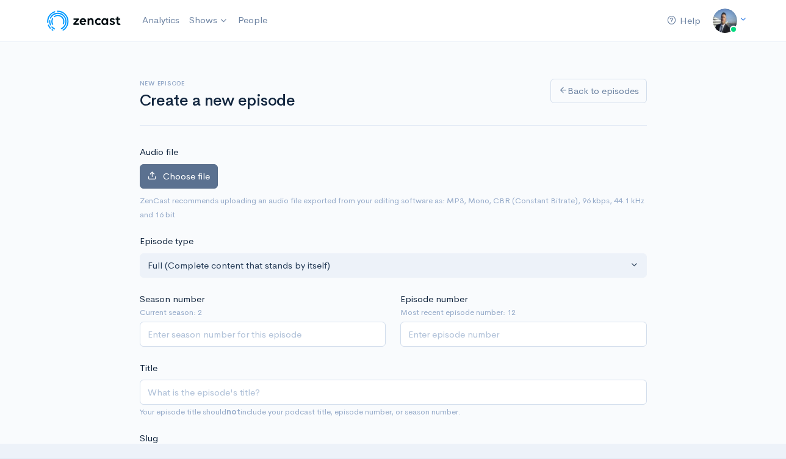
click at [186, 178] on span "Choose file" at bounding box center [186, 176] width 47 height 12
click at [0, 0] on input "Choose file" at bounding box center [0, 0] width 0 height 0
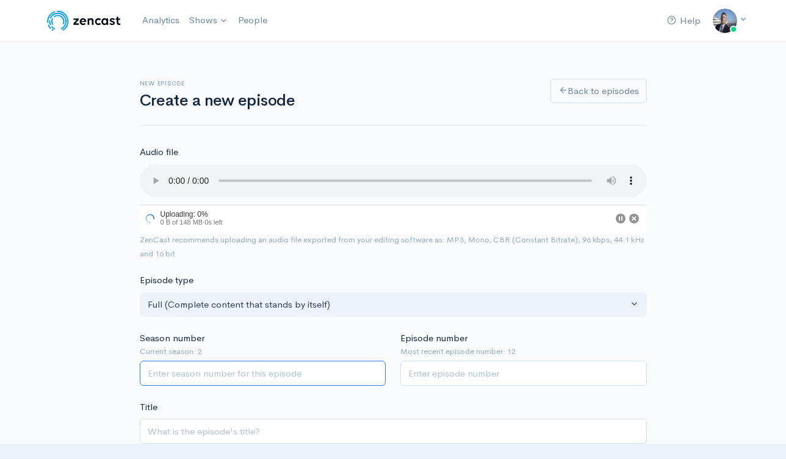
click at [340, 363] on input "Season number" at bounding box center [263, 373] width 247 height 25
type input "2"
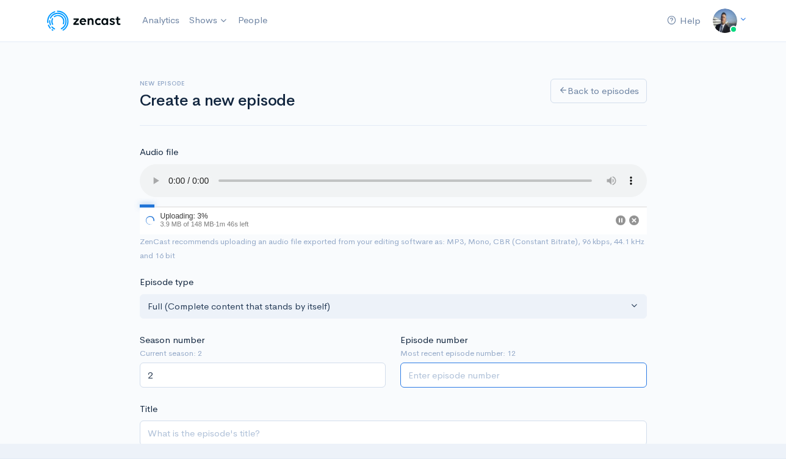
click at [452, 374] on input "Episode number" at bounding box center [524, 375] width 247 height 25
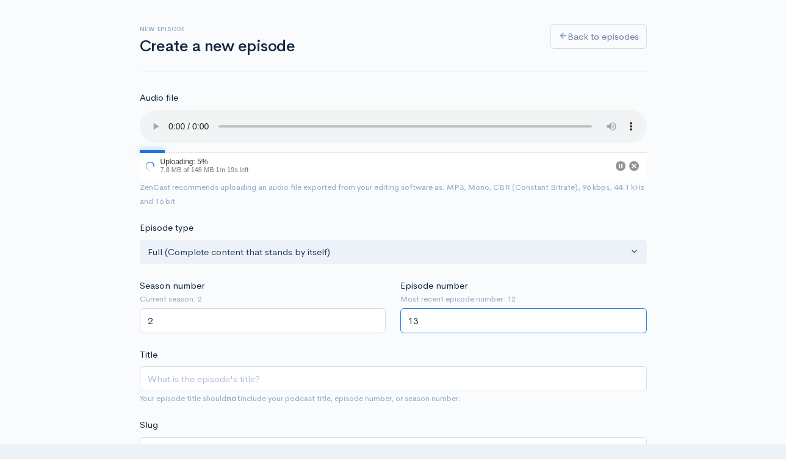
scroll to position [98, 0]
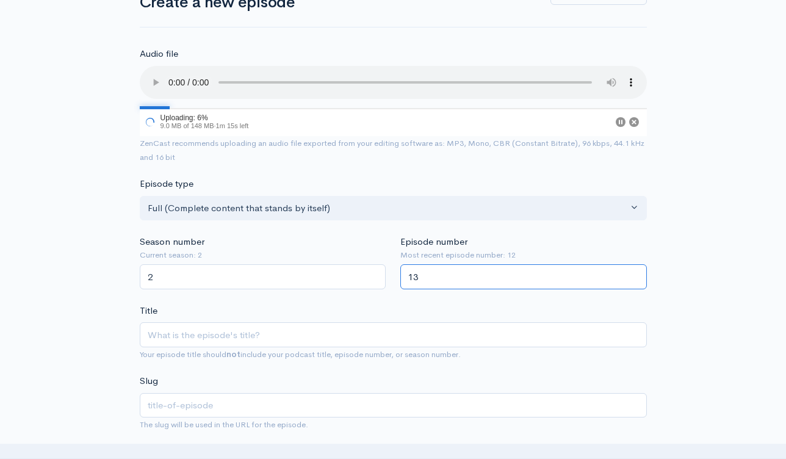
type input "13"
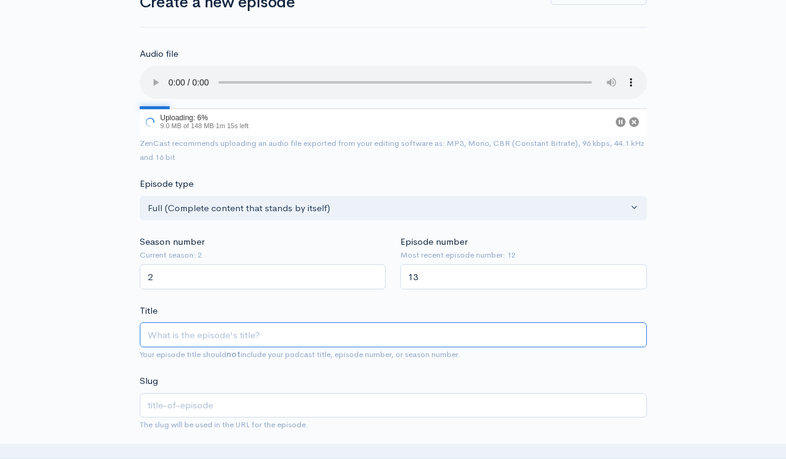
click at [295, 339] on input "Title" at bounding box center [393, 334] width 507 height 25
paste input "Rebel Republic-The [PERSON_NAME] Files, Immigration Deportations, [US_STATE] Fl…"
type input "Rebel Republic-The [PERSON_NAME] Files, Immigration Deportations, [US_STATE] Fl…"
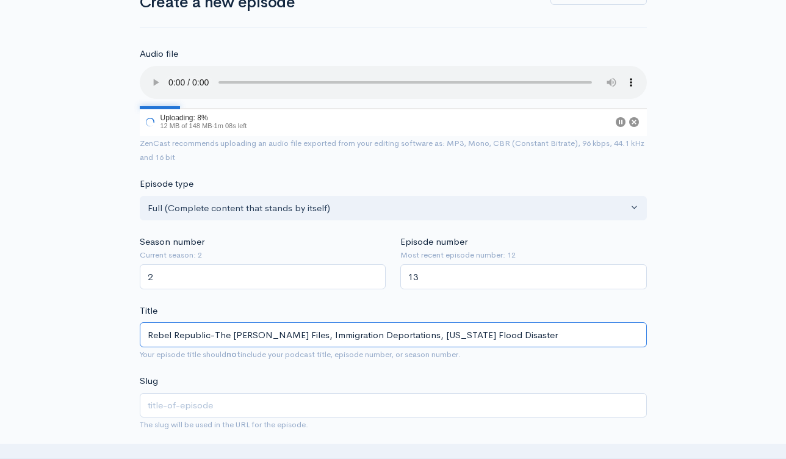
type input "rebel-republic-the-epstein-files-immigration-deportations-texas-flood-disaster"
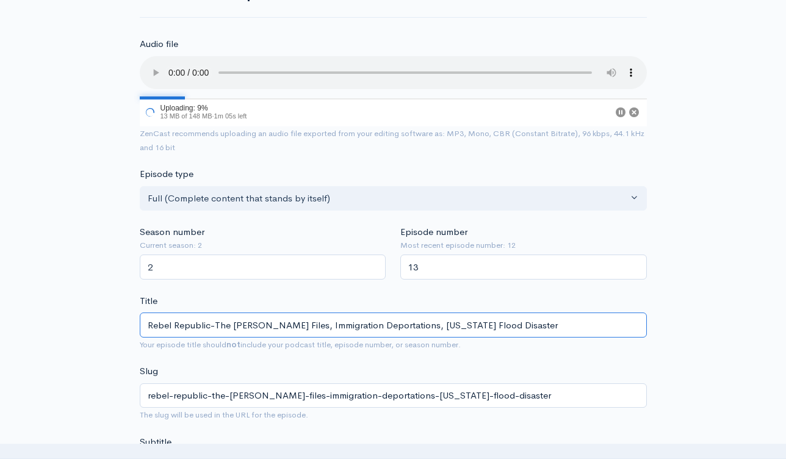
scroll to position [334, 0]
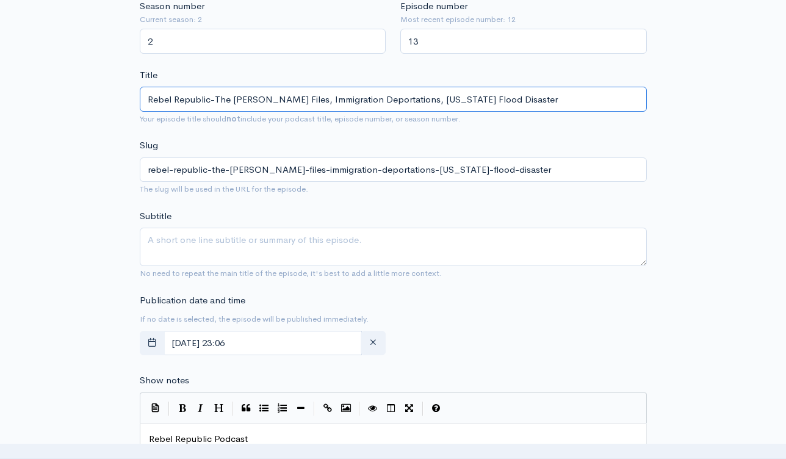
type input "Rebel Republic-The [PERSON_NAME] Files, Immigration Deportations, [US_STATE] Fl…"
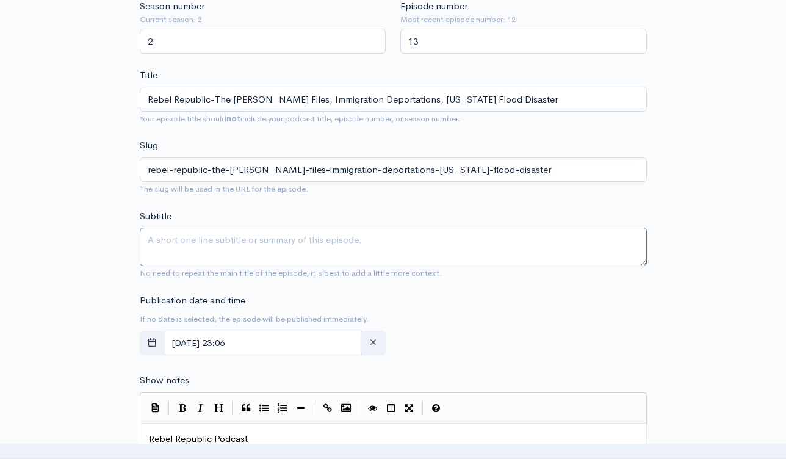
click at [223, 249] on textarea "Subtitle" at bounding box center [393, 247] width 507 height 38
paste textarea "Rebel Republic-The [PERSON_NAME] Files, Immigration Deportations, [US_STATE] Fl…"
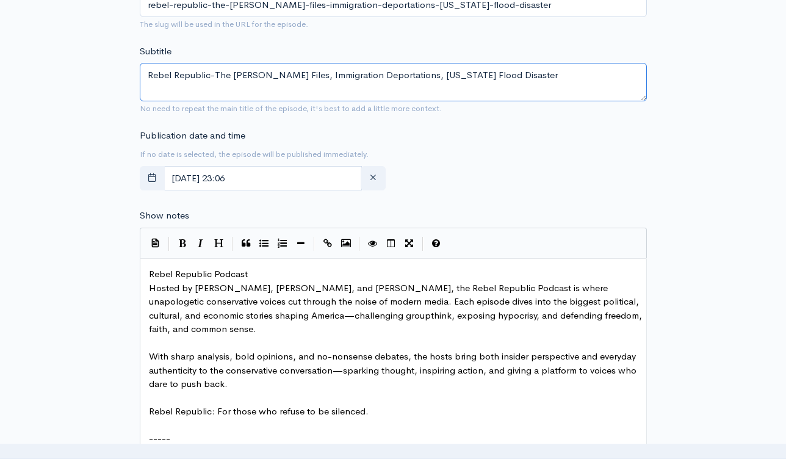
scroll to position [570, 0]
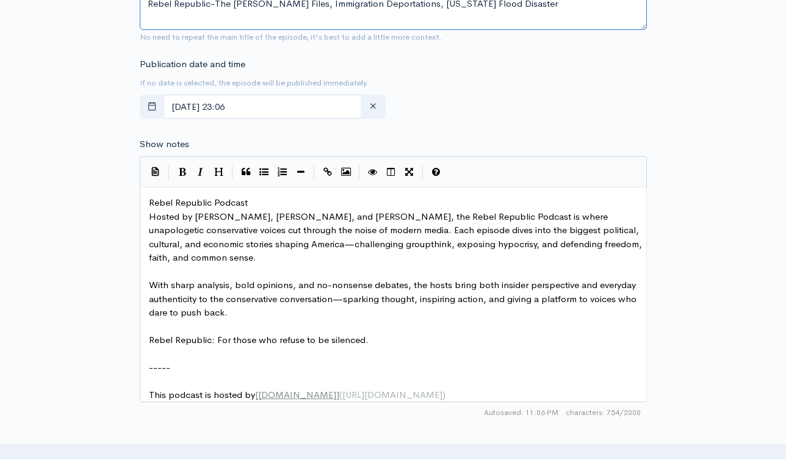
type textarea "Rebel Republic-The [PERSON_NAME] Files, Immigration Deportations, [US_STATE] Fl…"
click at [149, 199] on span "Rebel Republic Podcast" at bounding box center [198, 203] width 99 height 12
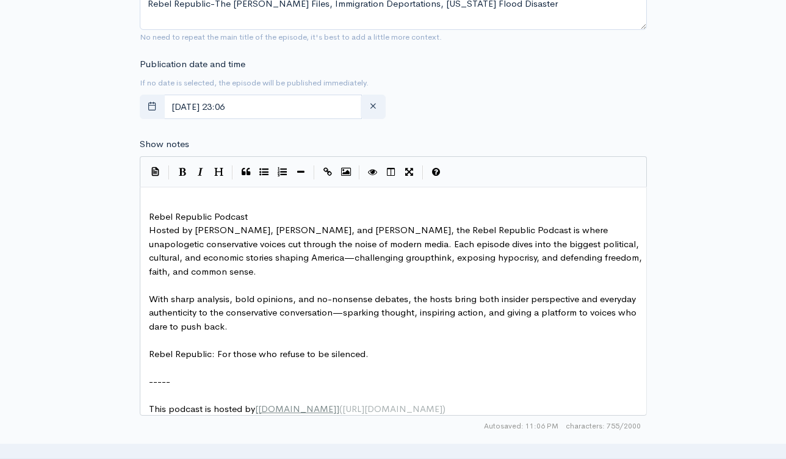
click at [208, 192] on div "xxxxxxxxxx ​ Rebel Republic Podcast Hosted by David Schuman, Steve Cully, and F…" at bounding box center [393, 301] width 507 height 229
click at [203, 196] on pre "​" at bounding box center [398, 203] width 503 height 14
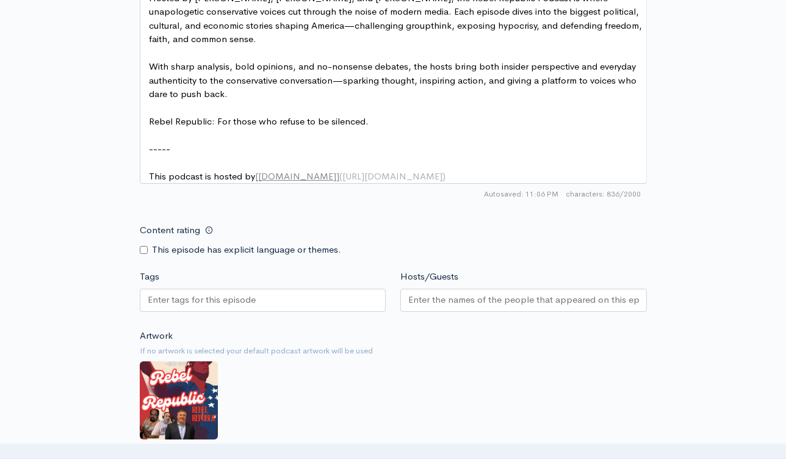
scroll to position [915, 0]
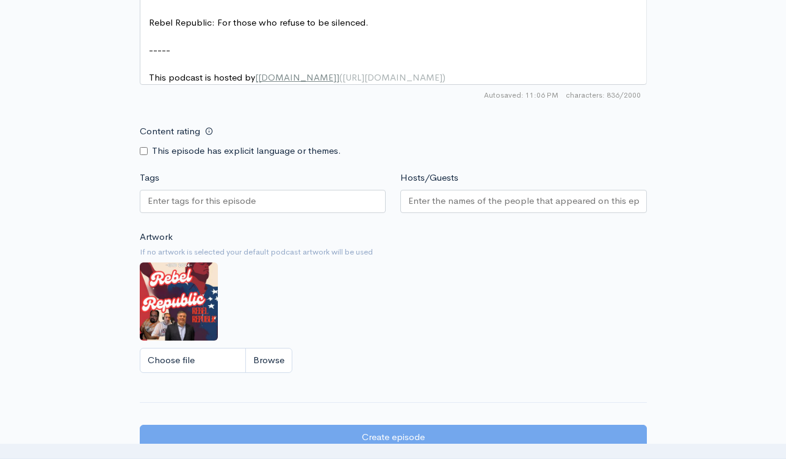
click at [334, 213] on div at bounding box center [263, 201] width 247 height 23
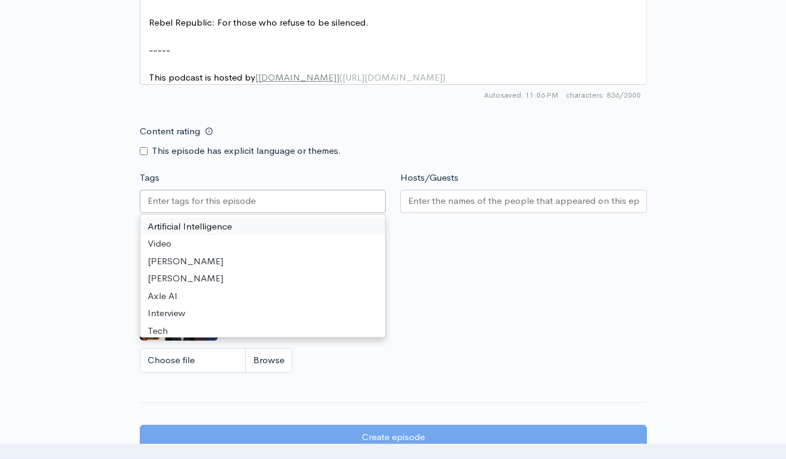
paste input "text"
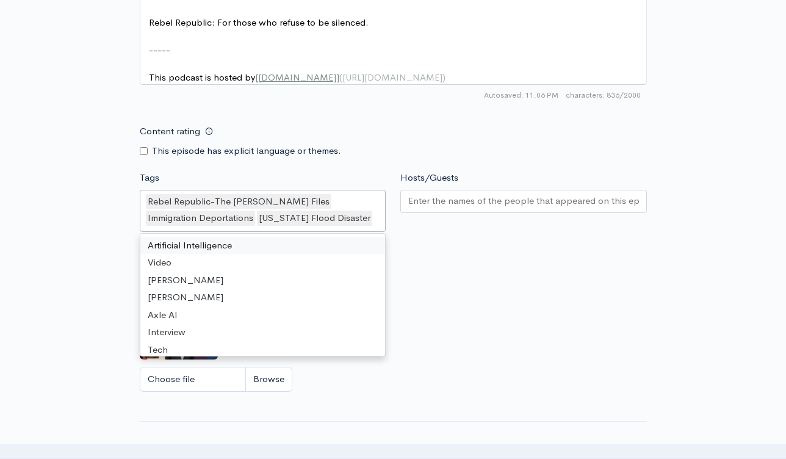
scroll to position [0, 0]
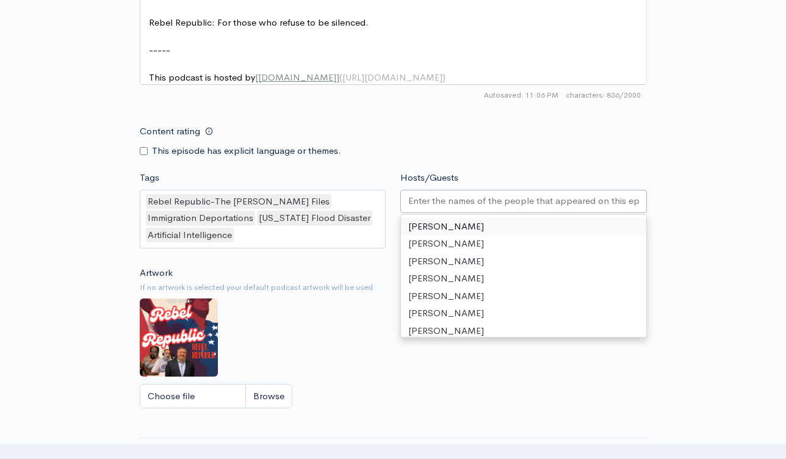
click at [434, 208] on input "Hosts/Guests" at bounding box center [523, 201] width 231 height 14
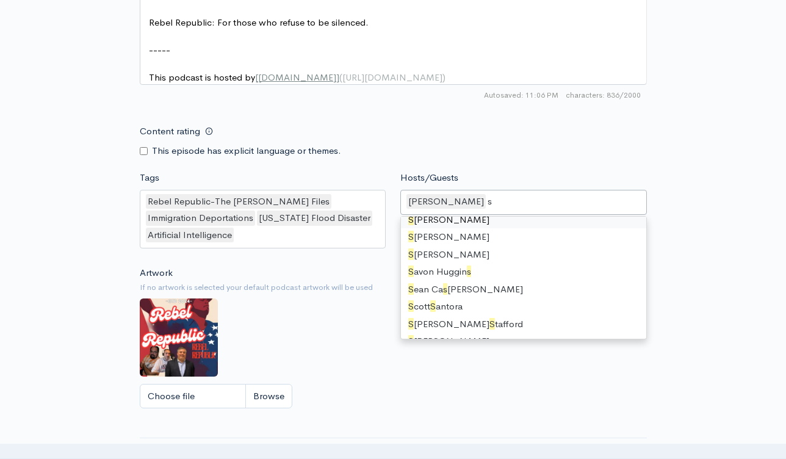
type input "st"
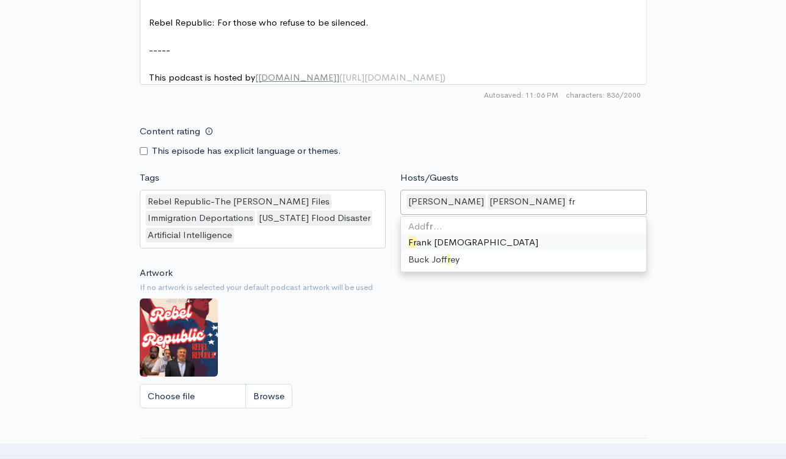
type input "fra"
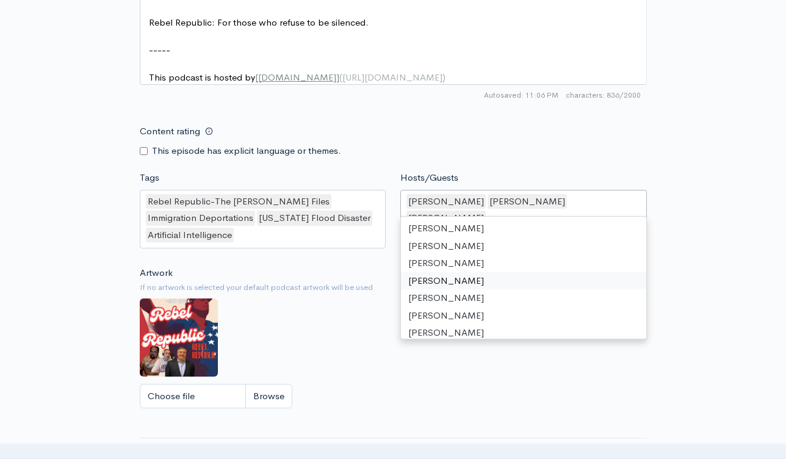
click at [374, 325] on div "Artwork If no artwork is selected your default podcast artwork will be used Cho…" at bounding box center [393, 341] width 507 height 150
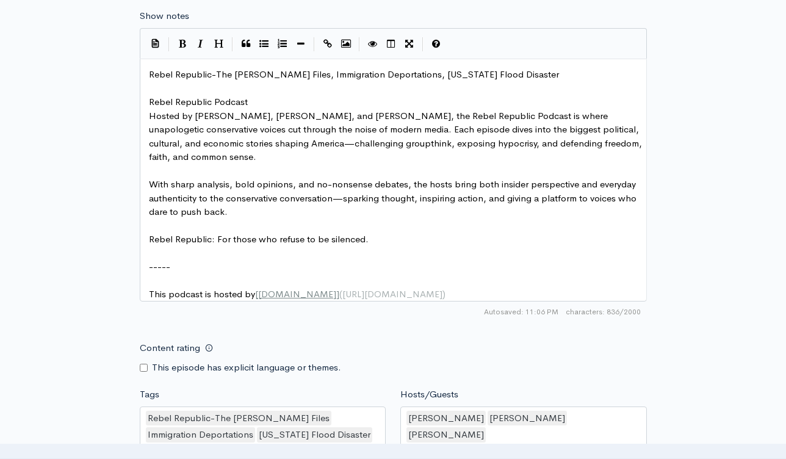
scroll to position [996, 0]
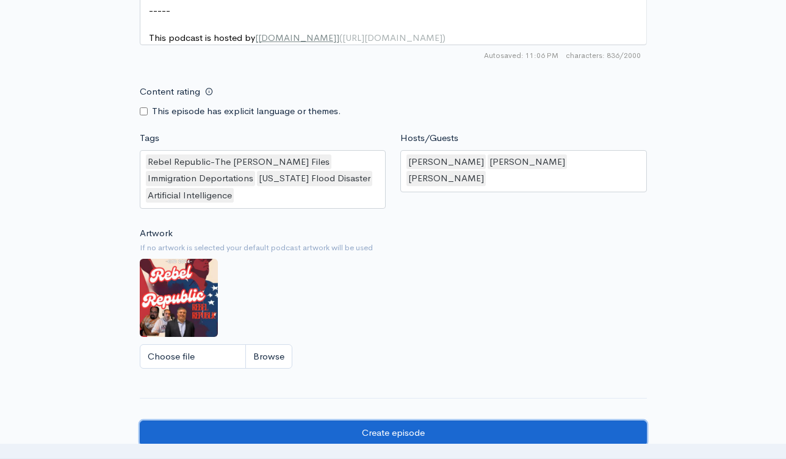
click at [372, 429] on input "Create episode" at bounding box center [393, 433] width 507 height 25
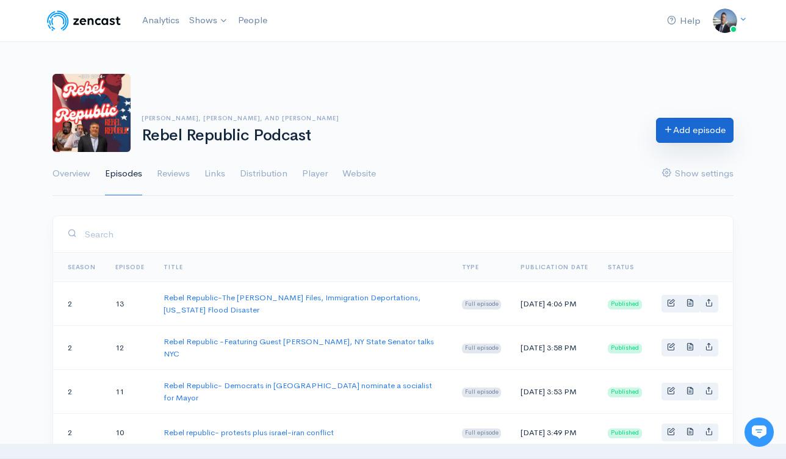
click at [687, 133] on link "Add episode" at bounding box center [695, 130] width 78 height 25
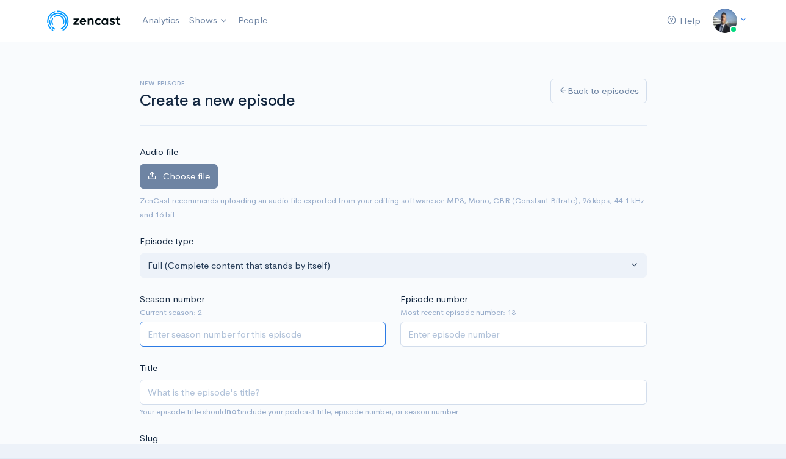
click at [323, 330] on input "Season number" at bounding box center [263, 334] width 247 height 25
type input "2"
click at [458, 338] on input "Episode number" at bounding box center [524, 334] width 247 height 25
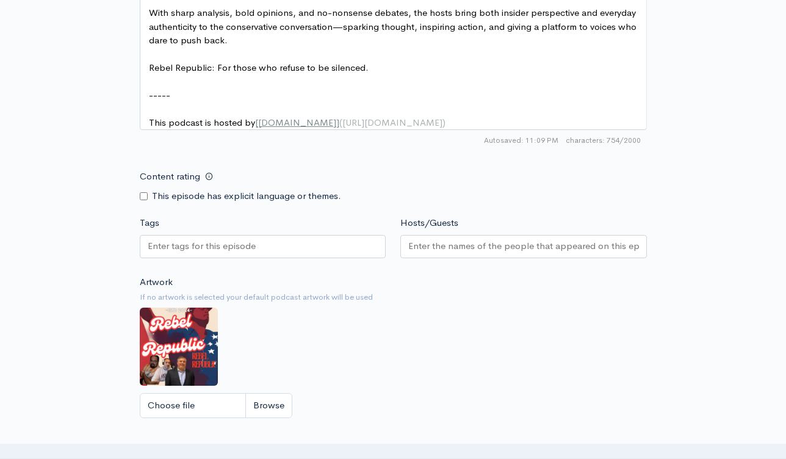
scroll to position [929, 0]
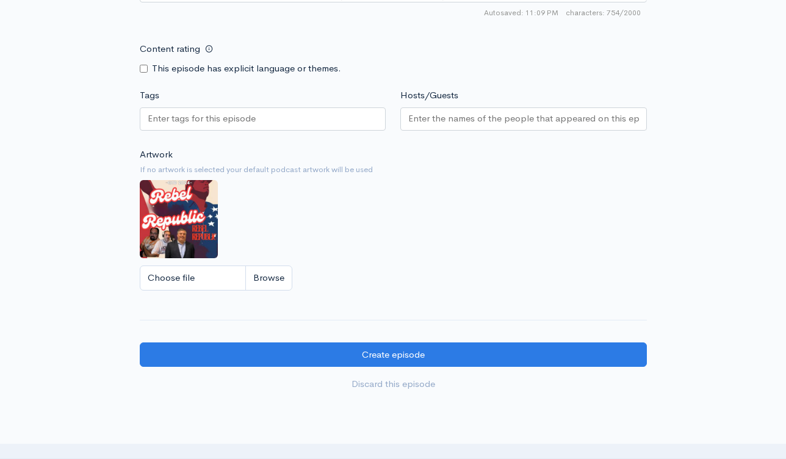
type input "11"
click at [466, 131] on div at bounding box center [524, 118] width 247 height 23
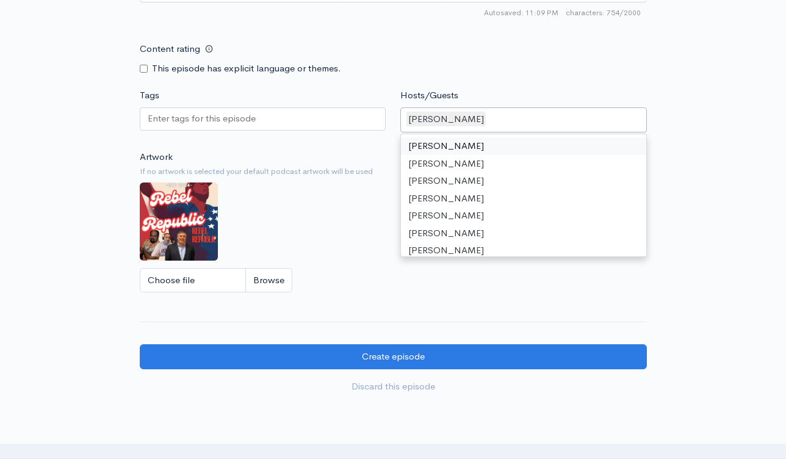
type input "s"
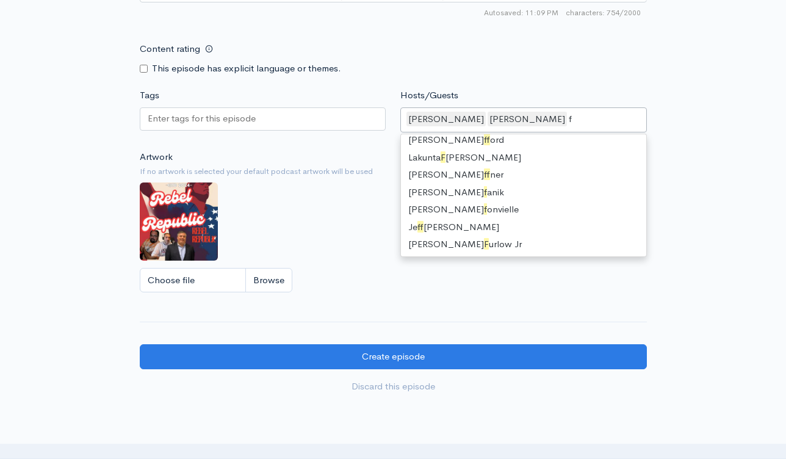
scroll to position [86, 0]
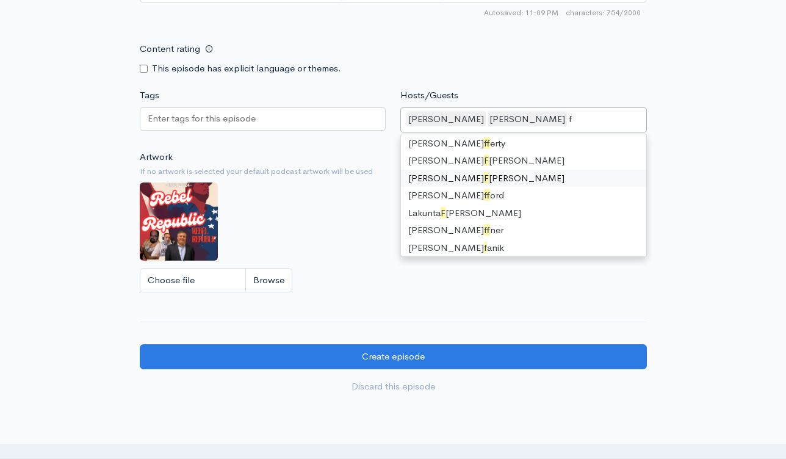
type input "fr"
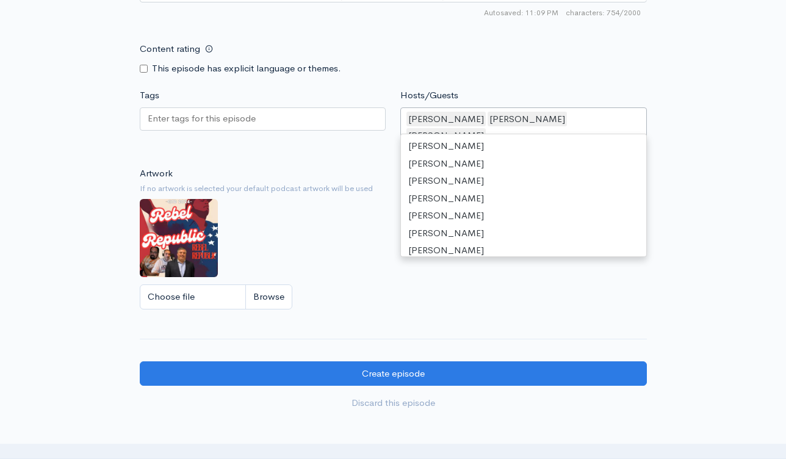
scroll to position [461, 0]
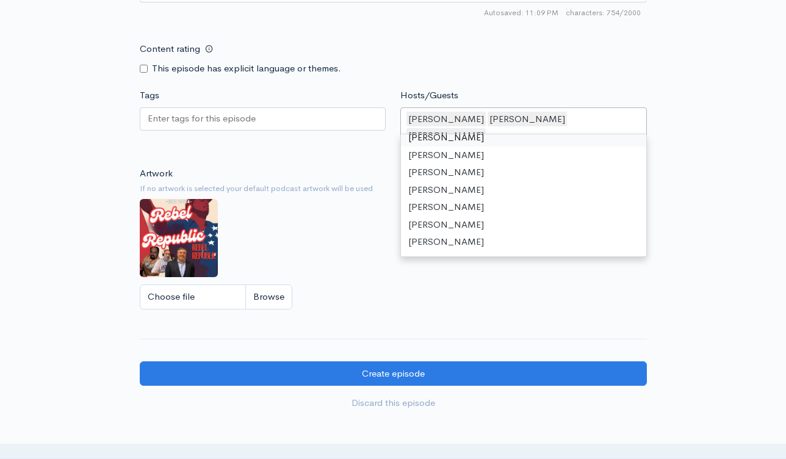
click at [627, 53] on div "Content rating This episode has explicit language or themes." at bounding box center [394, 56] width 522 height 38
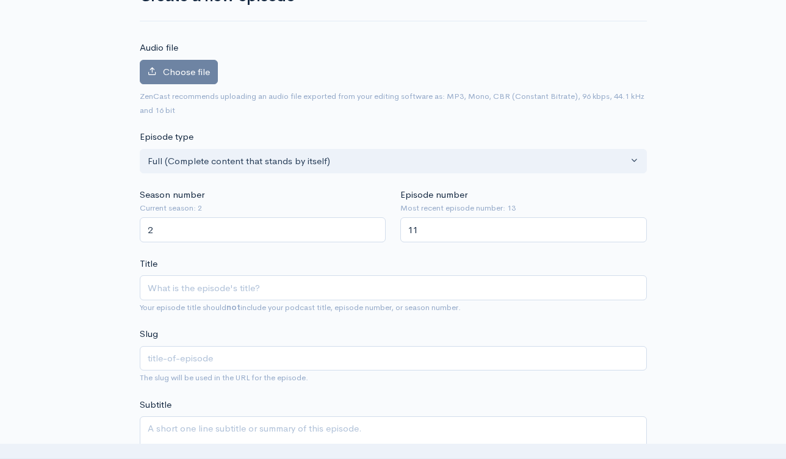
scroll to position [65, 0]
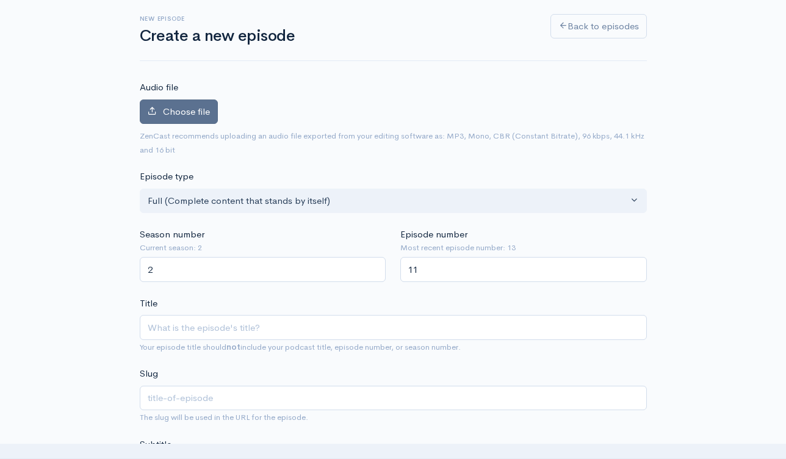
click at [183, 103] on label "Choose file" at bounding box center [179, 112] width 78 height 25
click at [0, 0] on input "Choose file" at bounding box center [0, 0] width 0 height 0
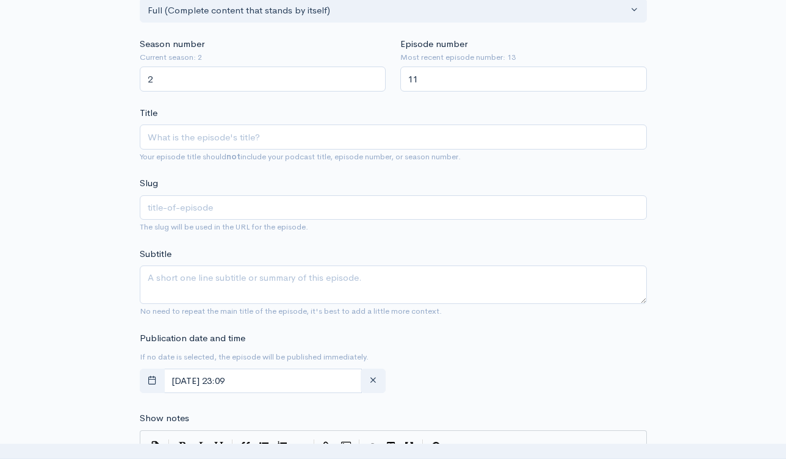
scroll to position [297, 0]
click at [269, 131] on input "Title" at bounding box center [393, 136] width 507 height 25
paste input "Rebel republic America, the beautiful"
type input "Rebel republic America, the beautiful"
type input "rebel-republic-[GEOGRAPHIC_DATA]-the-beautiful"
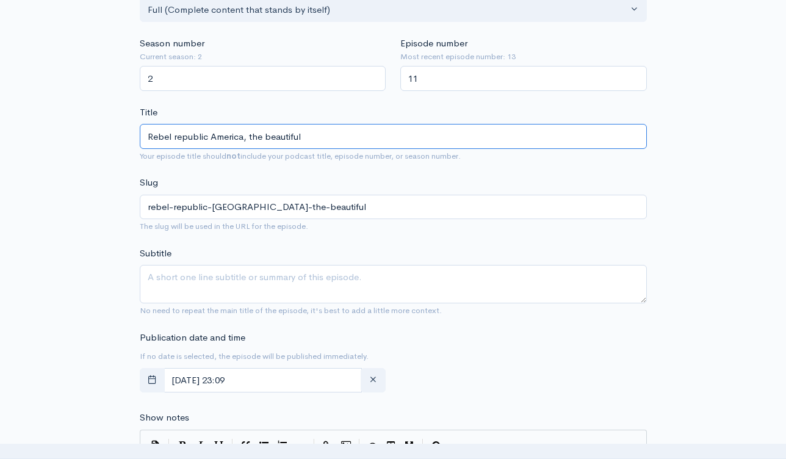
type input "Rebel republic America, the beautiful"
click at [244, 280] on textarea "Subtitle" at bounding box center [393, 284] width 507 height 38
paste textarea "Rebel republic America, the beautiful"
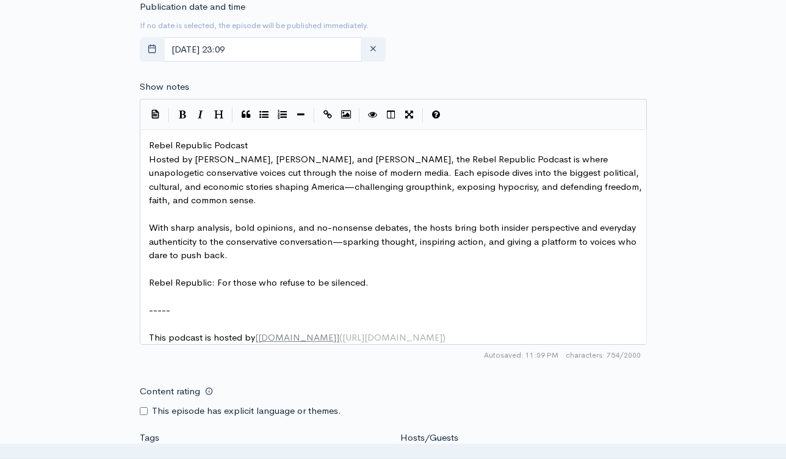
scroll to position [629, 0]
type textarea "Rebel republic America, the beautiful"
click at [149, 142] on span "Rebel Republic Podcast" at bounding box center [198, 144] width 99 height 12
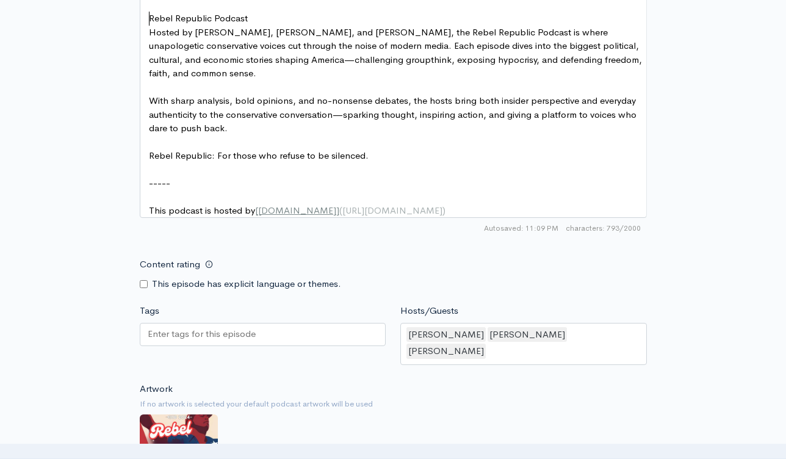
scroll to position [851, 0]
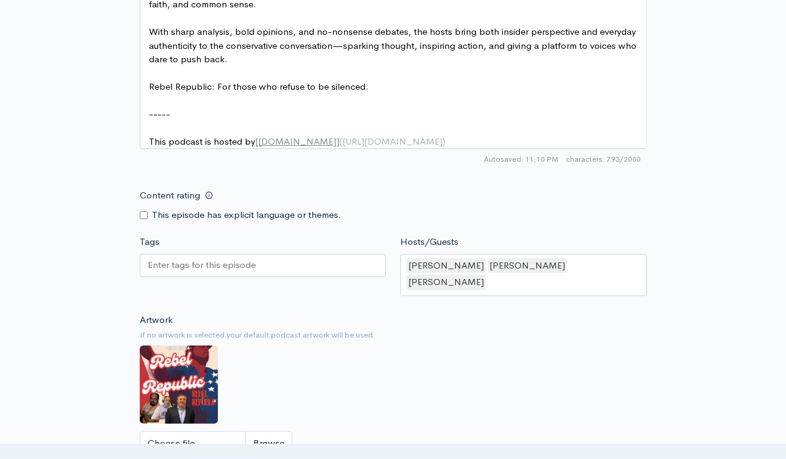
click at [260, 271] on div at bounding box center [263, 265] width 247 height 23
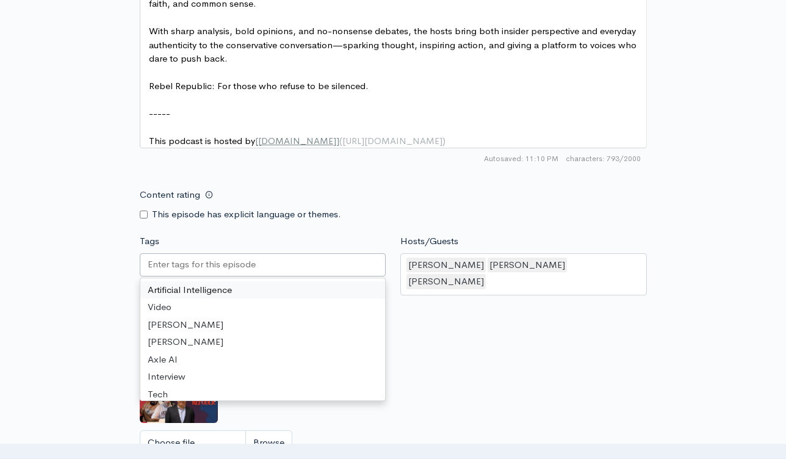
click at [251, 272] on input "Tags" at bounding box center [203, 265] width 110 height 14
click at [379, 210] on div "Content rating This episode has explicit language or themes." at bounding box center [263, 202] width 261 height 38
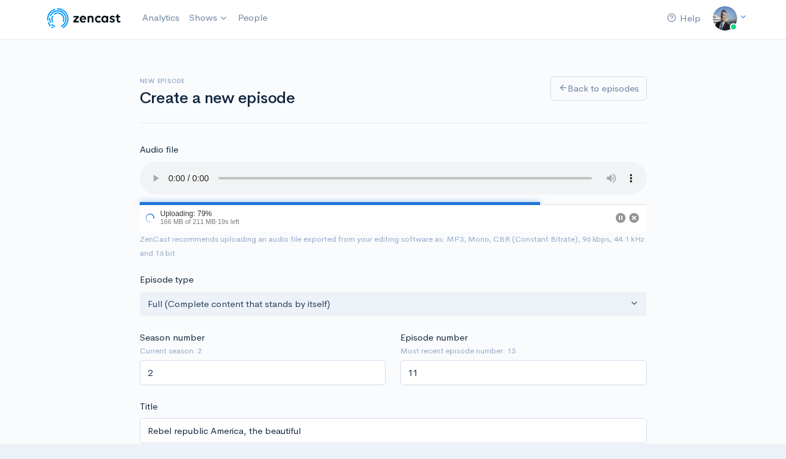
scroll to position [238, 0]
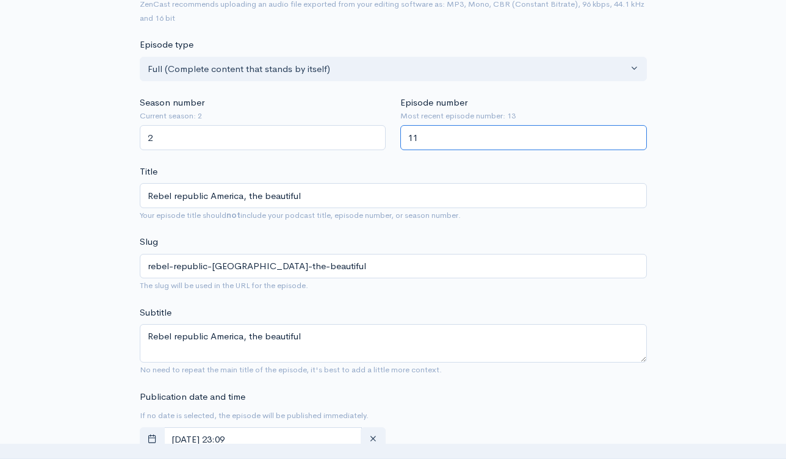
drag, startPoint x: 448, startPoint y: 138, endPoint x: 413, endPoint y: 133, distance: 35.1
click at [413, 133] on input "11" at bounding box center [524, 137] width 247 height 25
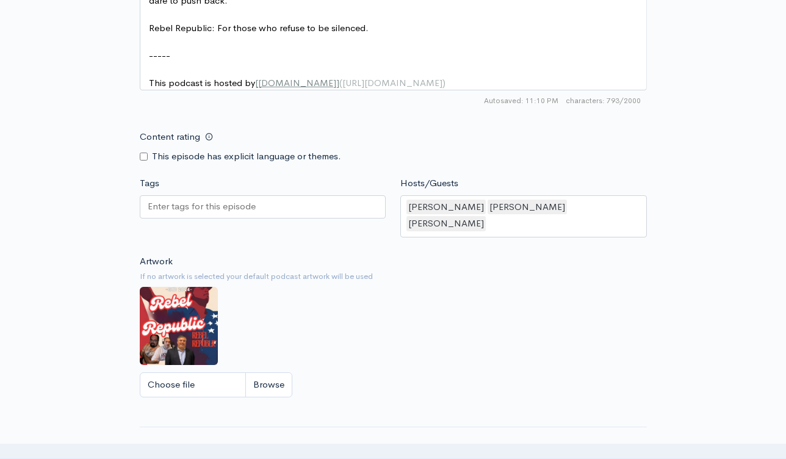
scroll to position [952, 0]
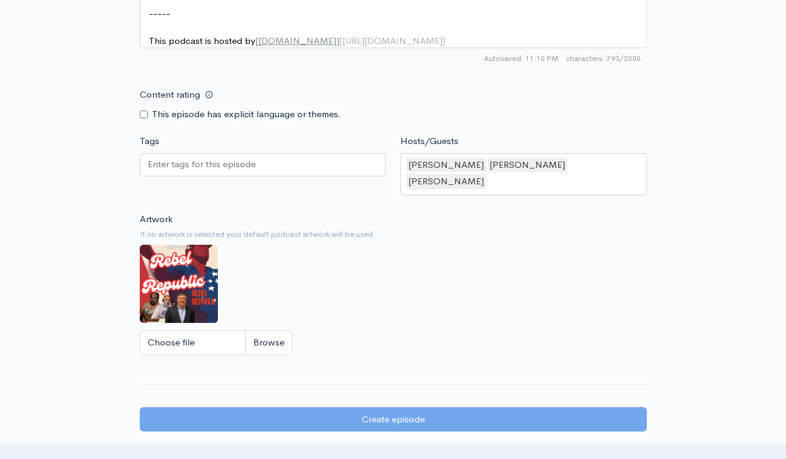
type input "13"
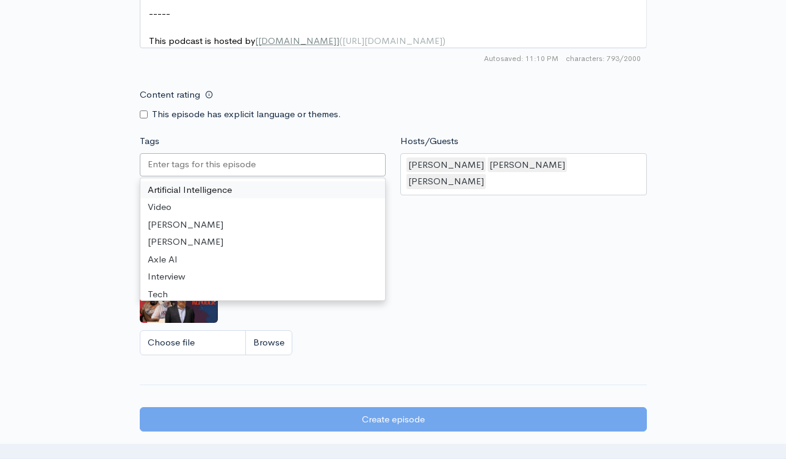
click at [253, 176] on div at bounding box center [263, 164] width 247 height 23
paste input "text"
click at [457, 228] on small "If no artwork is selected your default podcast artwork will be used" at bounding box center [393, 234] width 507 height 12
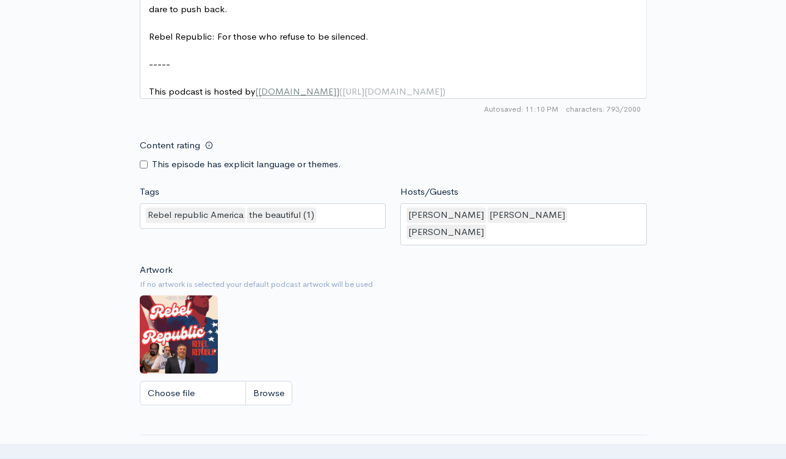
scroll to position [987, 0]
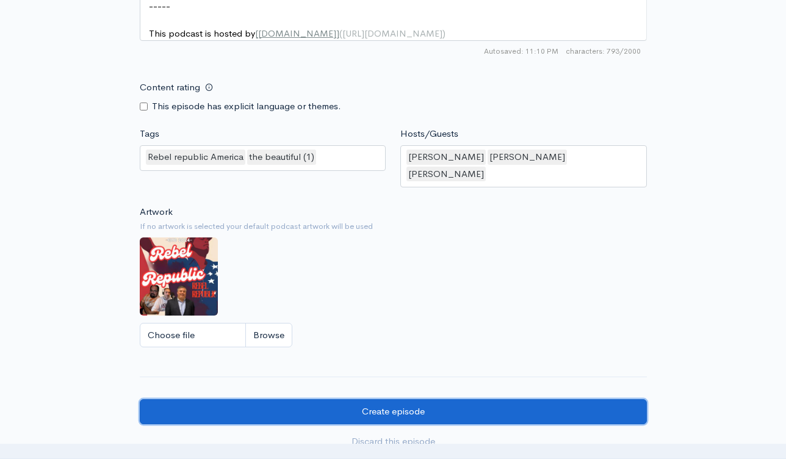
click at [398, 405] on input "Create episode" at bounding box center [393, 411] width 507 height 25
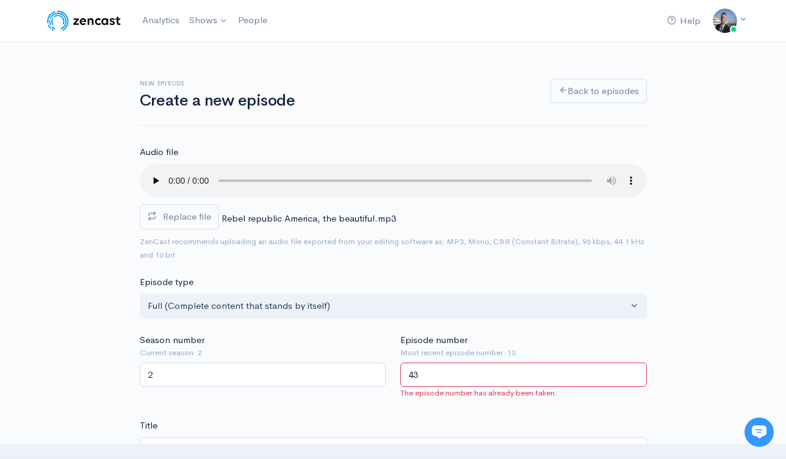
click at [465, 375] on input "43" at bounding box center [524, 375] width 247 height 25
click at [464, 376] on input "43" at bounding box center [524, 375] width 247 height 25
type input "14"
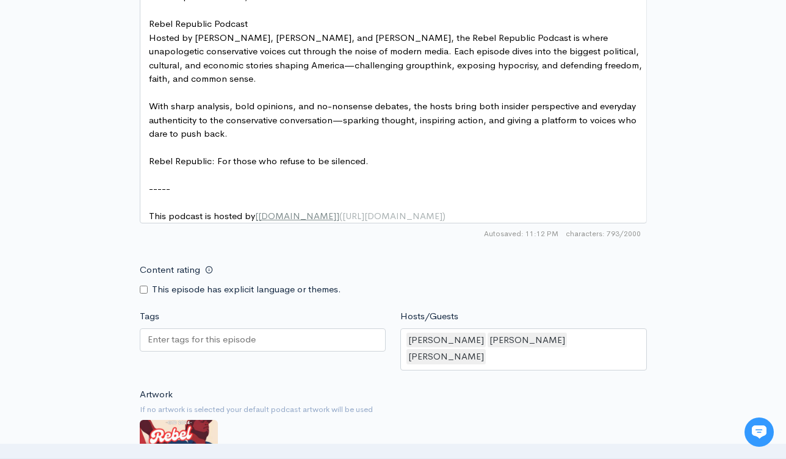
scroll to position [1136, 0]
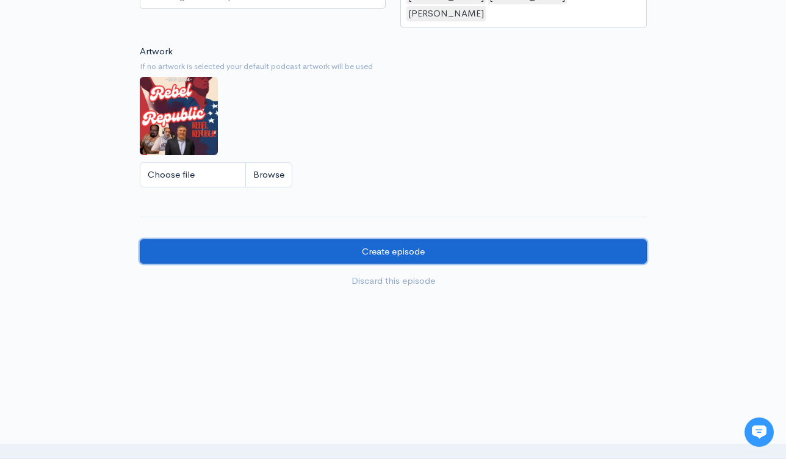
click at [452, 241] on input "Create episode" at bounding box center [393, 251] width 507 height 25
